Goal: Contribute content: Add original content to the website for others to see

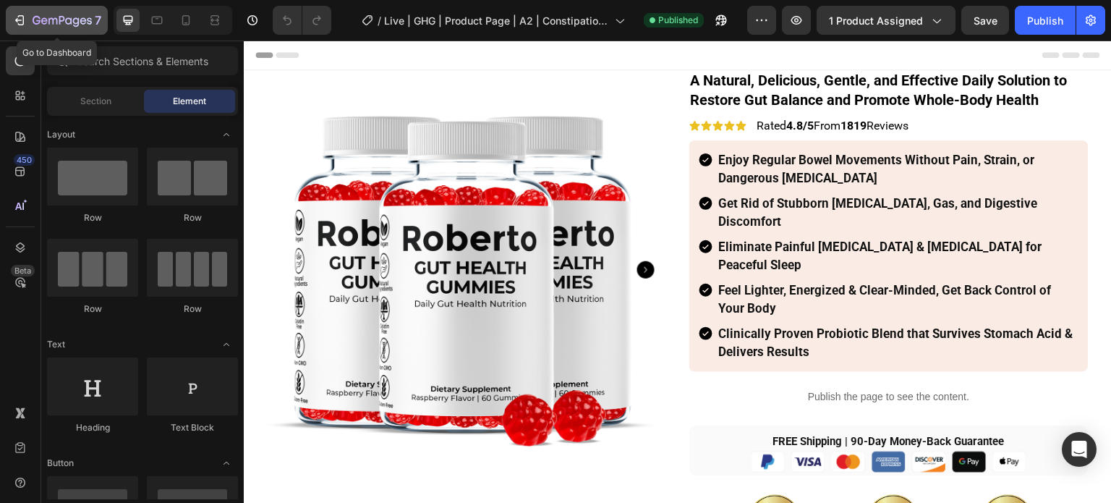
click at [33, 20] on icon "button" at bounding box center [62, 21] width 59 height 12
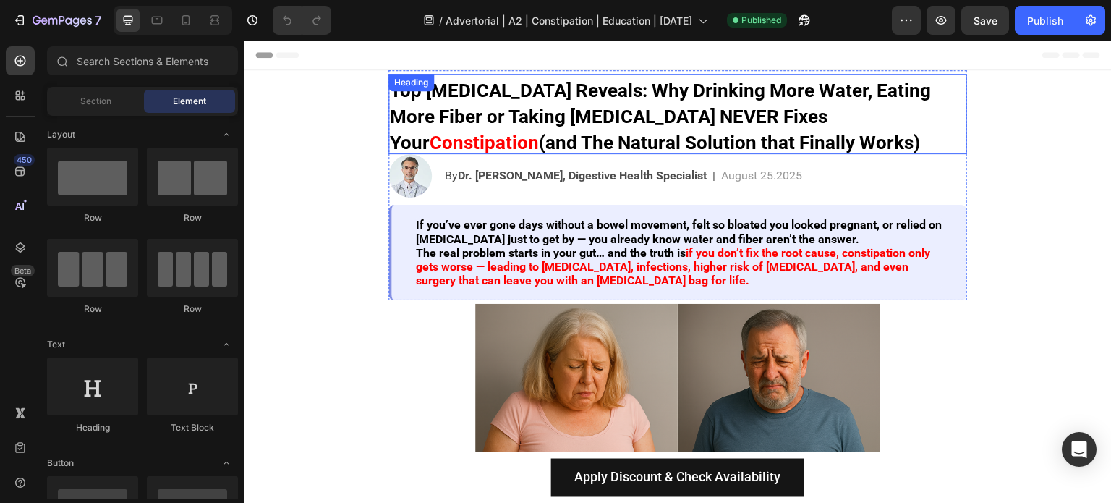
click at [591, 145] on strong "(and The Natural Solution that Finally Works)" at bounding box center [729, 143] width 381 height 22
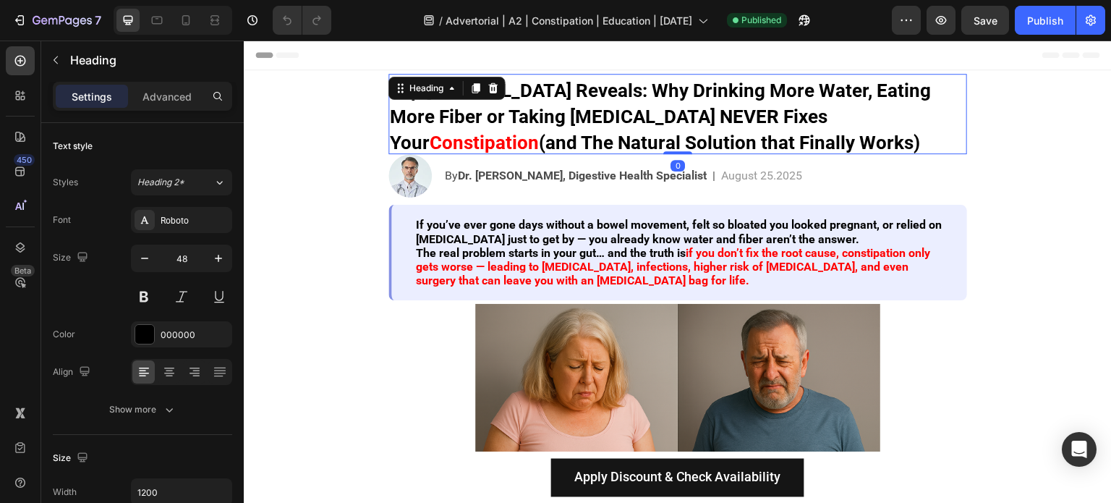
click at [557, 128] on h2 "Top [MEDICAL_DATA] Reveals: Why Drinking More Water, Eating More Fiber or Takin…" at bounding box center [677, 114] width 578 height 80
click at [635, 114] on strong "Top [MEDICAL_DATA] Reveals: Why Drinking More Water, Eating More Fiber or Takin…" at bounding box center [660, 117] width 541 height 74
click at [658, 114] on strong "Top [MEDICAL_DATA] Reveals: Why Drinking More Water, Eating More Fiber or Takin…" at bounding box center [660, 117] width 541 height 74
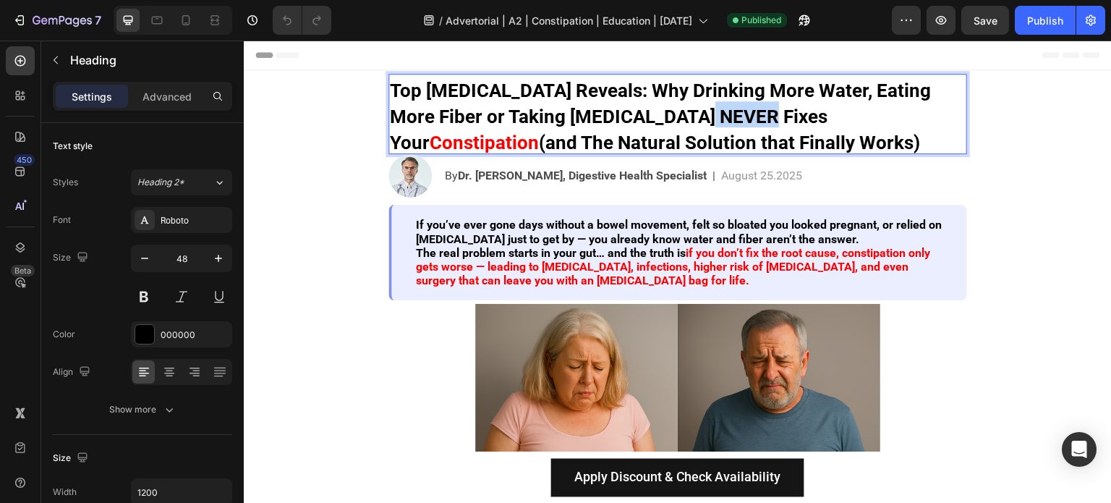
click at [658, 114] on strong "Top [MEDICAL_DATA] Reveals: Why Drinking More Water, Eating More Fiber or Takin…" at bounding box center [660, 117] width 541 height 74
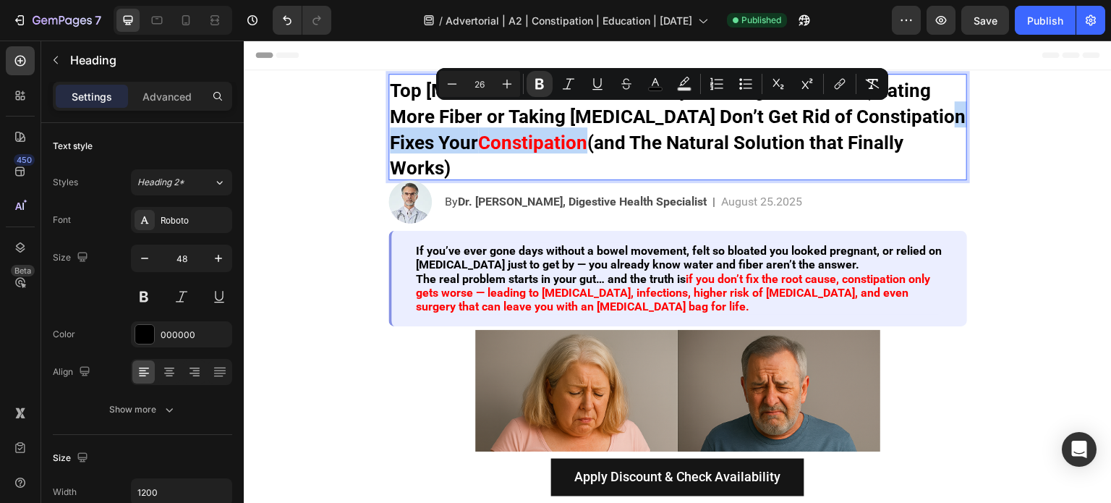
drag, startPoint x: 537, startPoint y: 147, endPoint x: 890, endPoint y: 118, distance: 354.8
click at [890, 118] on p "Top [MEDICAL_DATA] Reveals: Why Drinking More Water, Eating More Fiber or Takin…" at bounding box center [678, 126] width 576 height 103
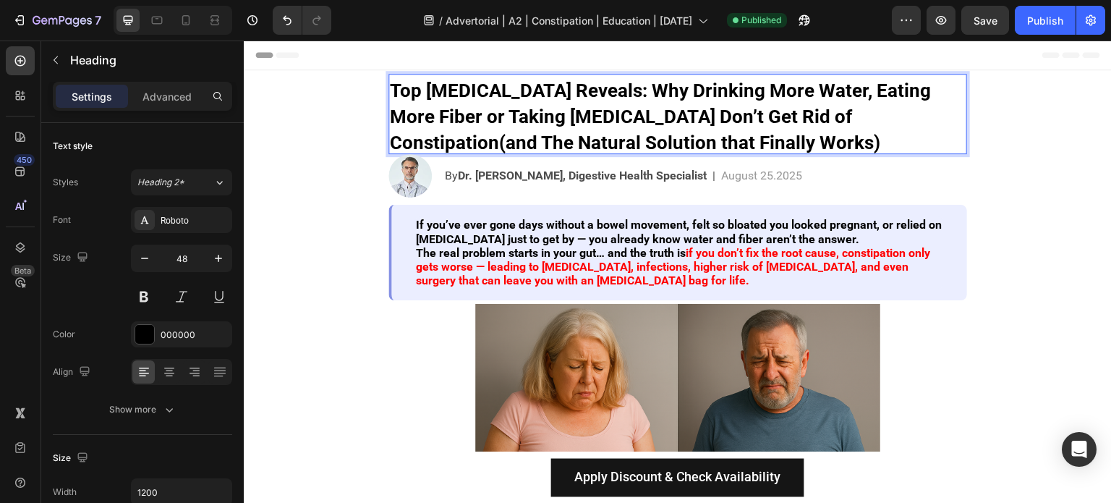
click at [868, 115] on strong "Top [MEDICAL_DATA] Reveals: Why Drinking More Water, Eating More Fiber or Takin…" at bounding box center [660, 117] width 541 height 74
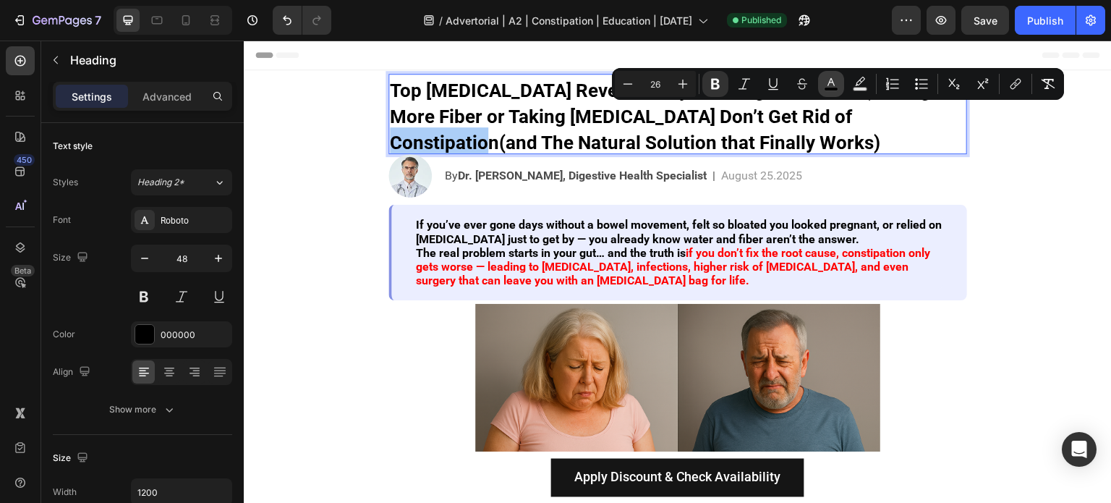
click at [842, 83] on button "color" at bounding box center [831, 84] width 26 height 26
type input "000000"
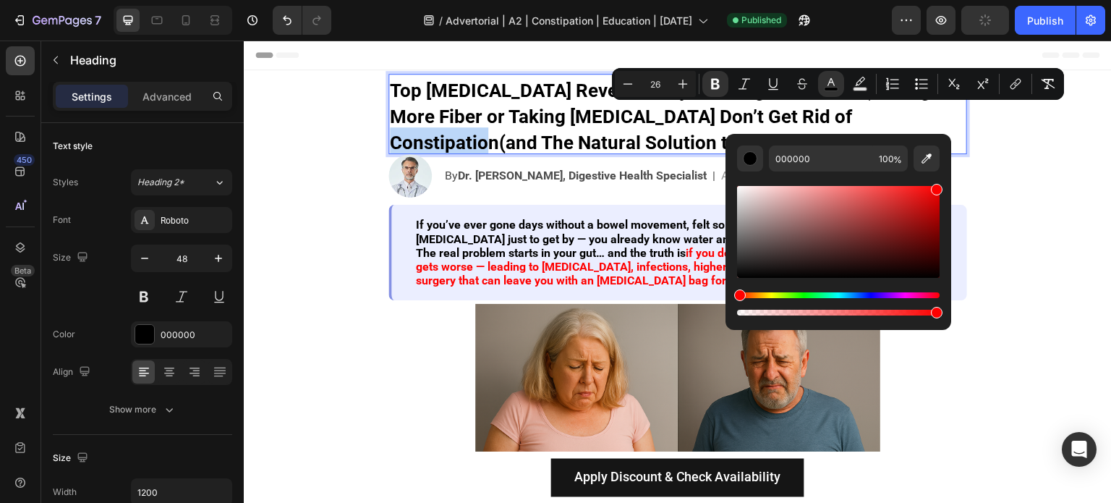
type input "FC0000"
drag, startPoint x: 1158, startPoint y: 242, endPoint x: 989, endPoint y: 163, distance: 186.0
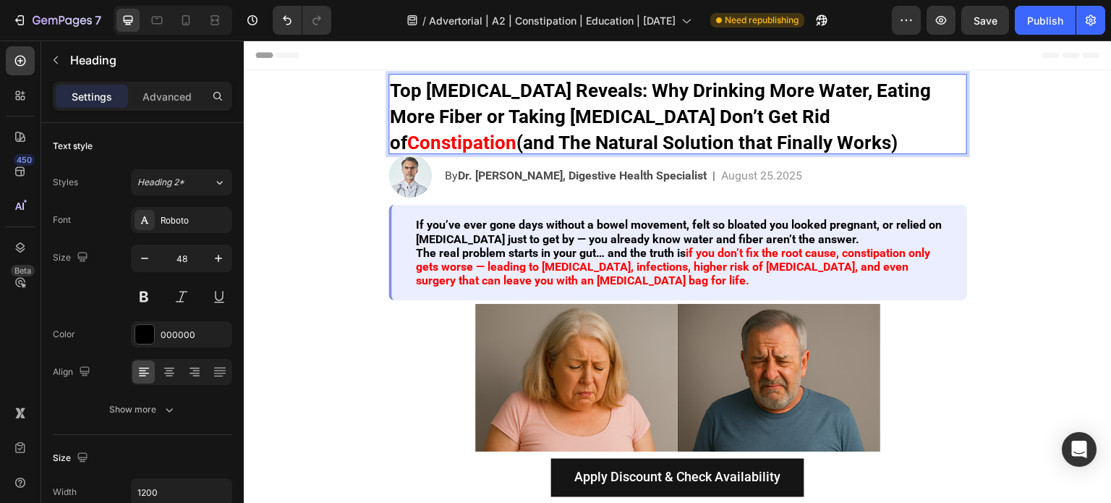
click at [713, 119] on strong "Top [MEDICAL_DATA] Reveals: Why Drinking More Water, Eating More Fiber or Takin…" at bounding box center [660, 117] width 541 height 74
click at [768, 133] on p "Top [MEDICAL_DATA] Reveals: Why Drinking More Water, Eating More Fiber or Takin…" at bounding box center [678, 113] width 576 height 77
click at [892, 132] on strong "(and The Natural Solution that Finally Works)" at bounding box center [706, 143] width 381 height 22
click at [1021, 22] on button "Publish" at bounding box center [1044, 20] width 61 height 29
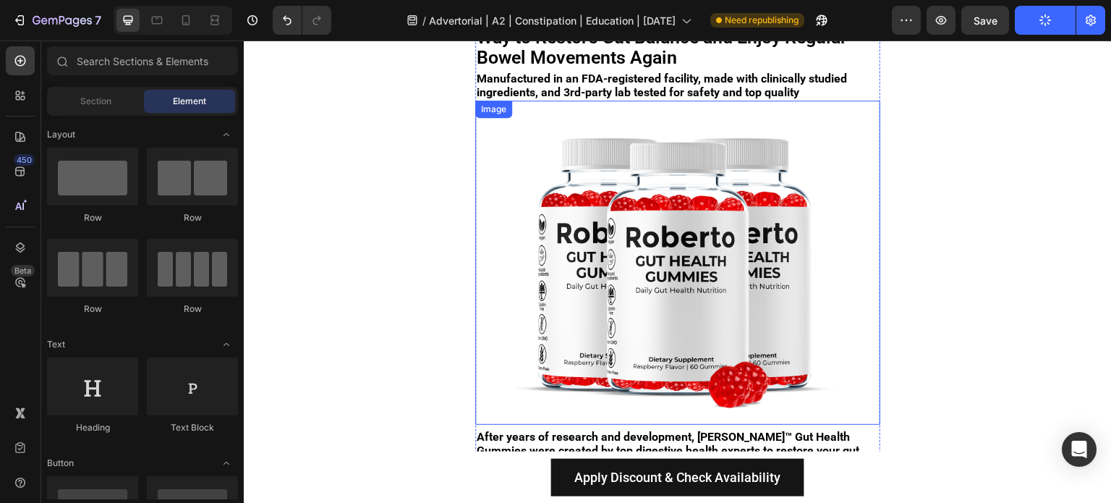
scroll to position [1591, 0]
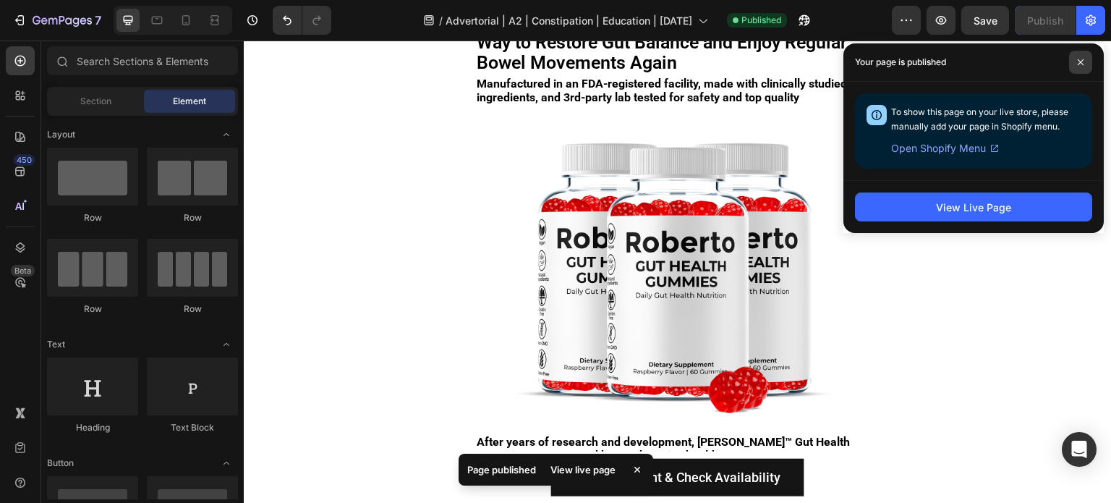
click at [1072, 63] on span at bounding box center [1080, 62] width 23 height 23
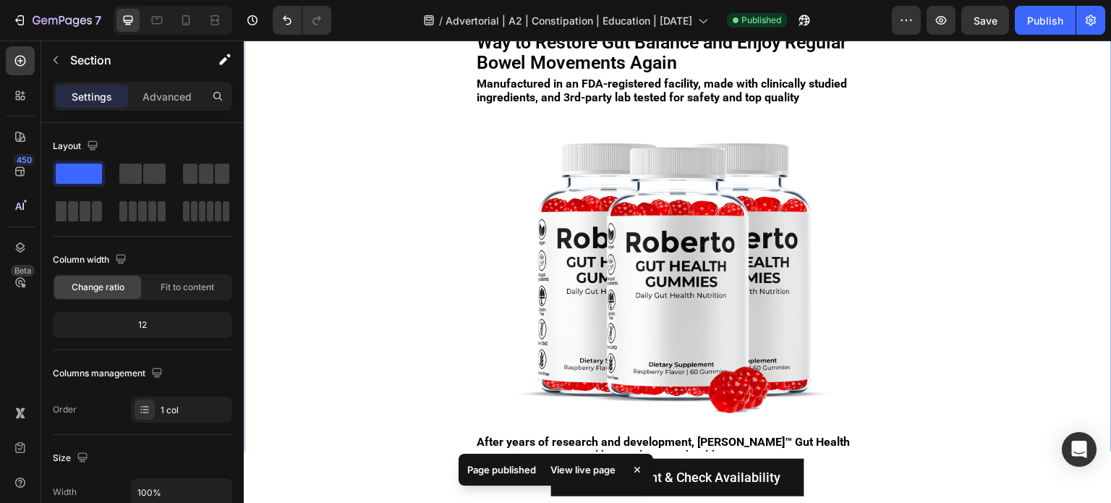
drag, startPoint x: 977, startPoint y: 369, endPoint x: 954, endPoint y: 333, distance: 42.5
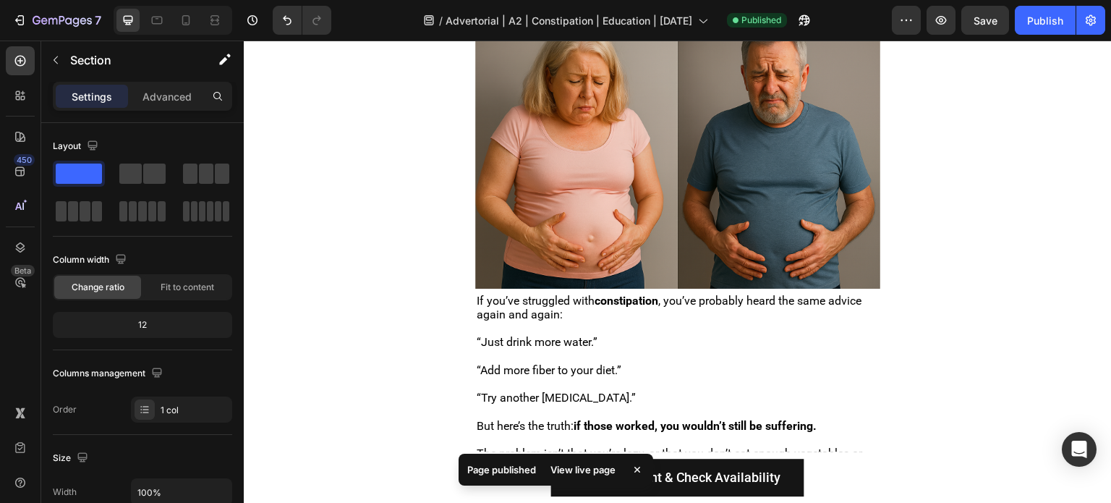
scroll to position [0, 0]
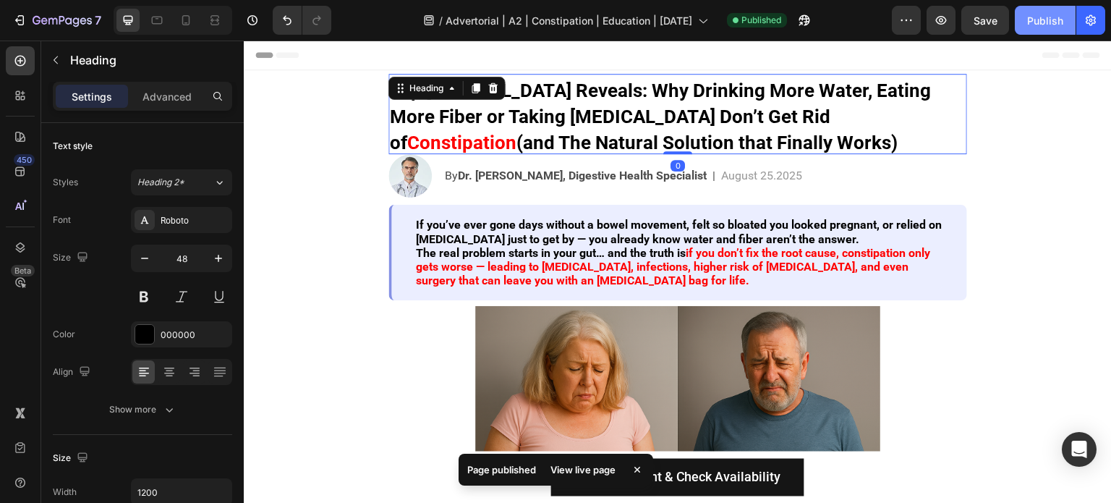
click at [1030, 25] on div "Publish" at bounding box center [1045, 20] width 36 height 15
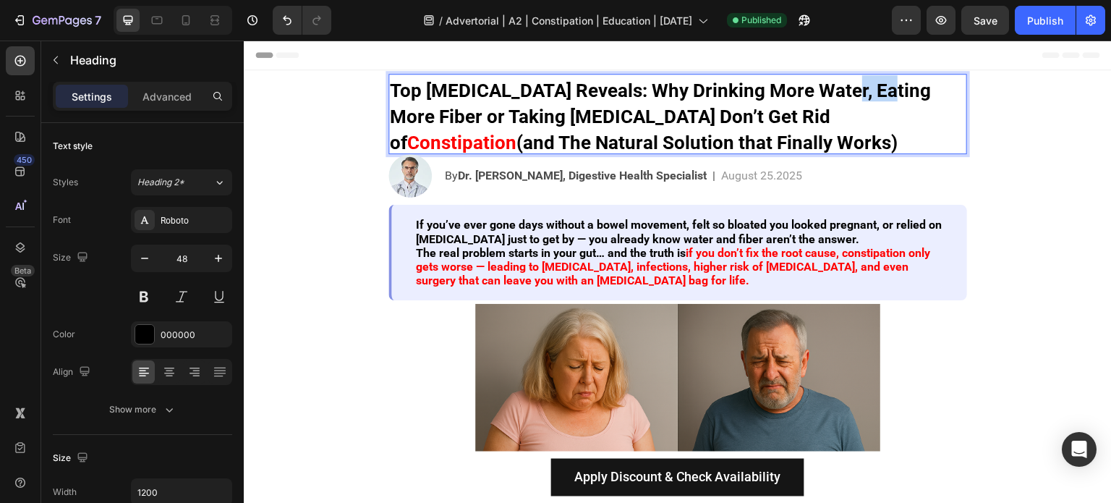
click at [851, 98] on strong "Top [MEDICAL_DATA] Reveals: Why Drinking More Water, Eating More Fiber or Takin…" at bounding box center [660, 117] width 541 height 74
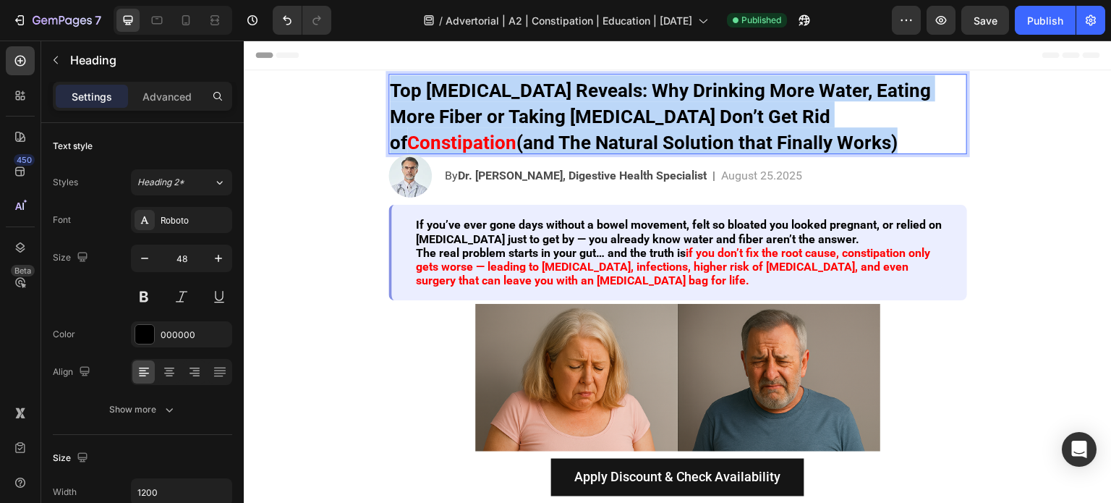
click at [851, 98] on strong "Top [MEDICAL_DATA] Reveals: Why Drinking More Water, Eating More Fiber or Takin…" at bounding box center [660, 117] width 541 height 74
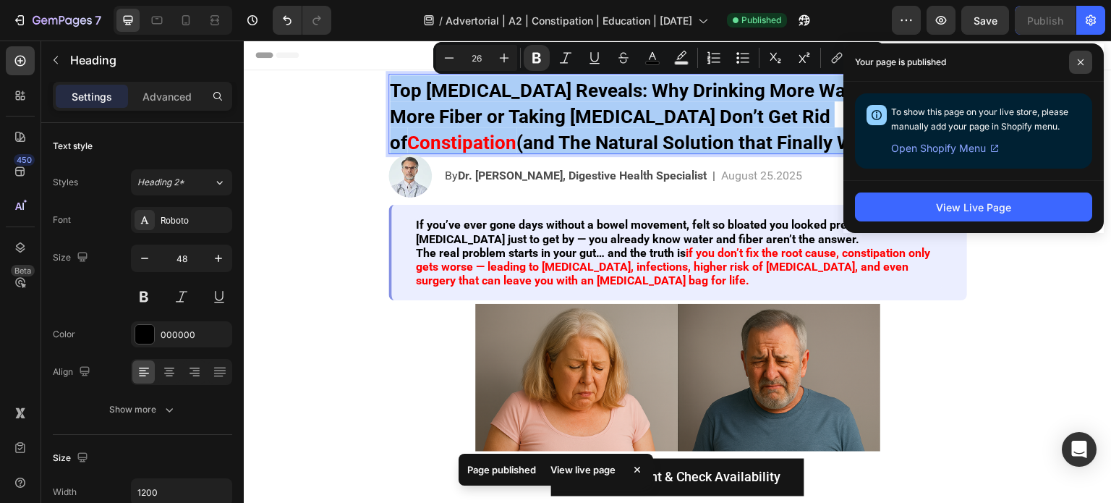
click at [1085, 59] on span at bounding box center [1080, 62] width 23 height 23
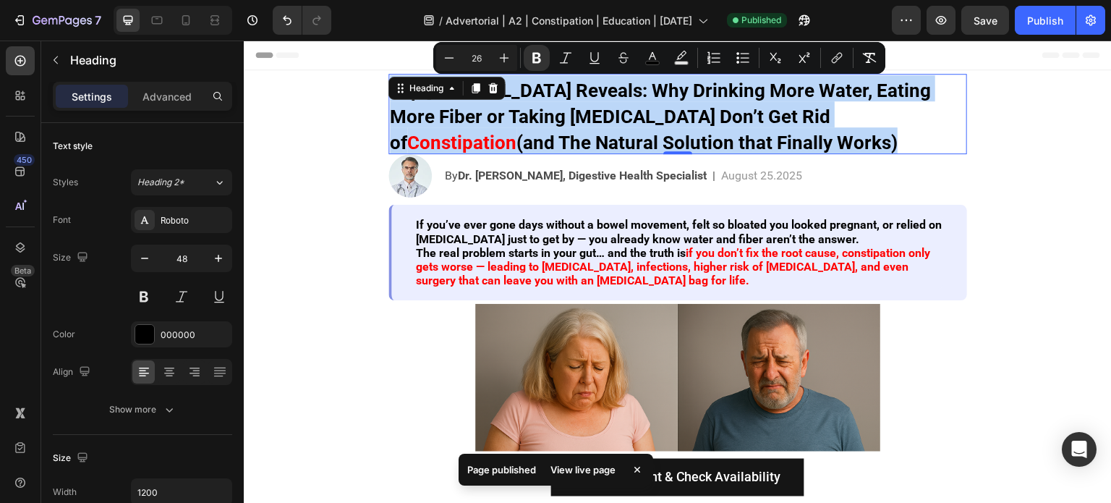
click at [808, 105] on p "Top [MEDICAL_DATA] Reveals: Why Drinking More Water, Eating More Fiber or Takin…" at bounding box center [678, 113] width 576 height 77
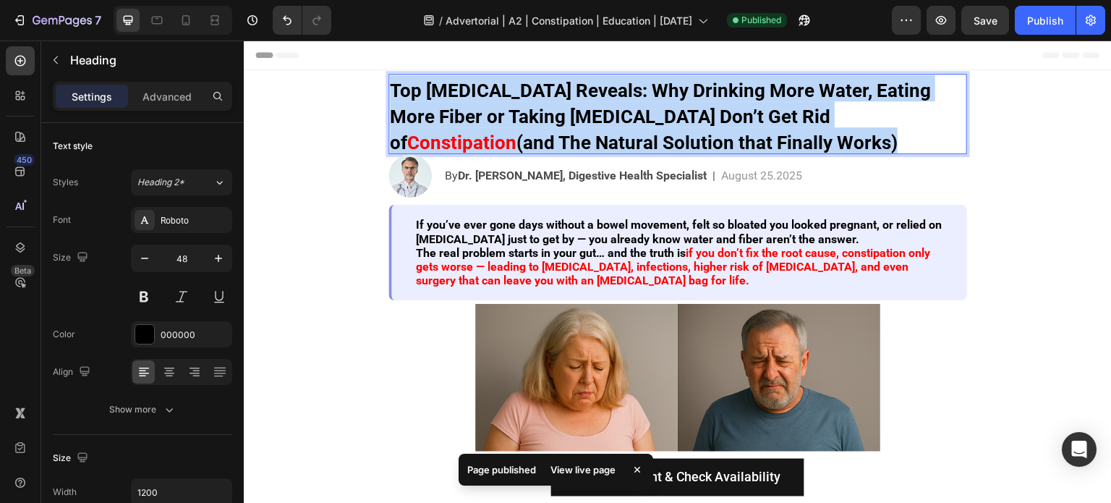
click at [808, 105] on p "Top [MEDICAL_DATA] Reveals: Why Drinking More Water, Eating More Fiber or Takin…" at bounding box center [678, 113] width 576 height 77
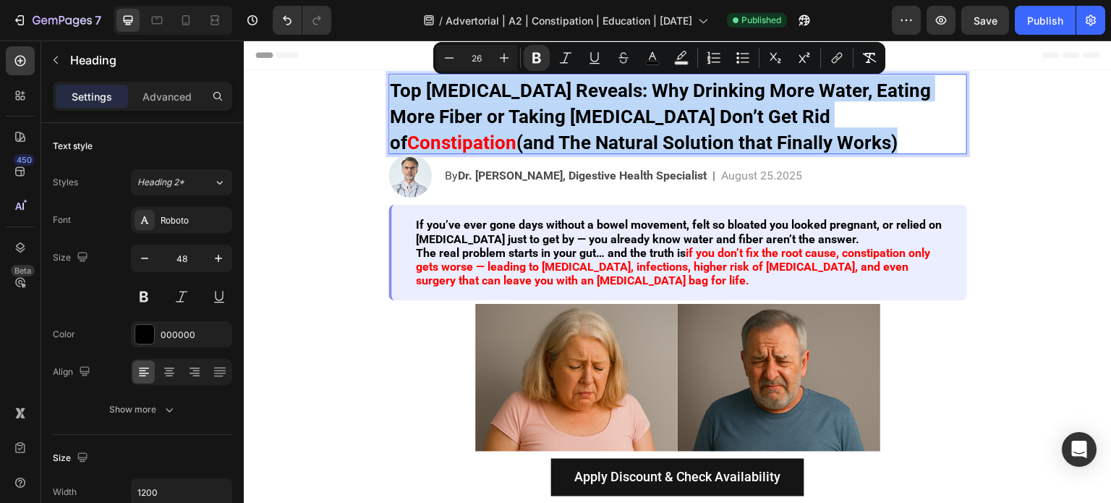
click at [555, 106] on strong "Top [MEDICAL_DATA] Reveals: Why Drinking More Water, Eating More Fiber or Takin…" at bounding box center [660, 117] width 541 height 74
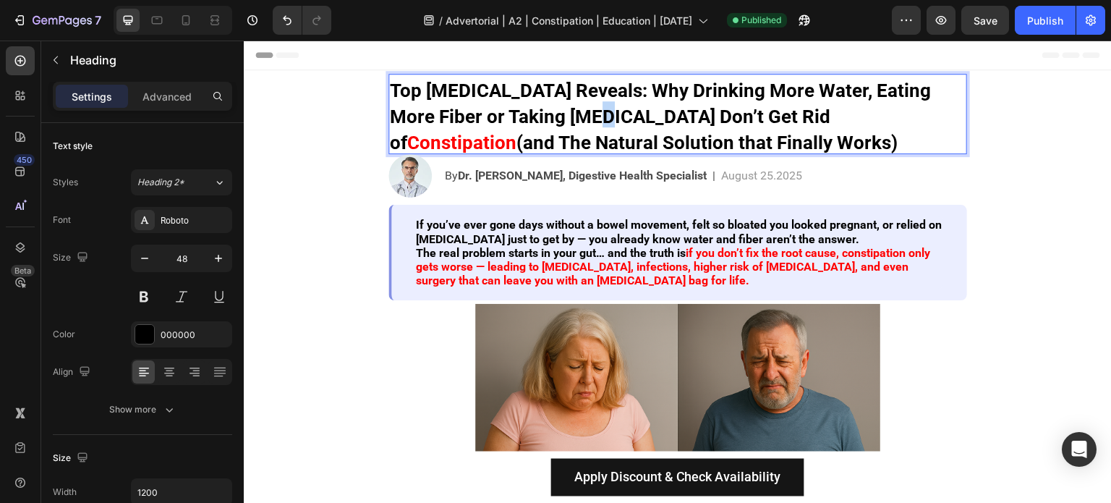
click at [555, 106] on strong "Top [MEDICAL_DATA] Reveals: Why Drinking More Water, Eating More Fiber or Takin…" at bounding box center [660, 117] width 541 height 74
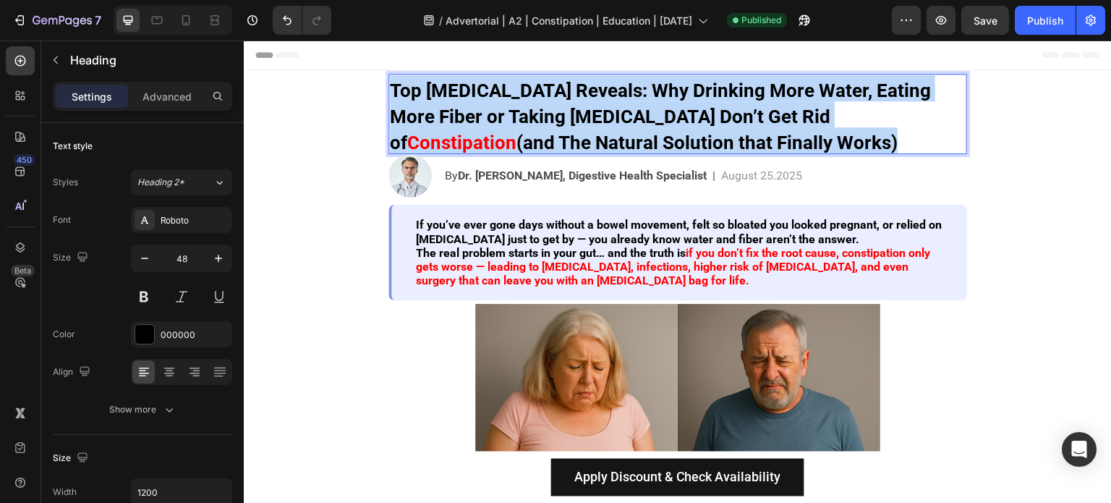
click at [555, 106] on strong "Top [MEDICAL_DATA] Reveals: Why Drinking More Water, Eating More Fiber or Takin…" at bounding box center [660, 117] width 541 height 74
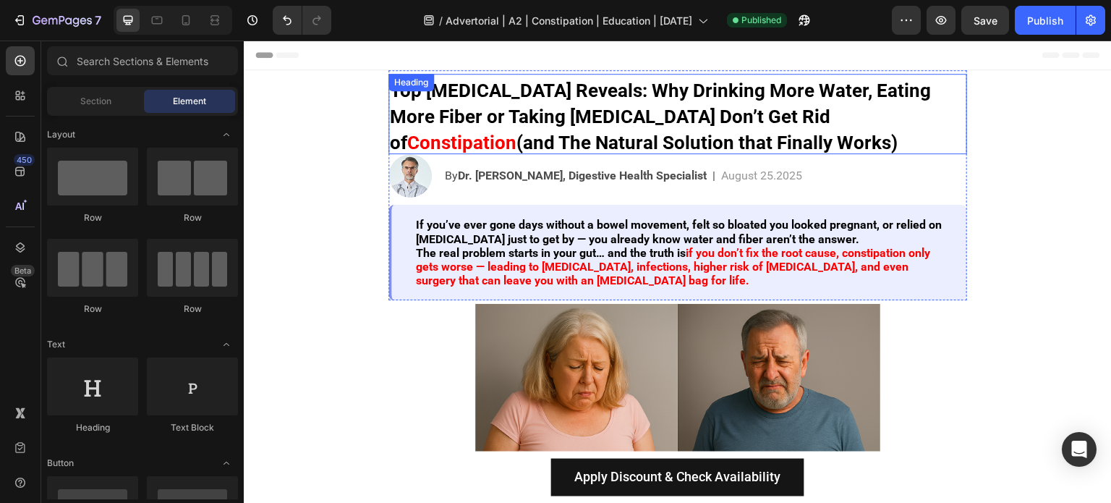
click at [489, 110] on strong "Top [MEDICAL_DATA] Reveals: Why Drinking More Water, Eating More Fiber or Takin…" at bounding box center [660, 117] width 541 height 74
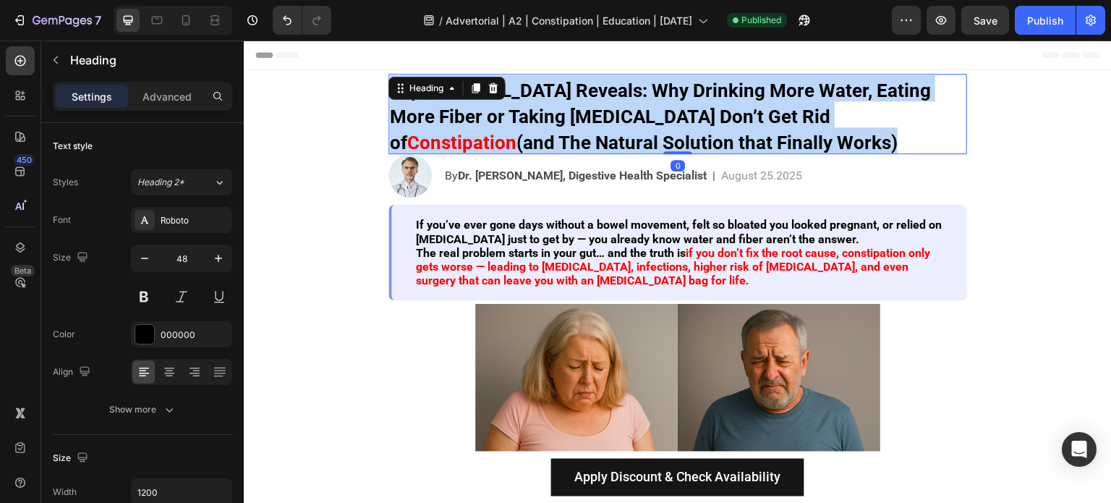
click at [489, 110] on strong "Top [MEDICAL_DATA] Reveals: Why Drinking More Water, Eating More Fiber or Takin…" at bounding box center [660, 117] width 541 height 74
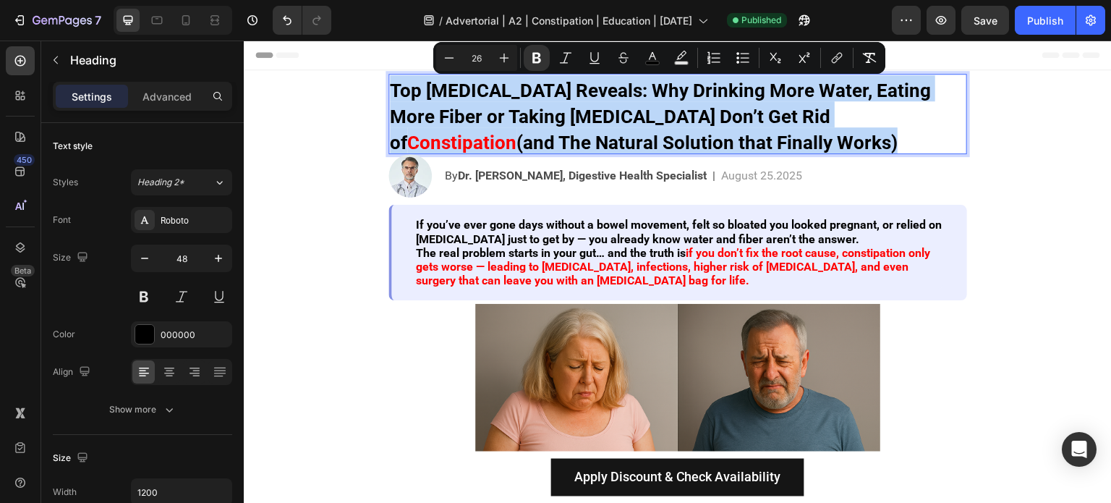
copy p "Top [MEDICAL_DATA] Reveals: Why Drinking More Water, Eating More Fiber or Takin…"
click at [706, 136] on strong "(and The Natural Solution that Finally Works)" at bounding box center [706, 143] width 381 height 22
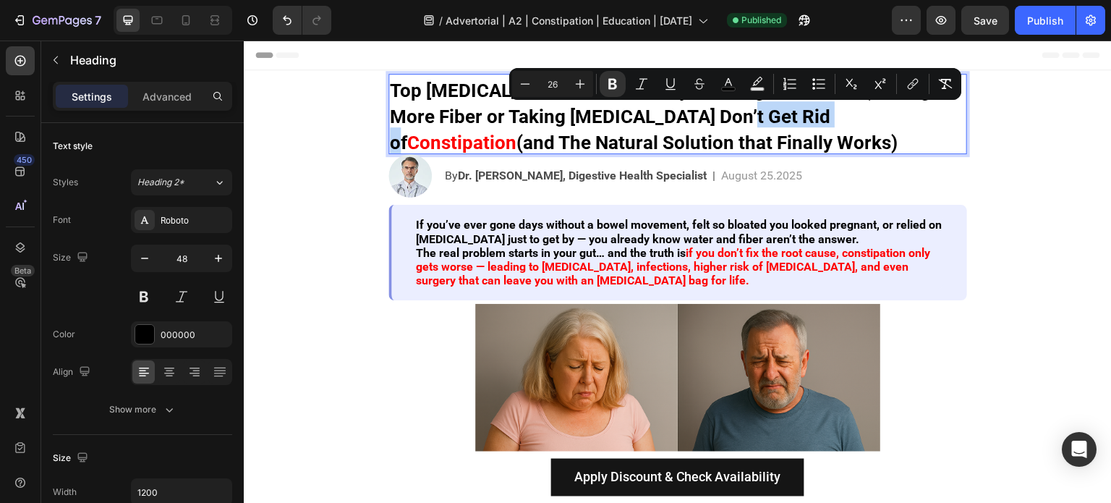
drag, startPoint x: 692, startPoint y: 115, endPoint x: 782, endPoint y: 119, distance: 89.8
click at [782, 119] on strong "Top [MEDICAL_DATA] Reveals: Why Drinking More Water, Eating More Fiber or Takin…" at bounding box center [660, 117] width 541 height 74
click at [516, 132] on strong "Constipation" at bounding box center [461, 143] width 109 height 22
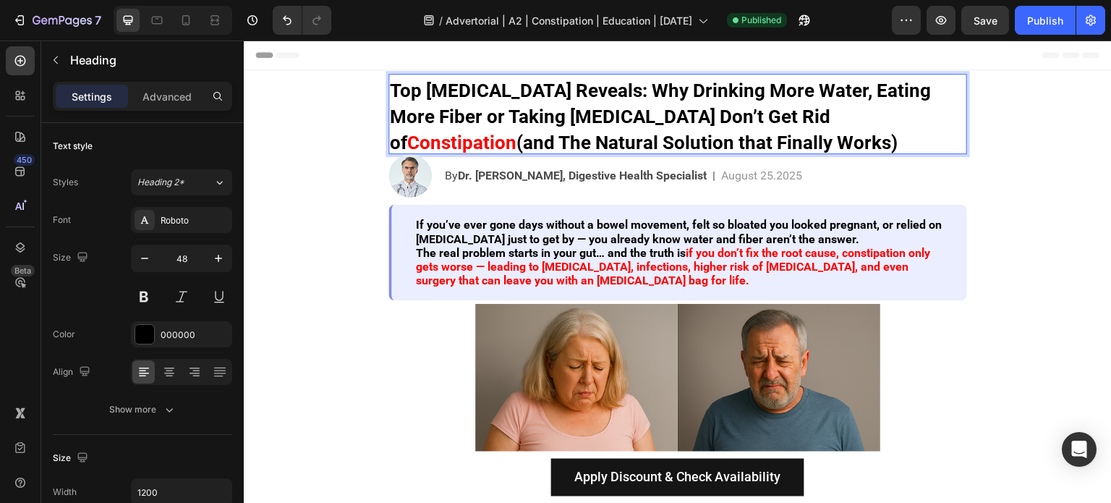
click at [897, 132] on strong "(and The Natural Solution that Finally Works)" at bounding box center [706, 143] width 381 height 22
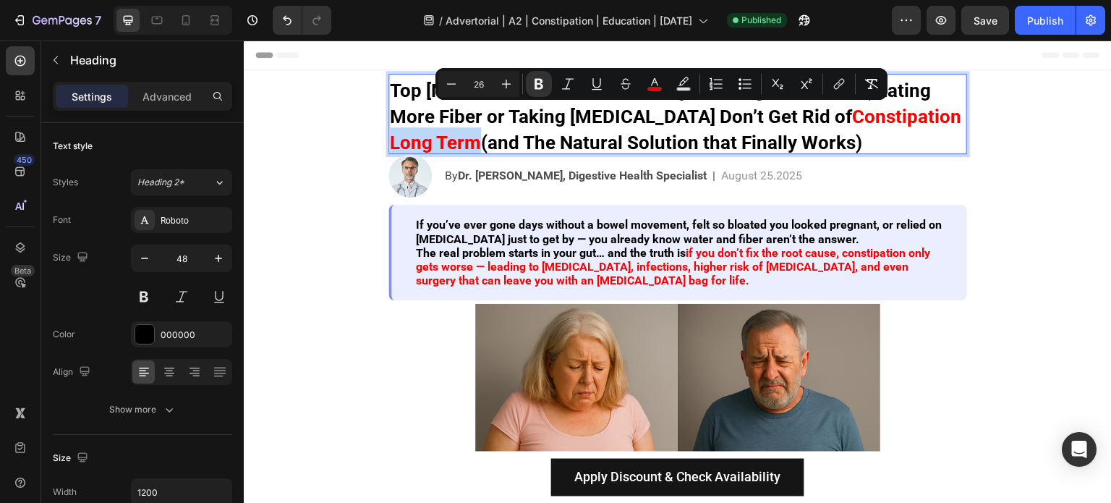
drag, startPoint x: 896, startPoint y: 114, endPoint x: 430, endPoint y: 135, distance: 466.1
click at [430, 135] on strong "Constipation Long Term" at bounding box center [675, 130] width 571 height 48
click at [658, 84] on icon "Editor contextual toolbar" at bounding box center [654, 84] width 14 height 14
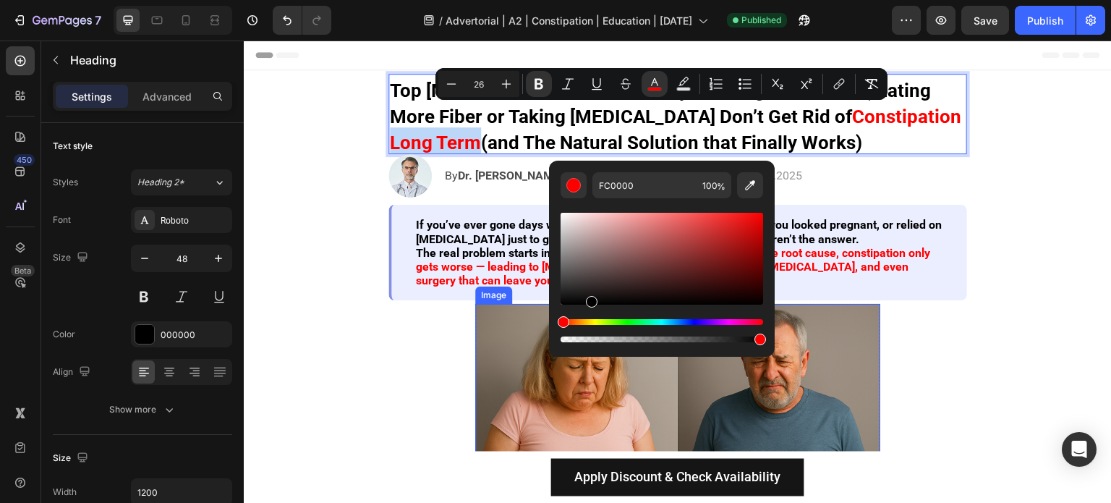
type input "000000"
drag, startPoint x: 938, startPoint y: 262, endPoint x: 529, endPoint y: 358, distance: 420.4
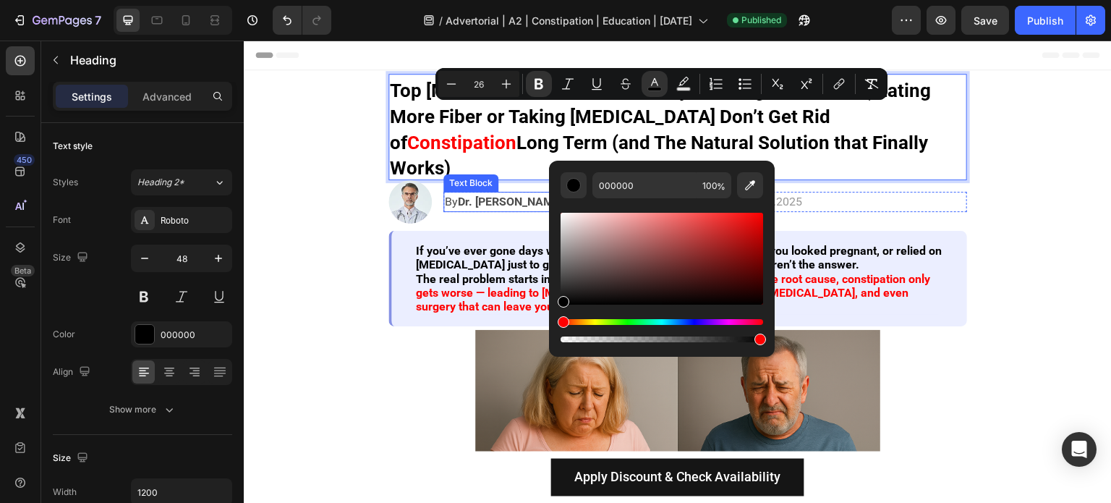
click at [451, 174] on div "Text Block" at bounding box center [470, 182] width 55 height 17
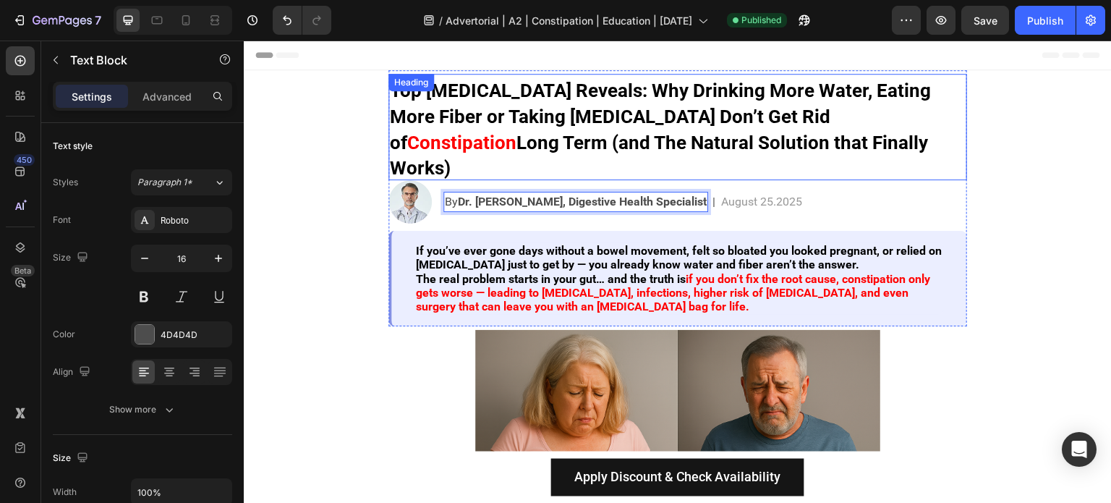
click at [494, 124] on strong "Top [MEDICAL_DATA] Reveals: Why Drinking More Water, Eating More Fiber or Takin…" at bounding box center [660, 117] width 541 height 74
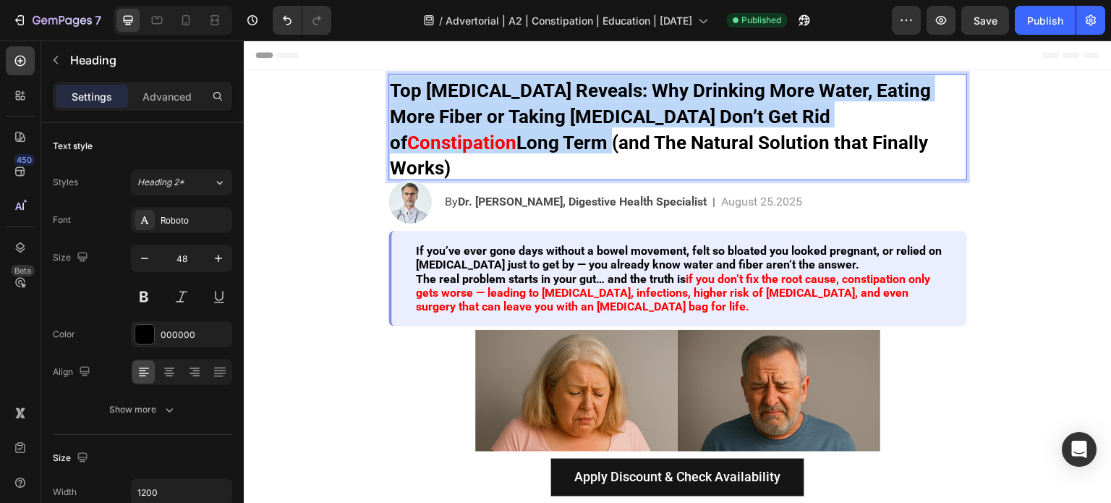
copy p "Top [MEDICAL_DATA] Reveals: Why Drinking More Water, Eating More Fiber or Takin…"
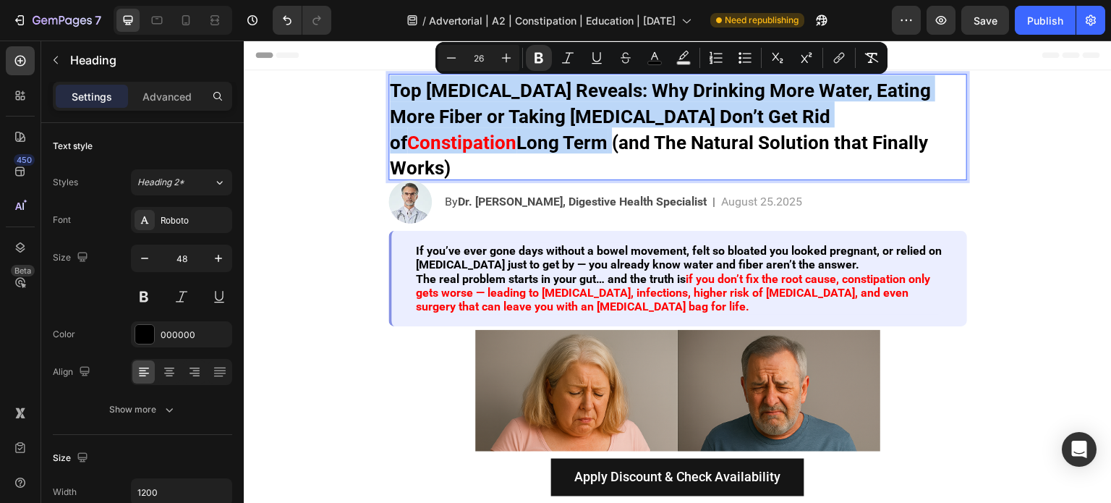
click at [801, 98] on strong "Top [MEDICAL_DATA] Reveals: Why Drinking More Water, Eating More Fiber or Takin…" at bounding box center [660, 117] width 541 height 74
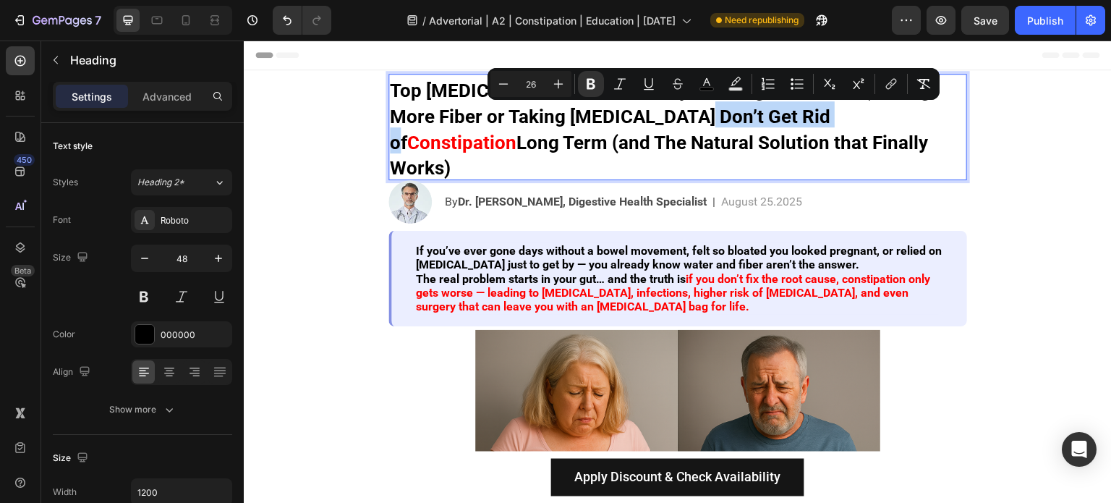
drag, startPoint x: 649, startPoint y: 124, endPoint x: 780, endPoint y: 124, distance: 130.9
click at [780, 124] on strong "Top [MEDICAL_DATA] Reveals: Why Drinking More Water, Eating More Fiber or Takin…" at bounding box center [660, 117] width 541 height 74
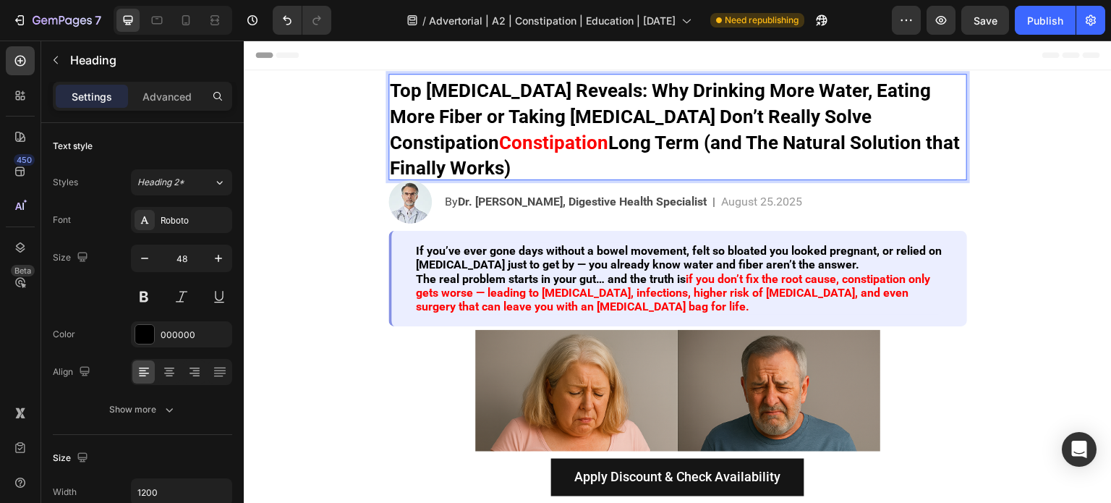
click at [859, 124] on strong "Top [MEDICAL_DATA] Reveals: Why Drinking More Water, Eating More Fiber or Takin…" at bounding box center [660, 117] width 541 height 74
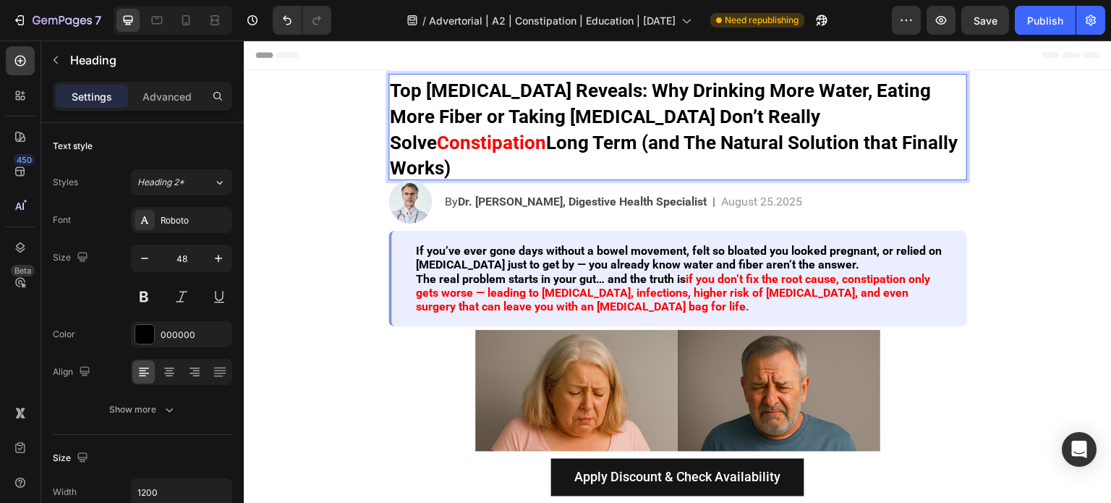
click at [637, 132] on strong "Long Term" at bounding box center [591, 143] width 91 height 22
click at [546, 135] on strong "Term" at bounding box center [568, 143] width 45 height 22
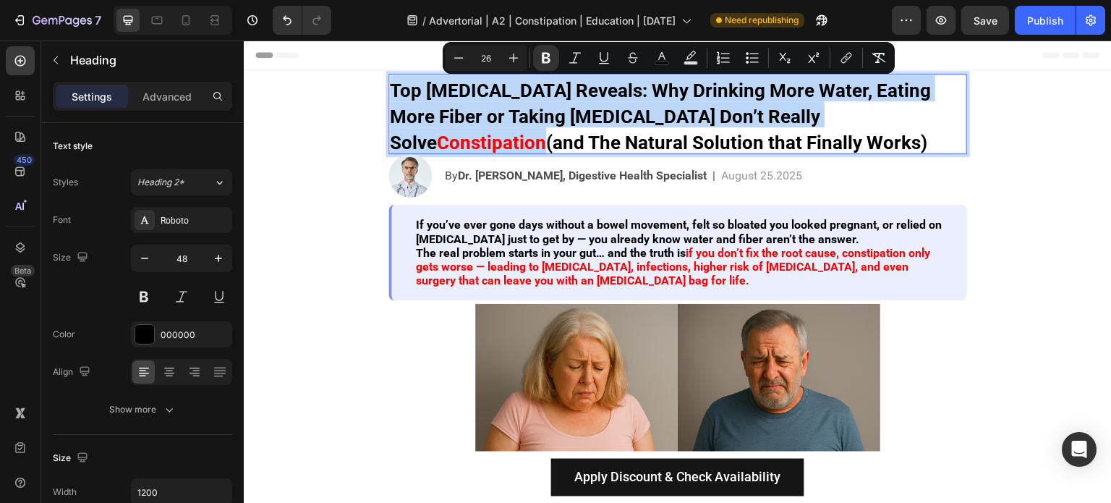
copy p "Top [MEDICAL_DATA] Reveals: Why Drinking More Water, Eating More Fiber or Takin…"
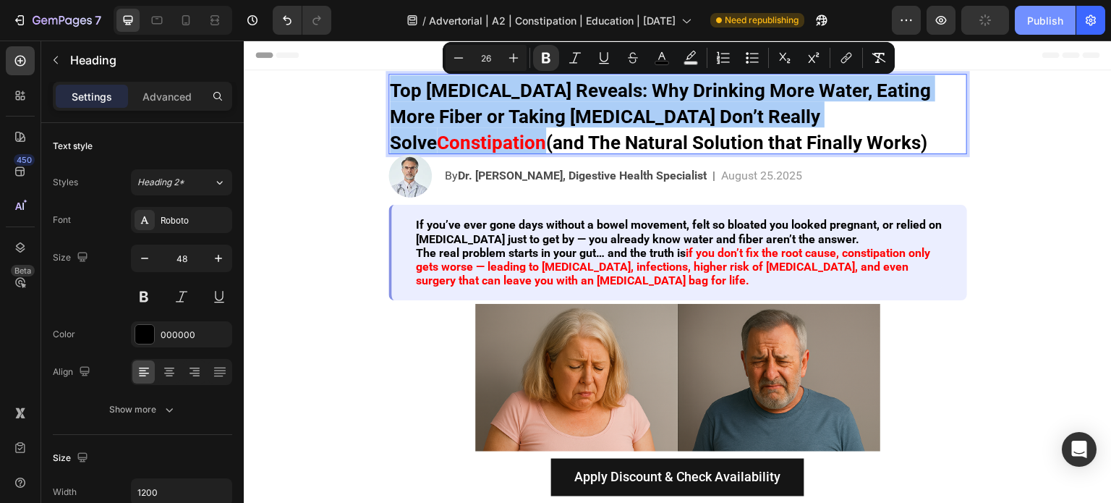
click at [1039, 28] on button "Publish" at bounding box center [1044, 20] width 61 height 29
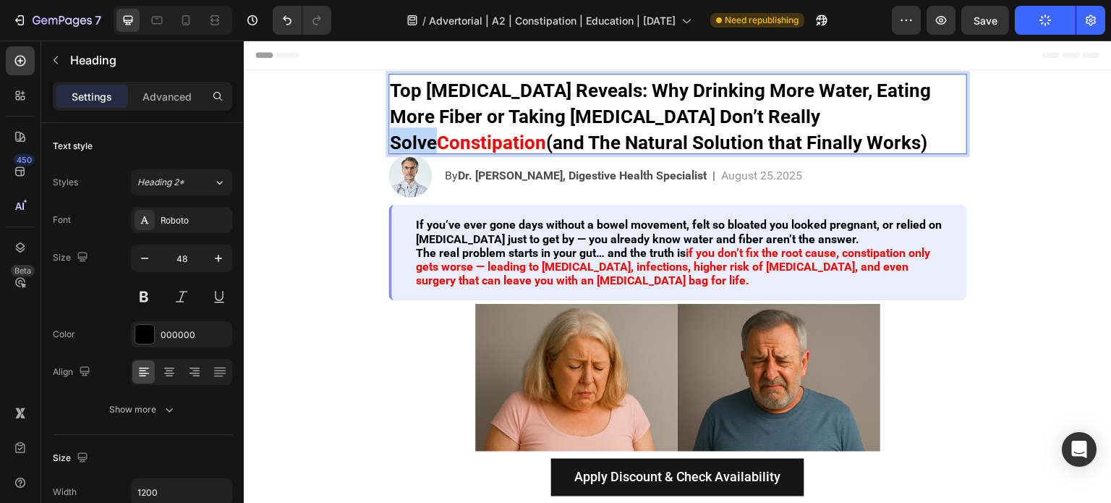
click at [770, 114] on strong "Top [MEDICAL_DATA] Reveals: Why Drinking More Water, Eating More Fiber or Takin…" at bounding box center [660, 117] width 541 height 74
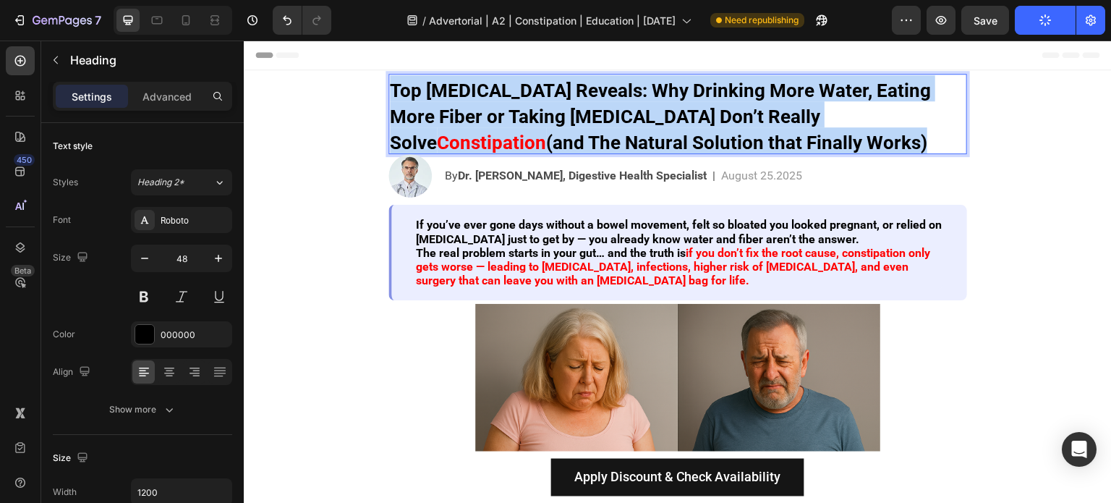
click at [770, 114] on strong "Top [MEDICAL_DATA] Reveals: Why Drinking More Water, Eating More Fiber or Takin…" at bounding box center [660, 117] width 541 height 74
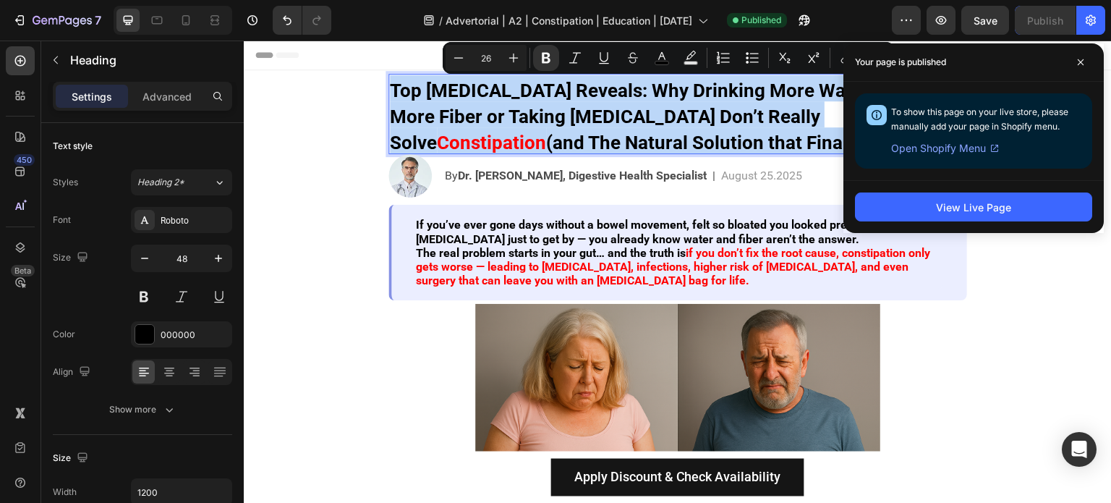
click at [706, 121] on strong "Top [MEDICAL_DATA] Reveals: Why Drinking More Water, Eating More Fiber or Takin…" at bounding box center [660, 117] width 541 height 74
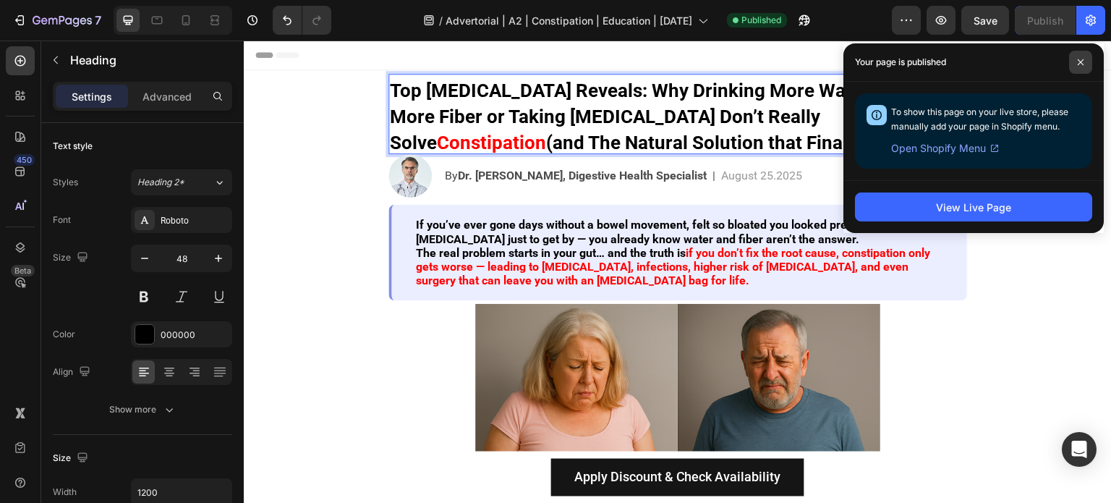
click at [1073, 64] on span at bounding box center [1080, 62] width 23 height 23
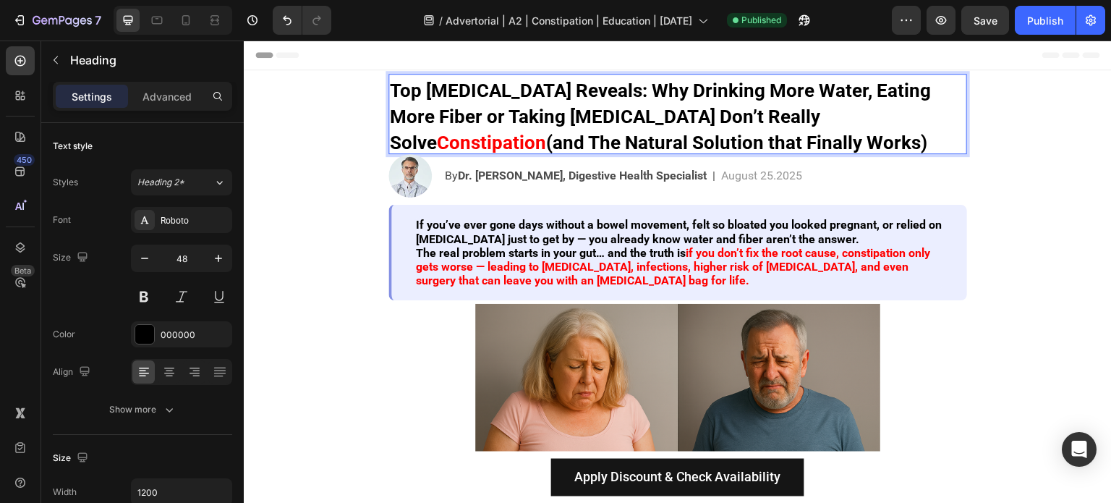
click at [869, 132] on p "Top [MEDICAL_DATA] Reveals: Why Drinking More Water, Eating More Fiber or Takin…" at bounding box center [678, 113] width 576 height 77
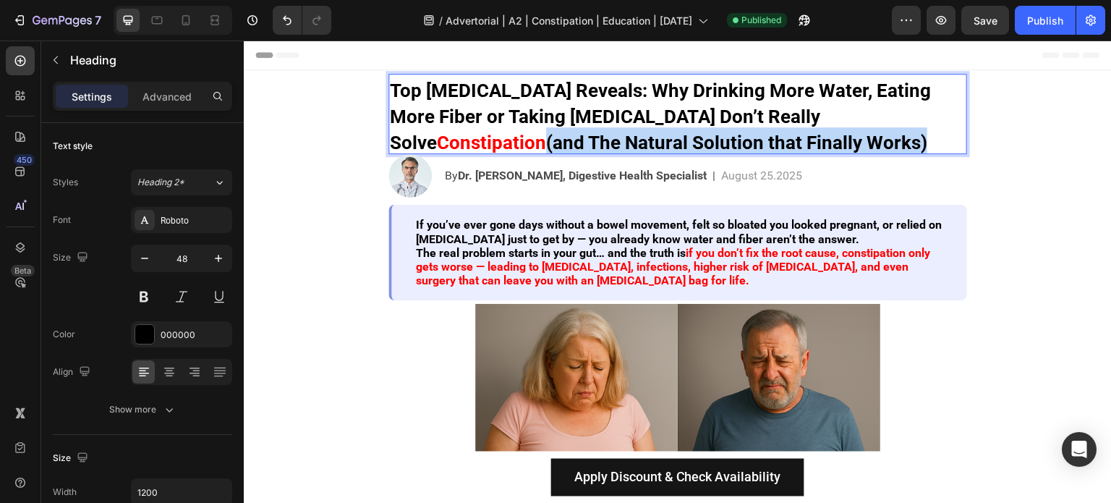
drag, startPoint x: 895, startPoint y: 138, endPoint x: 915, endPoint y: 121, distance: 26.1
click at [915, 121] on p "Top [MEDICAL_DATA] Reveals: Why Drinking More Water, Eating More Fiber or Takin…" at bounding box center [678, 113] width 576 height 77
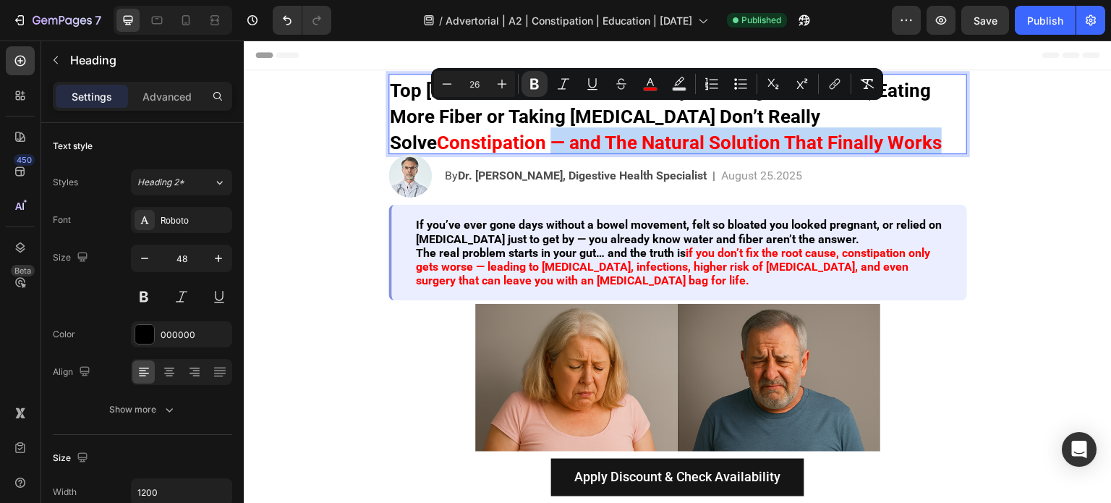
drag, startPoint x: 841, startPoint y: 140, endPoint x: 918, endPoint y: 118, distance: 79.7
click at [918, 118] on p "Top [MEDICAL_DATA] Reveals: Why Drinking More Water, Eating More Fiber or Takin…" at bounding box center [678, 113] width 576 height 77
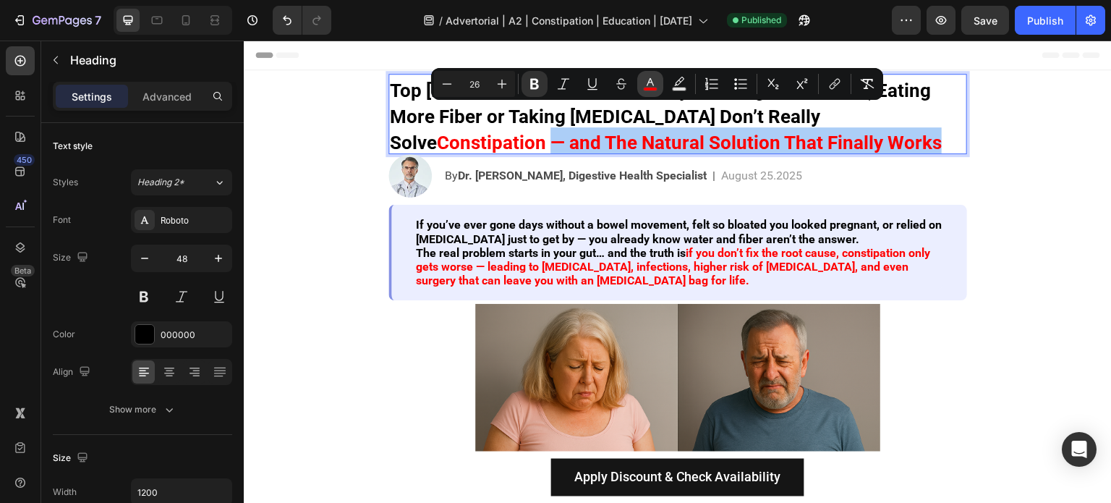
click at [646, 80] on icon "Editor contextual toolbar" at bounding box center [650, 84] width 14 height 14
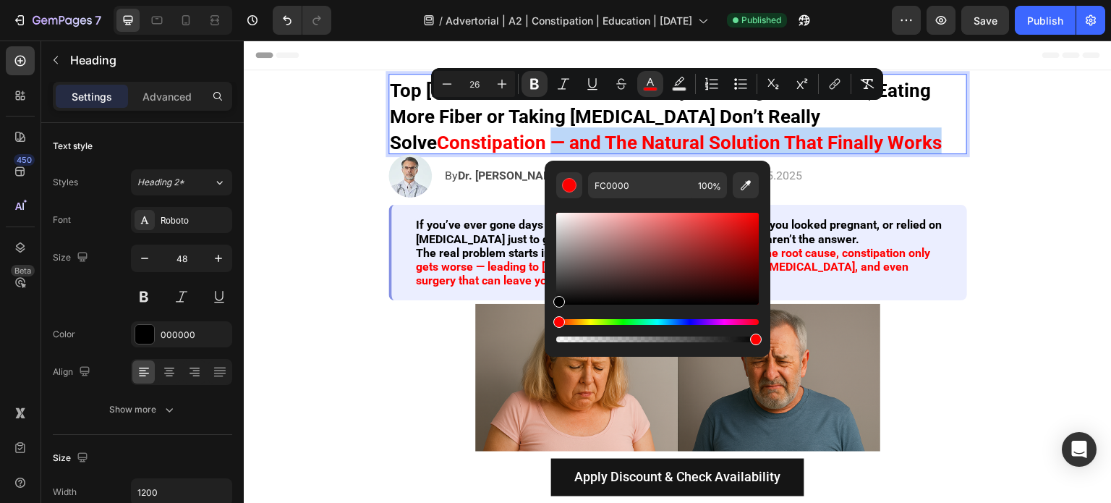
type input "000000"
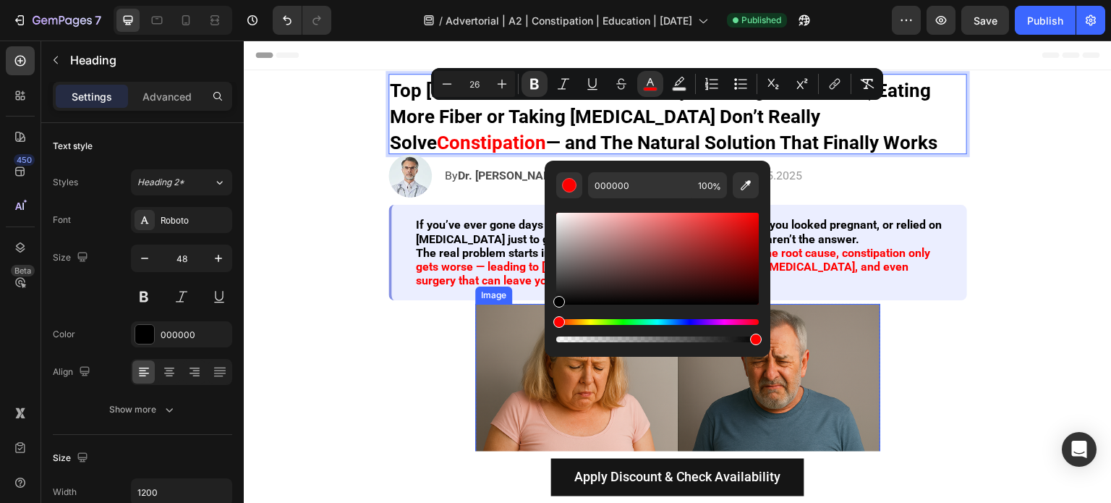
drag, startPoint x: 873, startPoint y: 292, endPoint x: 524, endPoint y: 397, distance: 364.6
click at [595, 147] on strong "— and The Natural Solution That Finally Works" at bounding box center [741, 143] width 391 height 22
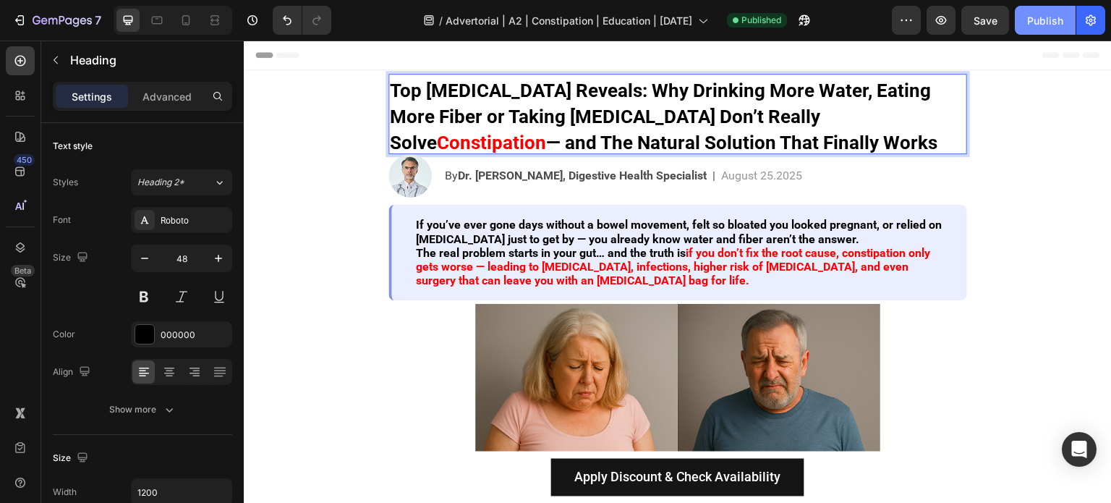
click at [1038, 25] on div "Publish" at bounding box center [1045, 20] width 36 height 15
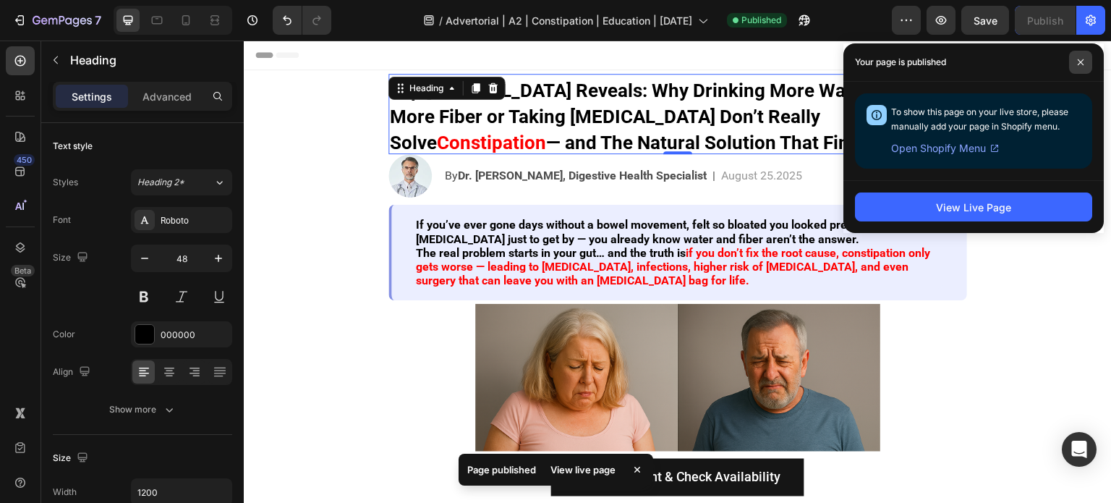
click at [1073, 59] on span at bounding box center [1080, 62] width 23 height 23
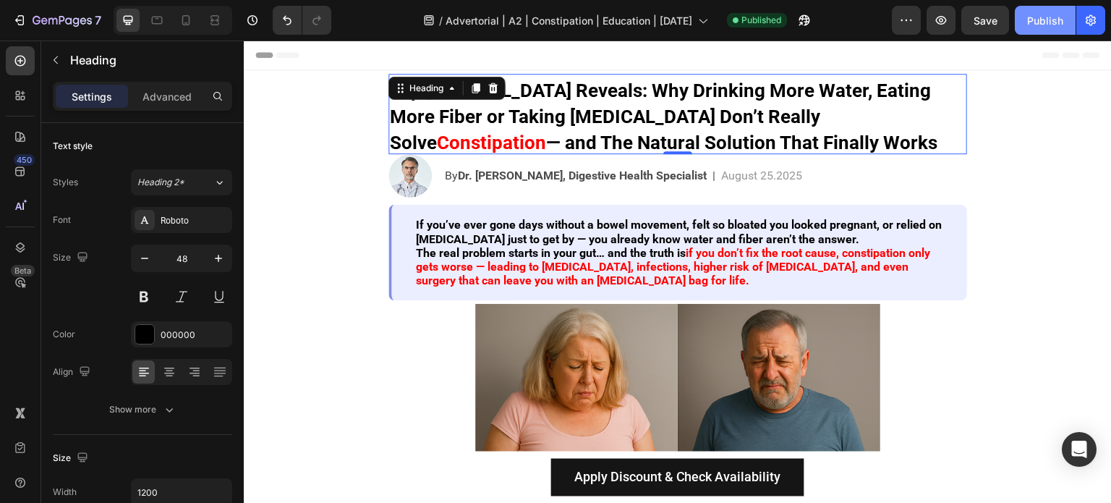
click at [1038, 23] on div "Publish" at bounding box center [1045, 20] width 36 height 15
click at [546, 145] on strong "— and The Natural Solution That Finally Works" at bounding box center [741, 143] width 391 height 22
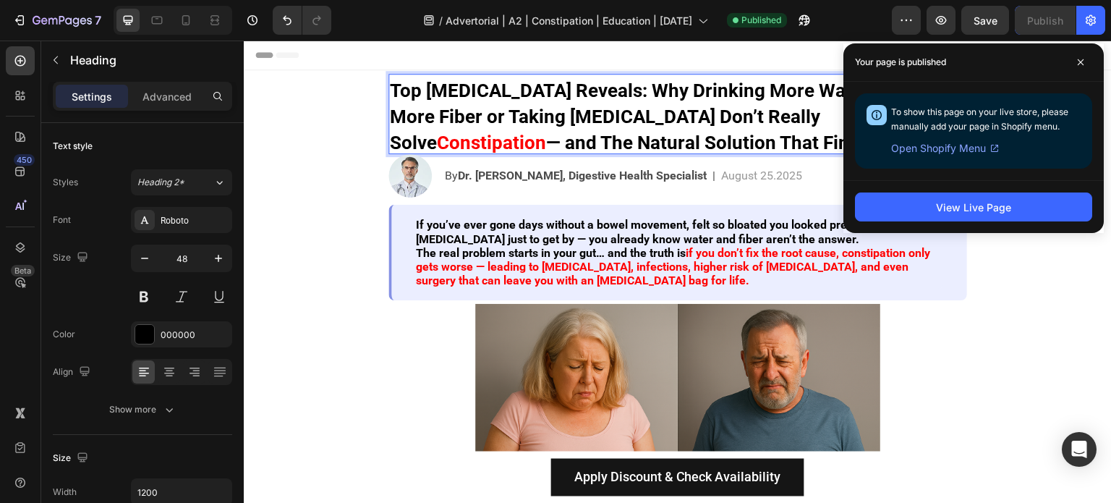
click at [546, 140] on strong "— and The Natural Solution That Finally Works" at bounding box center [741, 143] width 391 height 22
click at [546, 141] on strong "— and The Natural Solution That Finally Works" at bounding box center [741, 143] width 391 height 22
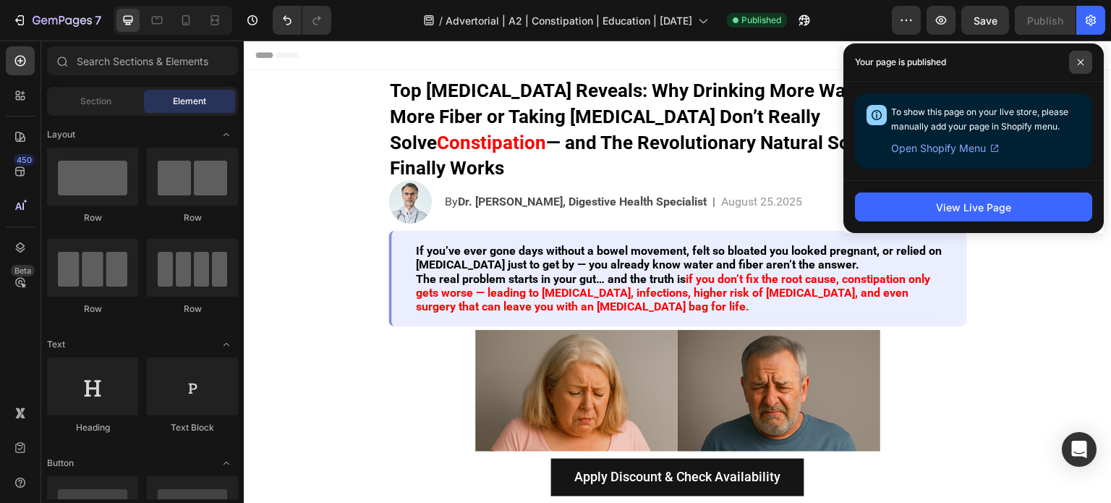
click at [1090, 65] on span at bounding box center [1080, 62] width 23 height 23
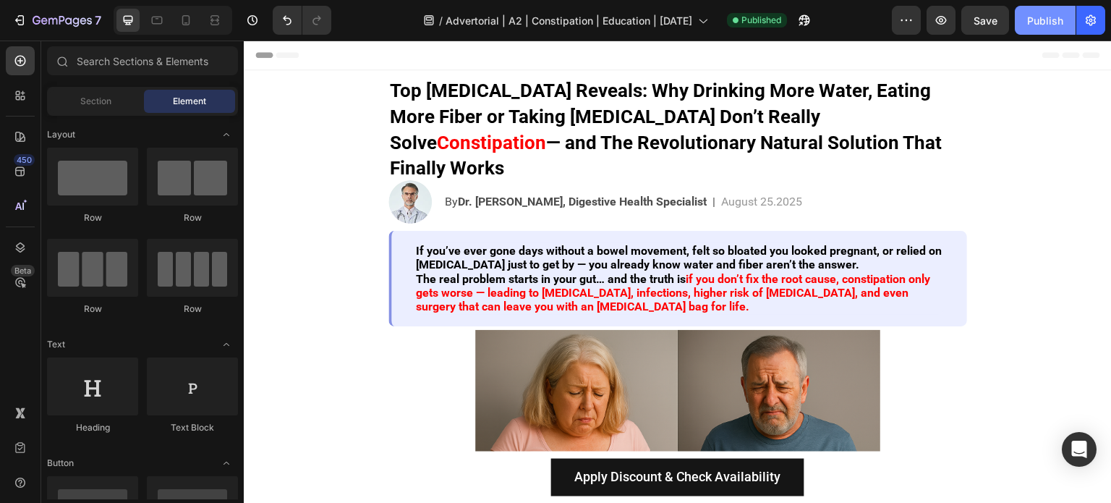
click at [1041, 23] on div "Publish" at bounding box center [1045, 20] width 36 height 15
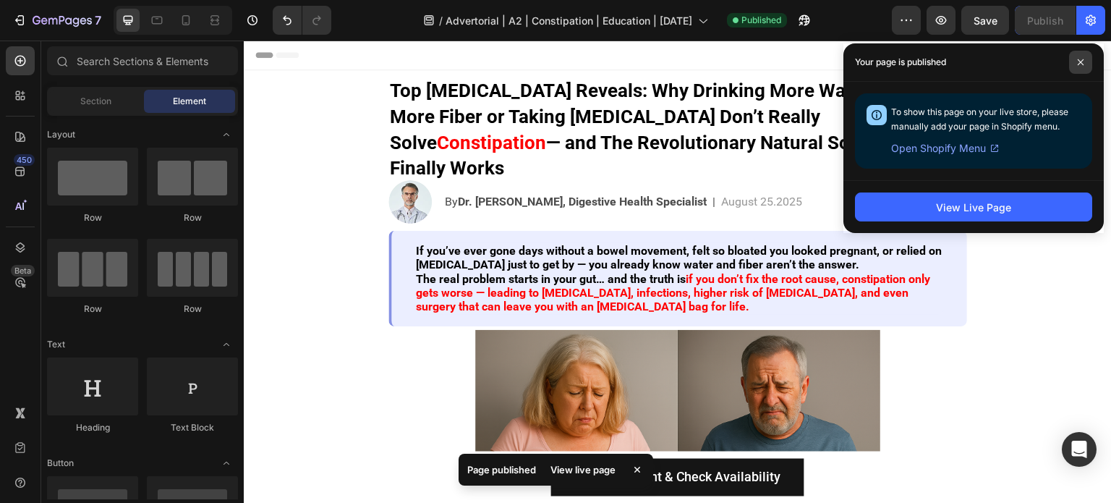
click at [1080, 69] on span at bounding box center [1080, 62] width 23 height 23
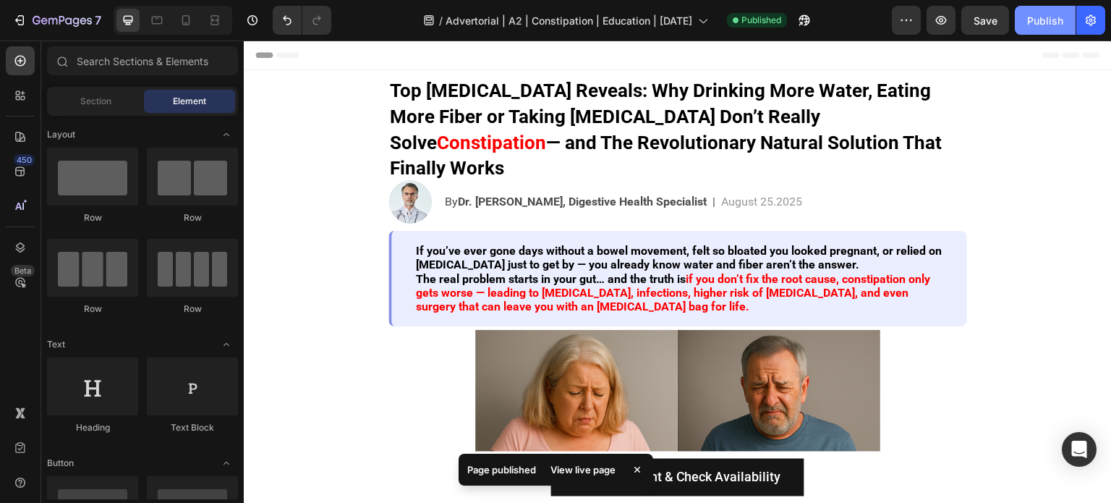
click at [1038, 26] on div "Publish" at bounding box center [1045, 20] width 36 height 15
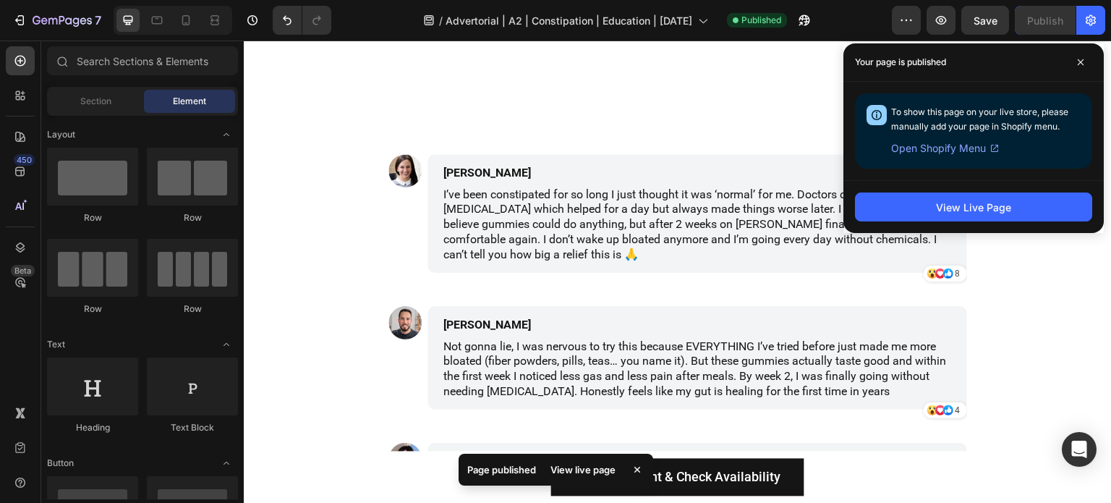
scroll to position [3760, 0]
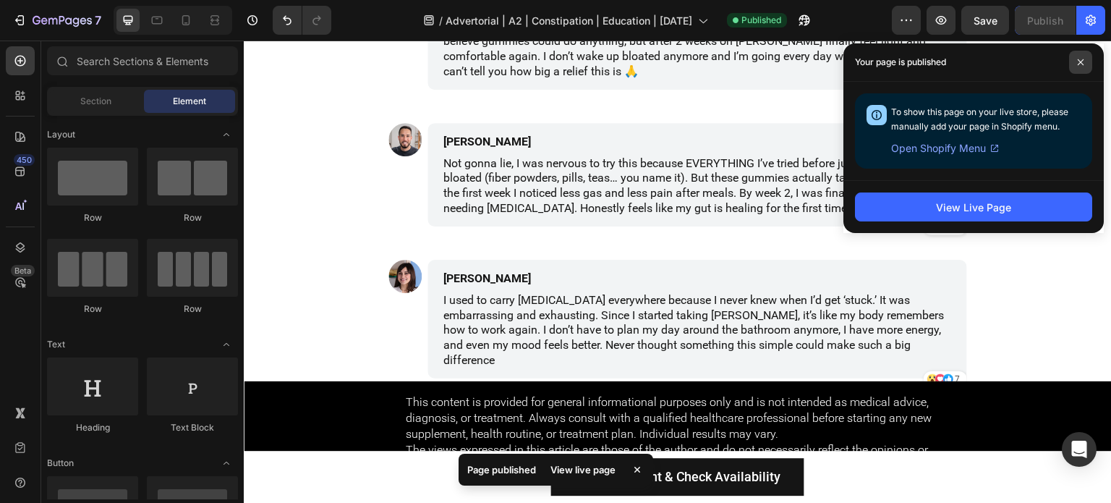
click at [1082, 68] on span at bounding box center [1080, 62] width 23 height 23
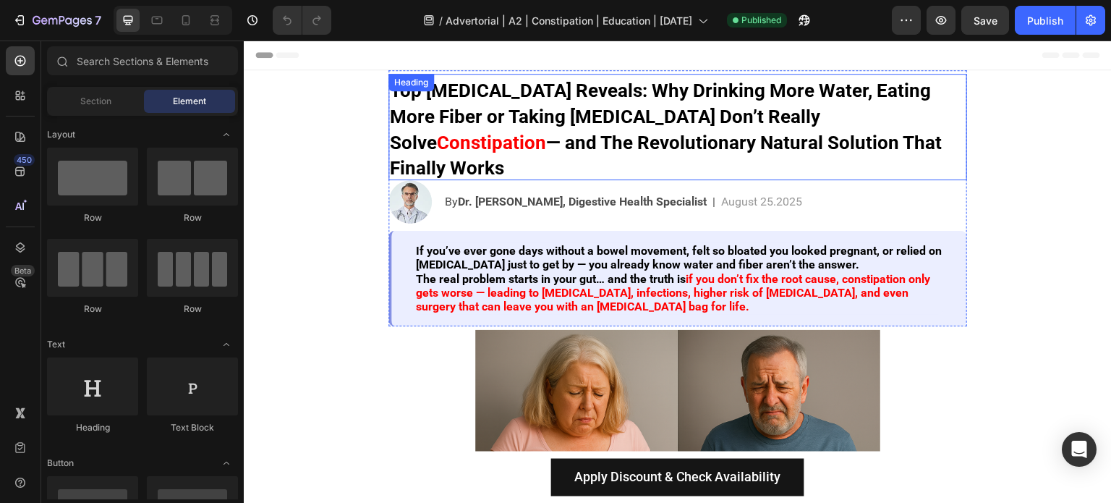
click at [612, 122] on strong "Top [MEDICAL_DATA] Reveals: Why Drinking More Water, Eating More Fiber or Takin…" at bounding box center [660, 117] width 541 height 74
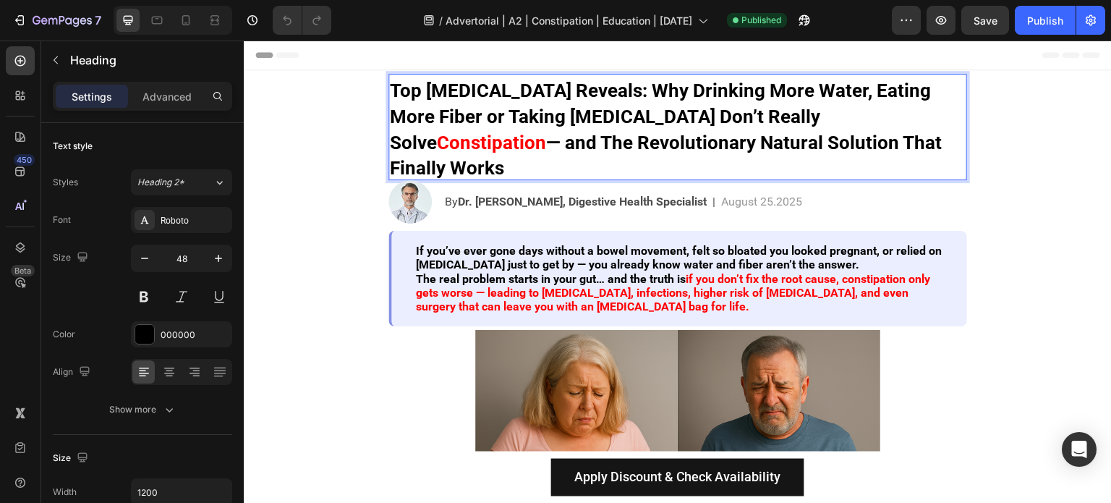
click at [652, 118] on strong "Top [MEDICAL_DATA] Reveals: Why Drinking More Water, Eating More Fiber or Takin…" at bounding box center [660, 117] width 541 height 74
drag, startPoint x: 649, startPoint y: 115, endPoint x: 798, endPoint y: 118, distance: 149.0
click at [798, 118] on strong "Top [MEDICAL_DATA] Reveals: Why Drinking More Water, Eating More Fiber or Takin…" at bounding box center [660, 117] width 541 height 74
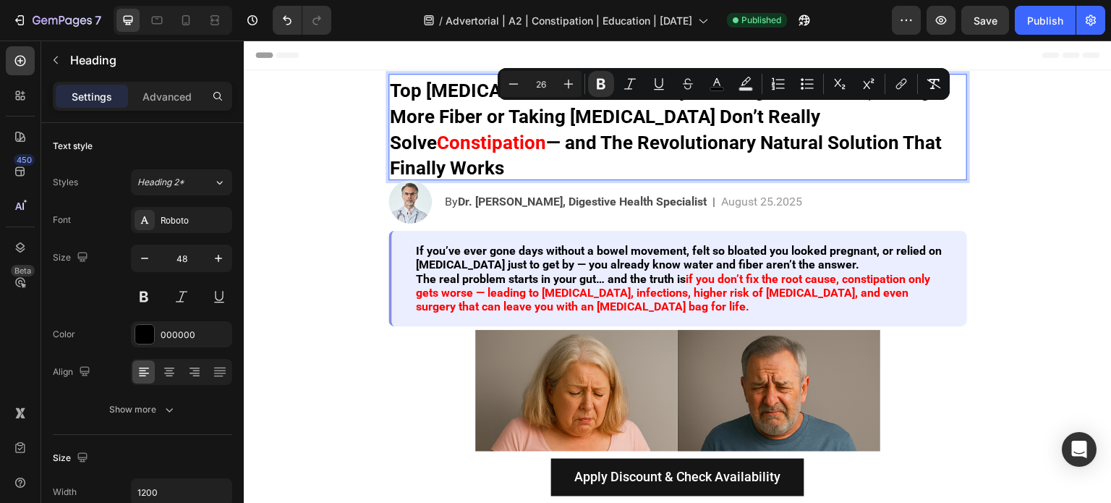
click at [716, 124] on strong "Top [MEDICAL_DATA] Reveals: Why Drinking More Water, Eating More Fiber or Takin…" at bounding box center [660, 117] width 541 height 74
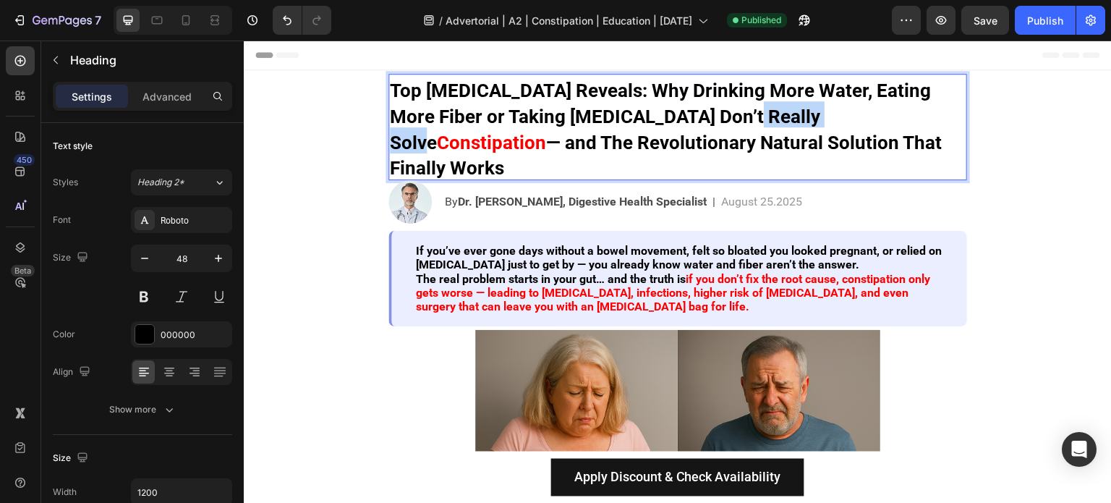
drag, startPoint x: 696, startPoint y: 119, endPoint x: 797, endPoint y: 120, distance: 101.2
click at [797, 120] on strong "Top [MEDICAL_DATA] Reveals: Why Drinking More Water, Eating More Fiber or Takin…" at bounding box center [660, 117] width 541 height 74
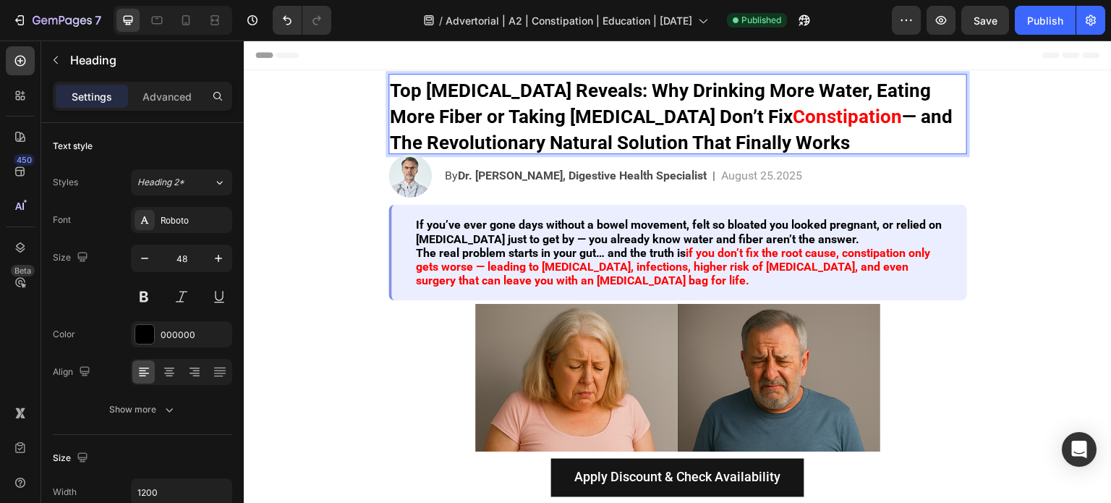
click at [842, 123] on strong "— and The Revolutionary Natural Solution That Finally Works" at bounding box center [671, 130] width 563 height 48
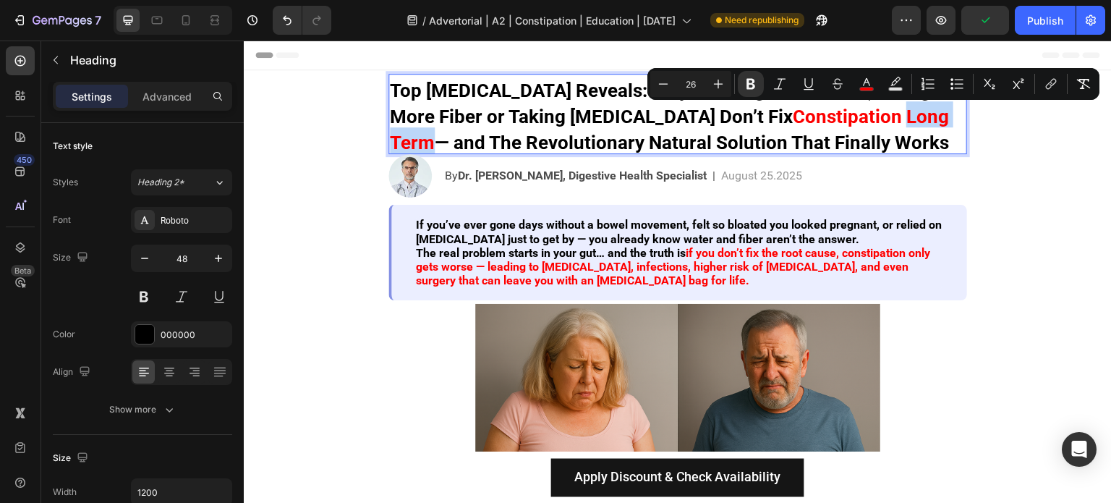
drag, startPoint x: 839, startPoint y: 114, endPoint x: 928, endPoint y: 114, distance: 88.9
click at [928, 114] on p "Top Gastroenterologist Reveals: Why Drinking More Water, Eating More Fiber or T…" at bounding box center [678, 113] width 576 height 77
click at [928, 132] on strong "— and The Revolutionary Natural Solution That Finally Works" at bounding box center [692, 143] width 514 height 22
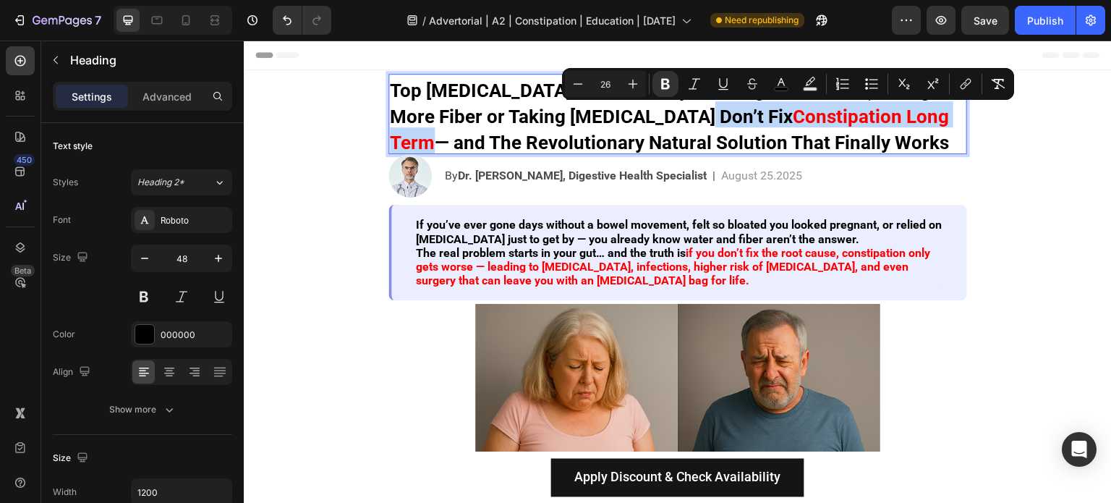
drag, startPoint x: 931, startPoint y: 115, endPoint x: 651, endPoint y: 121, distance: 279.9
click at [651, 121] on p "Top Gastroenterologist Reveals: Why Drinking More Water, Eating More Fiber or T…" at bounding box center [678, 113] width 576 height 77
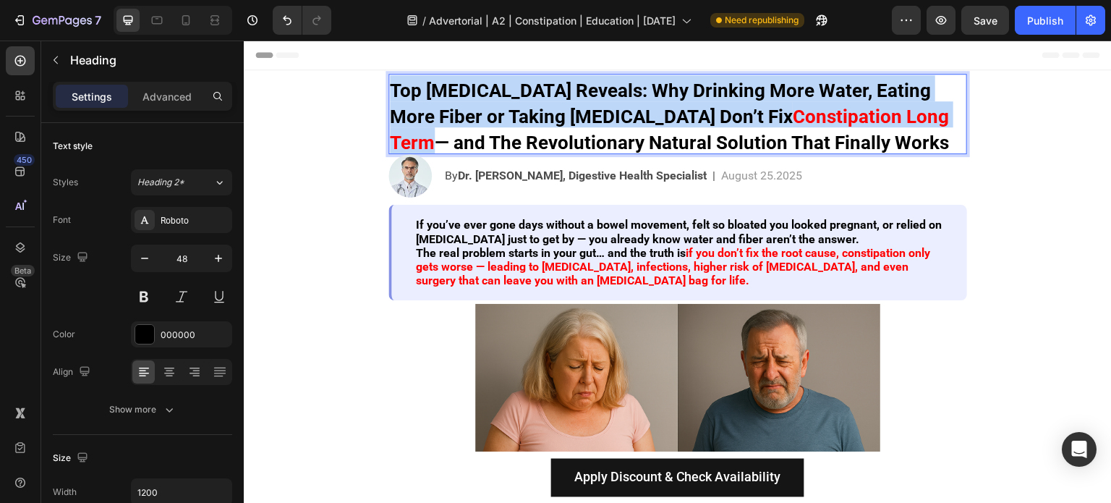
copy p "Top Gastroenterologist Reveals: Why Drinking More Water, Eating More Fiber or T…"
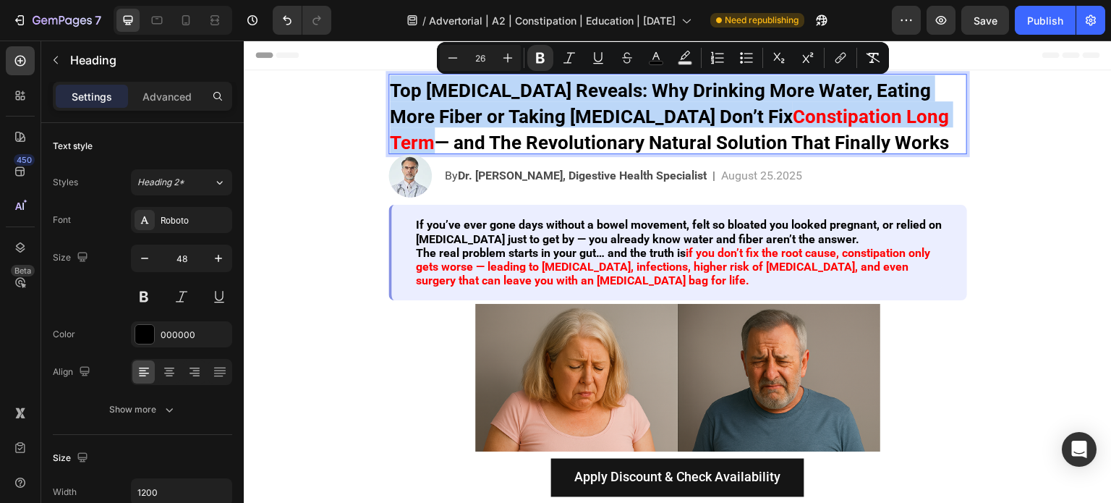
click at [597, 110] on strong "Top Gastroenterologist Reveals: Why Drinking More Water, Eating More Fiber or T…" at bounding box center [660, 104] width 541 height 48
copy p "Top Gastroenterologist Reveals: Why Drinking More Water, Eating More Fiber or T…"
click at [706, 83] on strong "Top Gastroenterologist Reveals: Why Drinking More Water, Eating More Fiber or T…" at bounding box center [660, 104] width 541 height 48
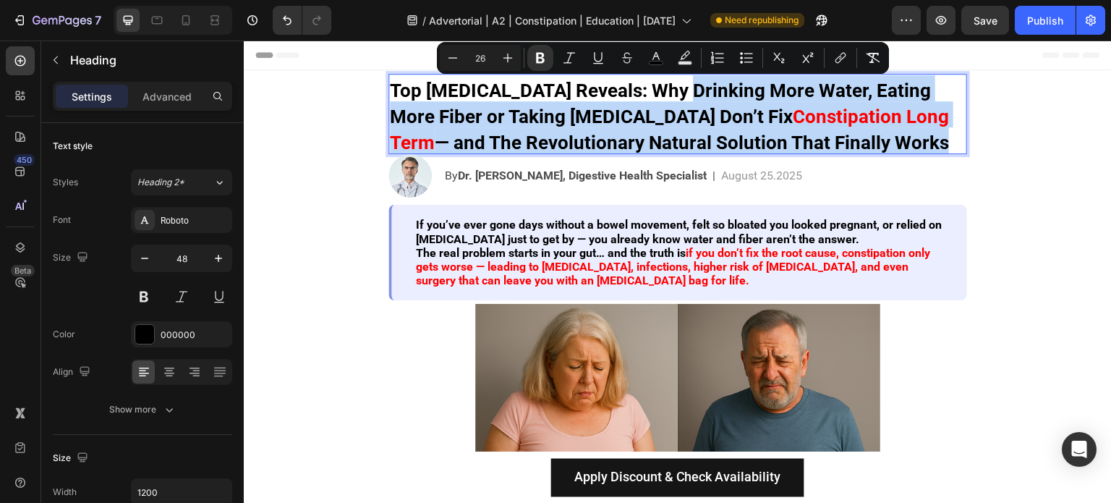
drag, startPoint x: 889, startPoint y: 143, endPoint x: 661, endPoint y: 100, distance: 231.9
click at [661, 100] on p "Top Gastroenterologist Reveals: Why Drinking More Water, Eating More Fiber or T…" at bounding box center [678, 113] width 576 height 77
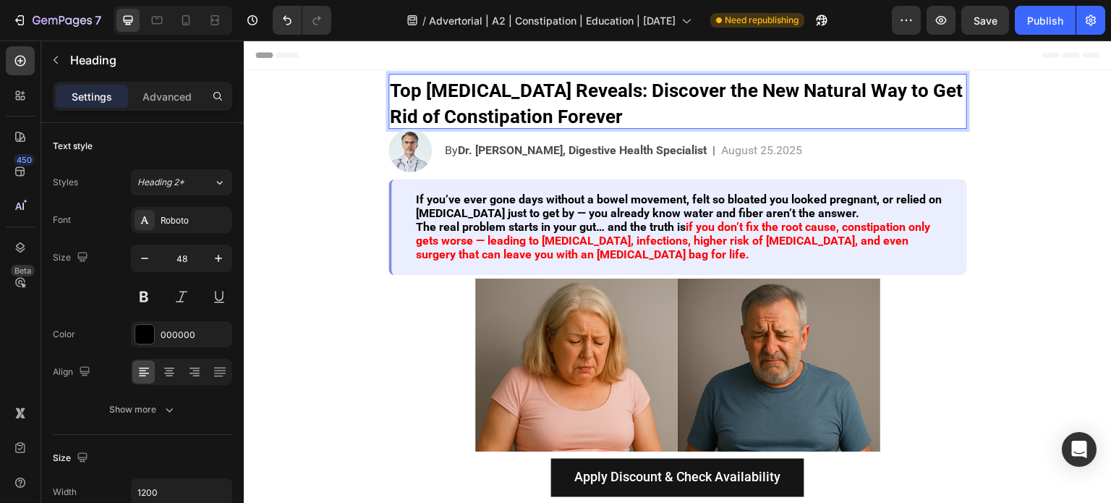
drag, startPoint x: 722, startPoint y: 115, endPoint x: 682, endPoint y: 102, distance: 42.5
click at [682, 102] on p "Top Gastroenterologist Reveals: Discover the New Natural Way to Get Rid of Cons…" at bounding box center [678, 101] width 576 height 52
click at [498, 118] on strong "Top Gastroenterologist Reveals: Discover the New Natural Way to Get Rid of Cons…" at bounding box center [676, 104] width 573 height 48
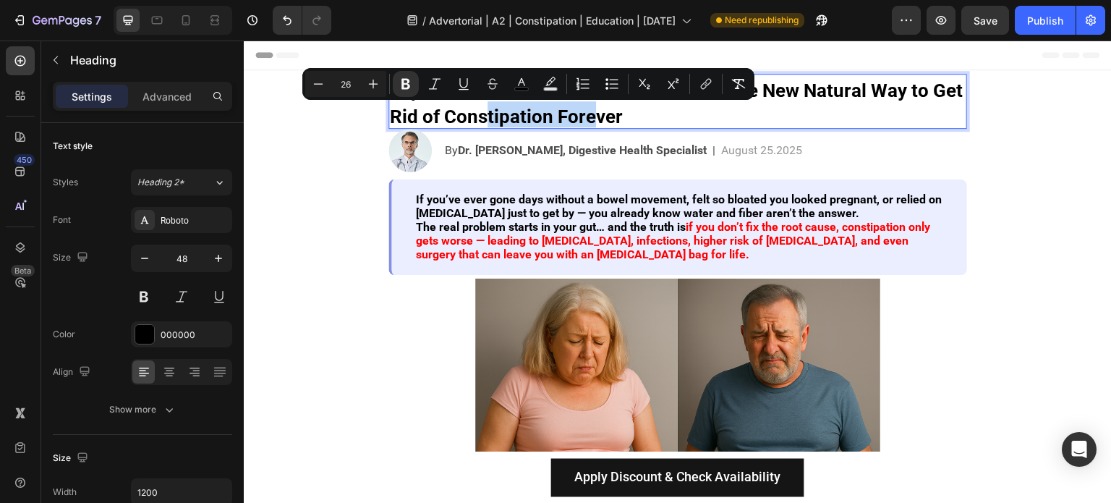
click at [505, 117] on strong "Top Gastroenterologist Reveals: Discover the New Natural Way to Get Rid of Cons…" at bounding box center [676, 104] width 573 height 48
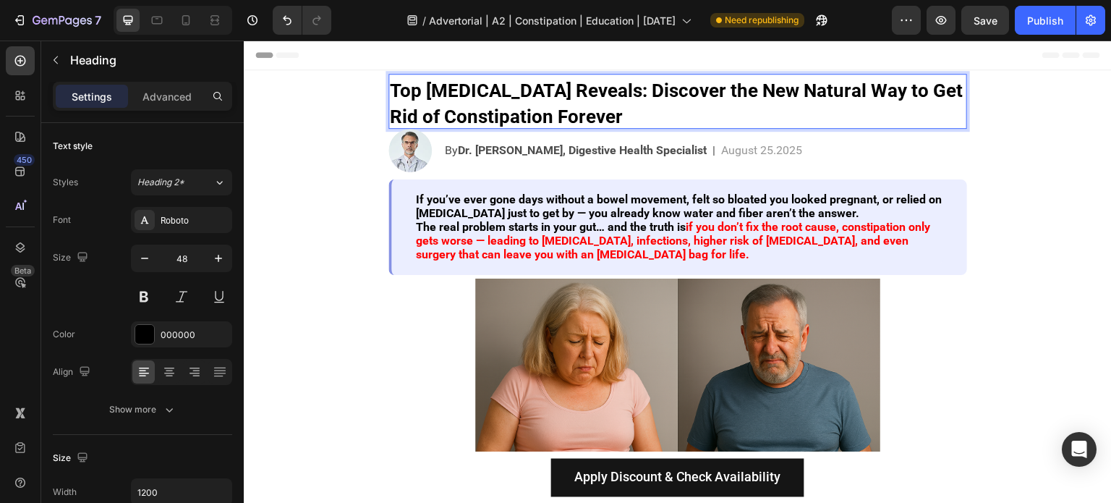
drag, startPoint x: 687, startPoint y: 112, endPoint x: 663, endPoint y: 84, distance: 36.9
click at [663, 84] on p "Top Gastroenterologist Reveals: Discover the New Natural Way to Get Rid of Cons…" at bounding box center [678, 101] width 576 height 52
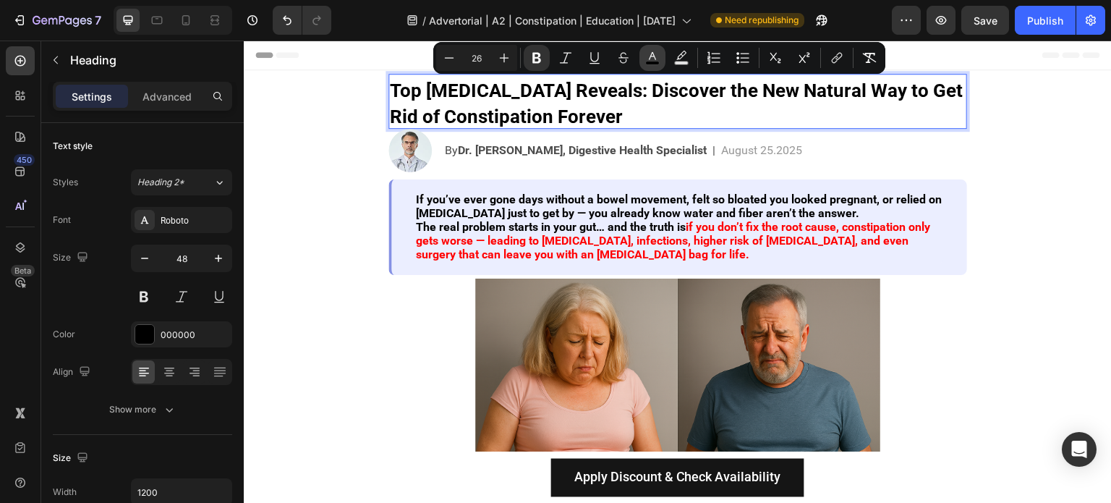
click at [650, 61] on rect "Editor contextual toolbar" at bounding box center [653, 63] width 14 height 4
type input "000000"
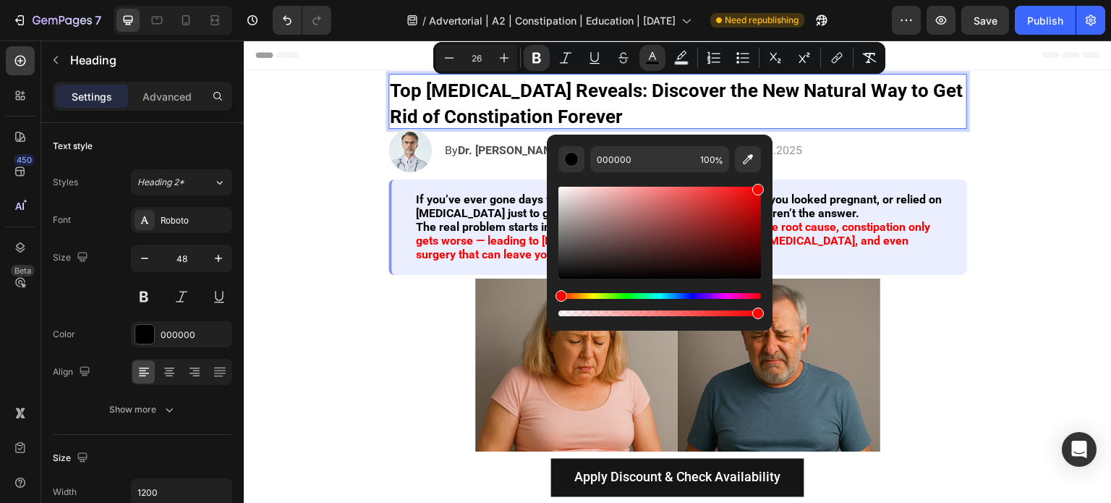
drag, startPoint x: 984, startPoint y: 248, endPoint x: 779, endPoint y: 155, distance: 225.2
type input "FF0000"
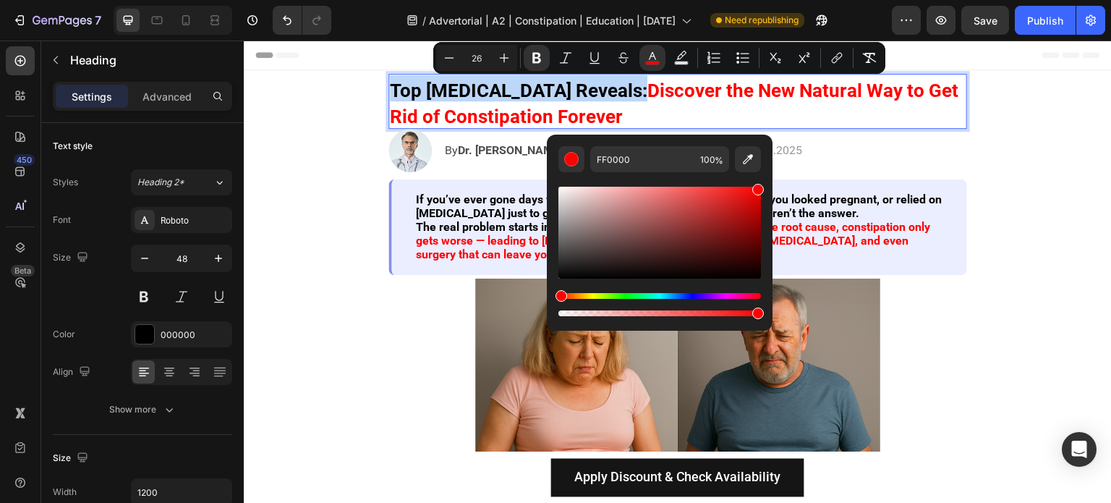
click at [785, 114] on p "Top Gastroenterologist Reveals: Discover the New Natural Way to Get Rid of Cons…" at bounding box center [678, 101] width 576 height 52
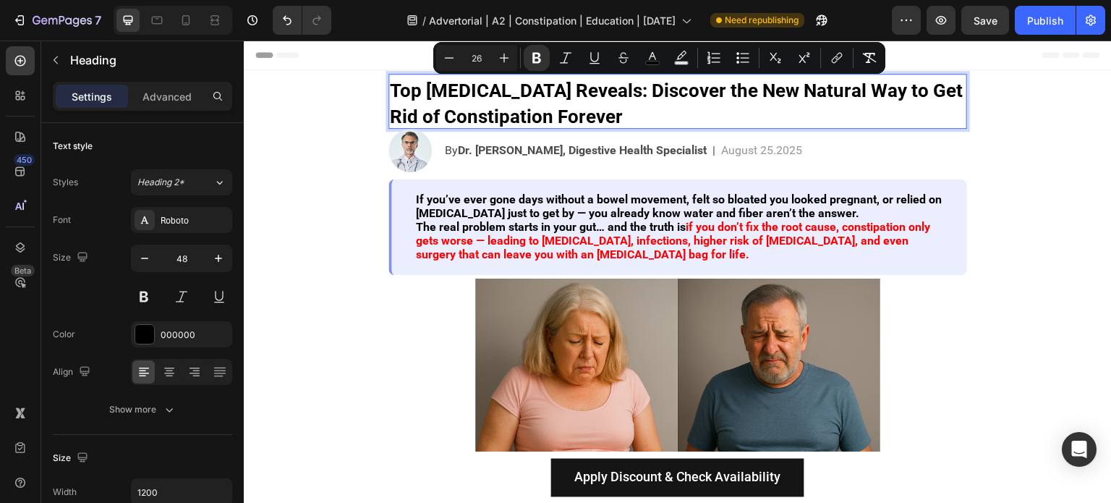
click at [630, 112] on strong "Top Gastroenterologist Reveals: Discover the New Natural Way to Get Rid of Cons…" at bounding box center [676, 104] width 573 height 48
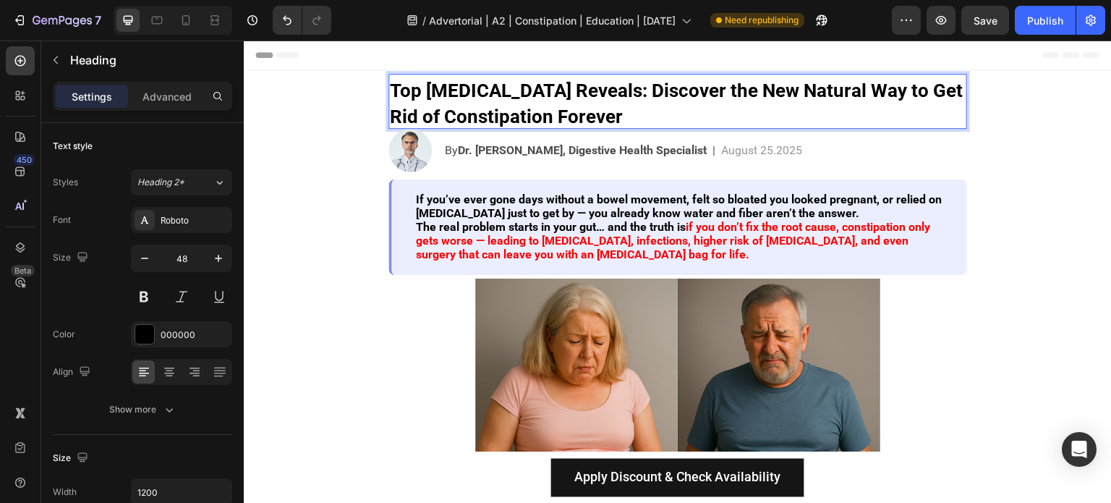
click at [554, 114] on strong "Top Gastroenterologist Reveals: Discover the New Natural Way to Get Rid of Cons…" at bounding box center [676, 104] width 573 height 48
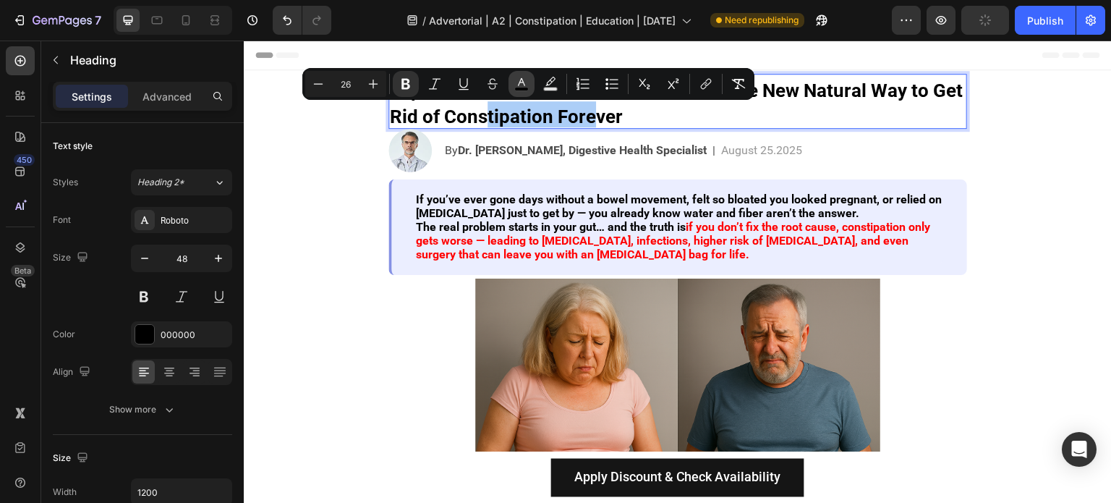
click at [521, 82] on icon "Editor contextual toolbar" at bounding box center [521, 84] width 14 height 14
type input "000000"
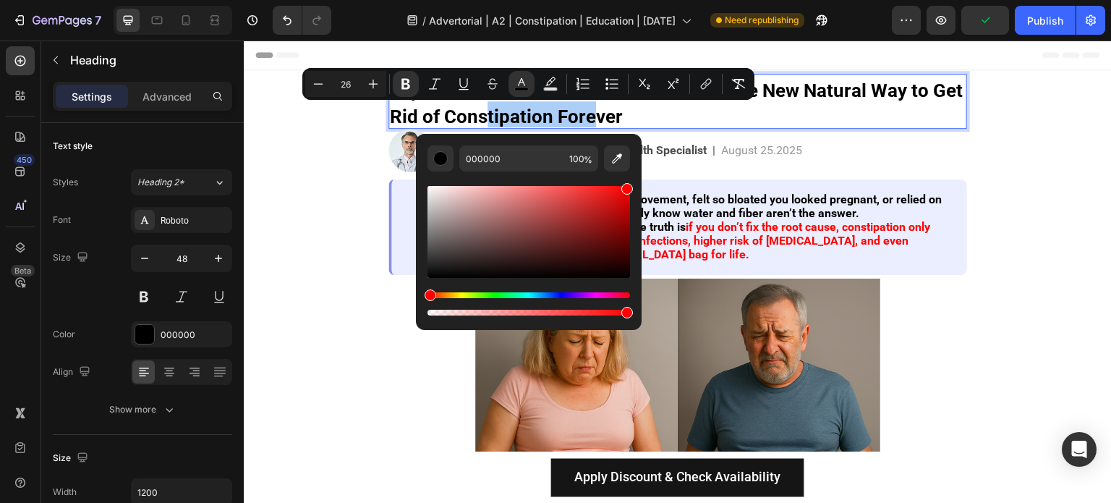
drag, startPoint x: 844, startPoint y: 234, endPoint x: 646, endPoint y: 160, distance: 210.7
type input "FF0000"
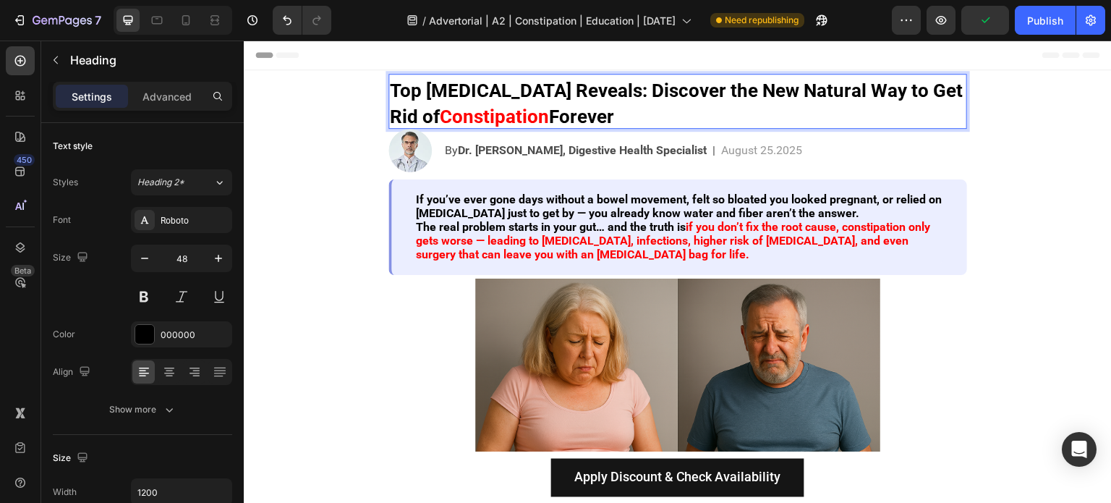
click at [671, 116] on p "Top Gastroenterologist Reveals: Discover the New Natural Way to Get Rid of Cons…" at bounding box center [678, 101] width 576 height 52
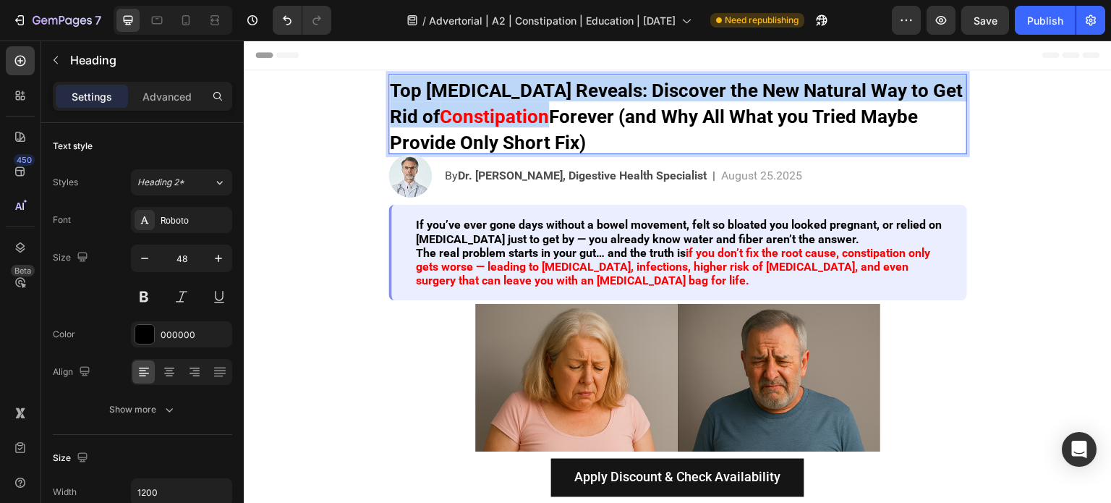
copy p "Top Gastroenterologist Reveals: Discover the New Natural Way to Get Rid of Cons…"
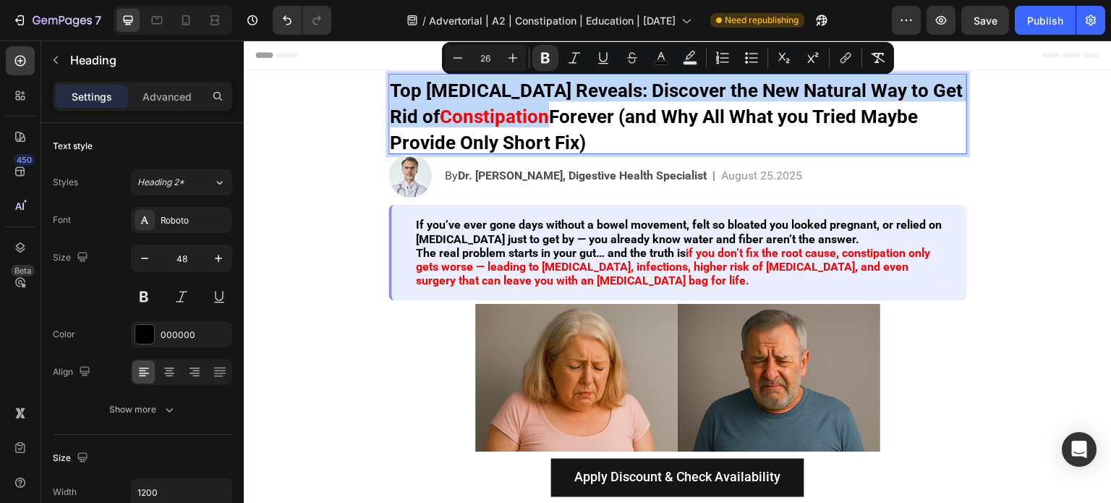
click at [587, 131] on p "Top Gastroenterologist Reveals: Discover the New Natural Way to Get Rid of Cons…" at bounding box center [678, 113] width 576 height 77
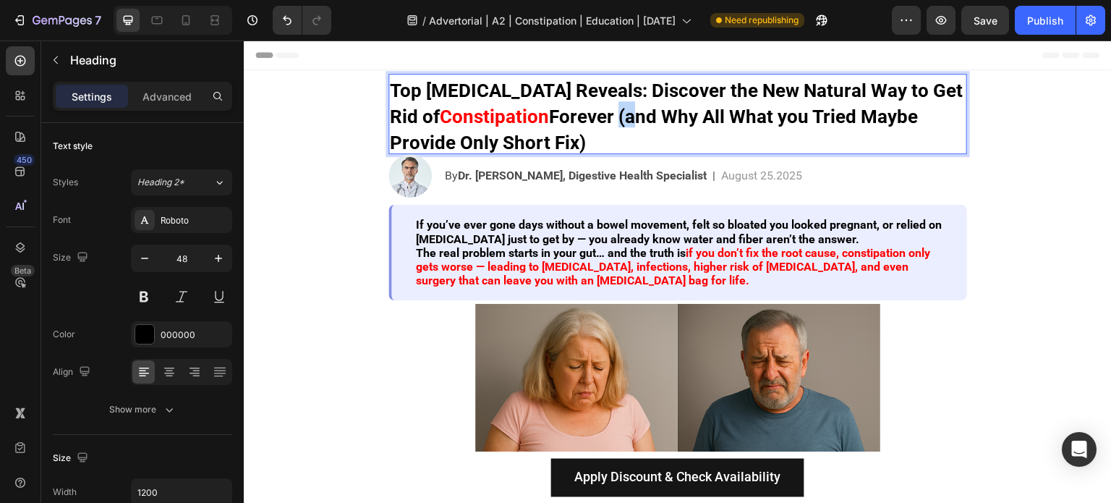
drag, startPoint x: 654, startPoint y: 121, endPoint x: 672, endPoint y: 126, distance: 18.8
click at [672, 126] on strong "Forever (and Why All What you Tried Maybe Provide Only Short Fix)" at bounding box center [654, 130] width 528 height 48
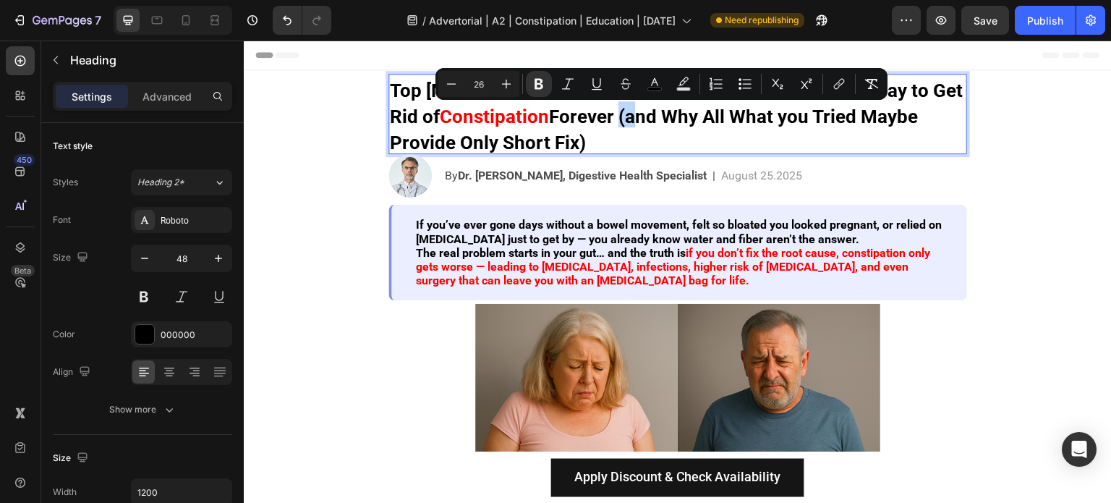
click at [667, 126] on strong "Forever (and Why All What you Tried Maybe Provide Only Short Fix)" at bounding box center [654, 130] width 528 height 48
click at [660, 118] on strong "Forever (and Why All What you Tried Maybe Provide Only Short Fix)" at bounding box center [654, 130] width 528 height 48
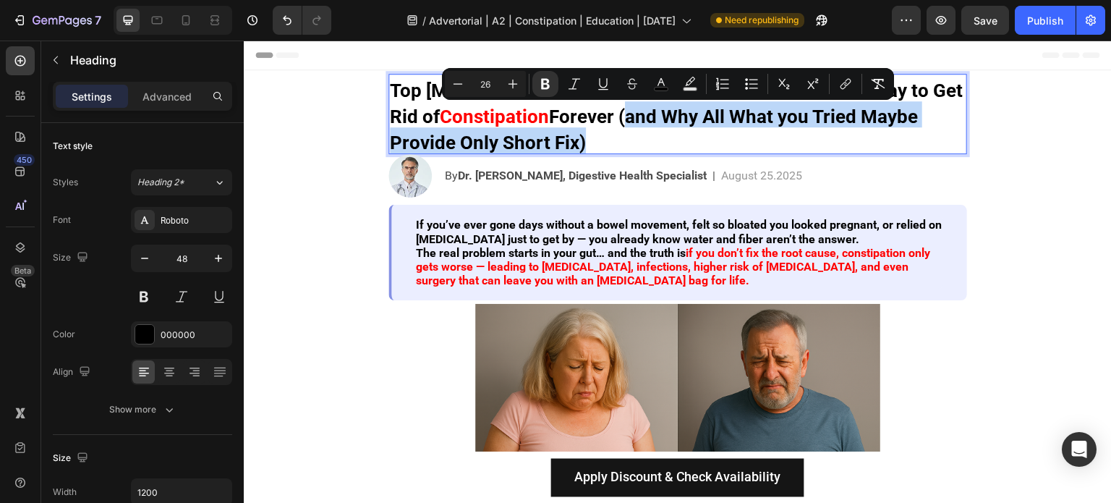
drag, startPoint x: 660, startPoint y: 118, endPoint x: 569, endPoint y: 140, distance: 93.8
click at [569, 140] on strong "Forever (and Why All What you Tried Maybe Provide Only Short Fix)" at bounding box center [654, 130] width 528 height 48
click at [568, 142] on strong "Forever (and Why All What you Tried Maybe Provide Only Short Fix)" at bounding box center [654, 130] width 528 height 48
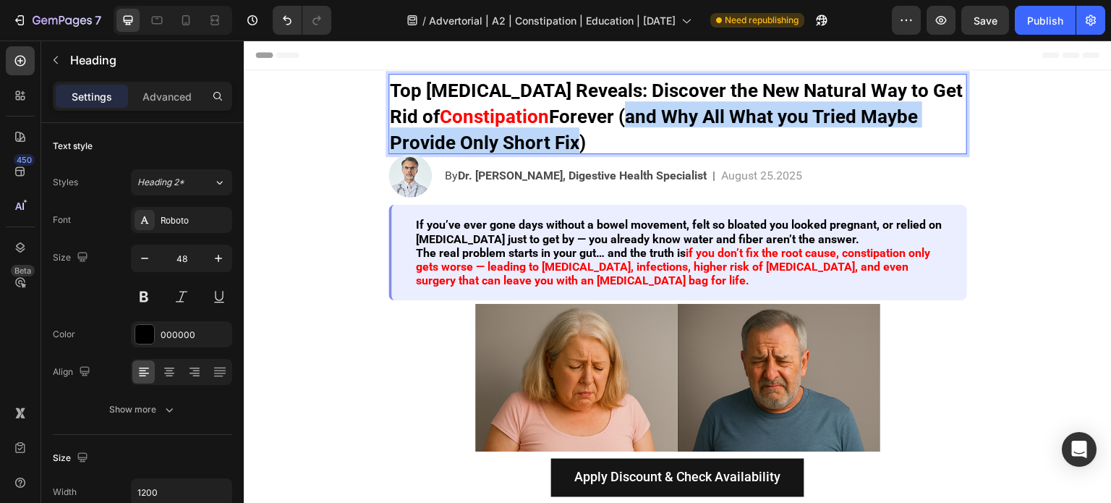
drag, startPoint x: 570, startPoint y: 145, endPoint x: 659, endPoint y: 124, distance: 90.7
click at [659, 124] on strong "Forever (and Why All What you Tried Maybe Provide Only Short Fix)" at bounding box center [654, 130] width 528 height 48
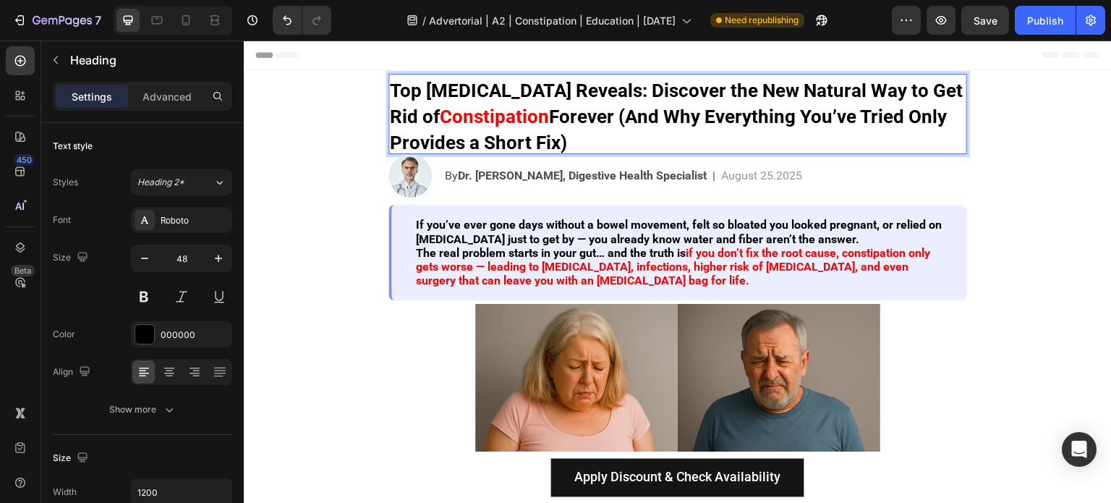
click at [697, 124] on strong "Forever (And Why Everything You’ve Tried Only Provides a Short Fix)" at bounding box center [668, 130] width 557 height 48
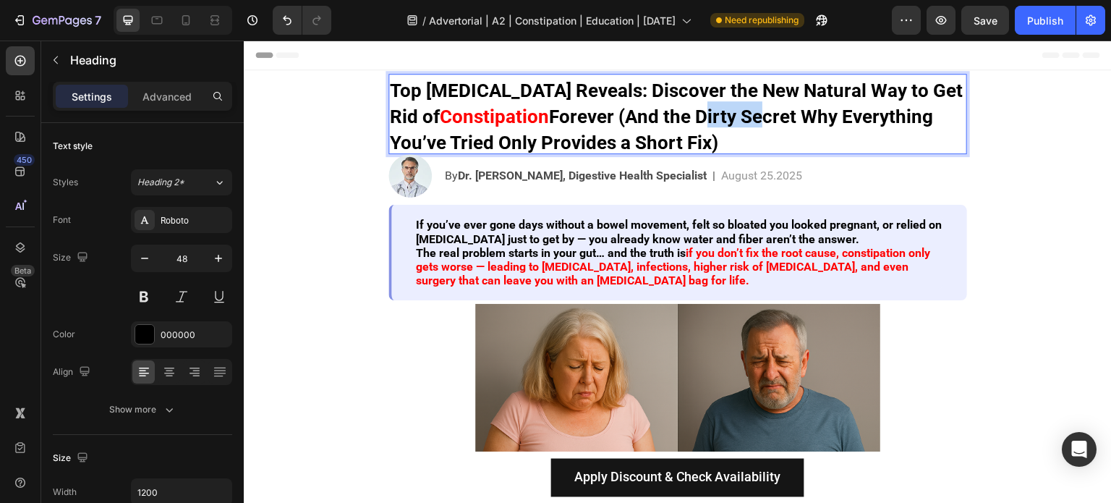
drag, startPoint x: 739, startPoint y: 119, endPoint x: 792, endPoint y: 121, distance: 53.5
click at [792, 121] on strong "Forever (And the Dirty Secret Why Everything You’ve Tried Only Provides a Short…" at bounding box center [661, 130] width 543 height 48
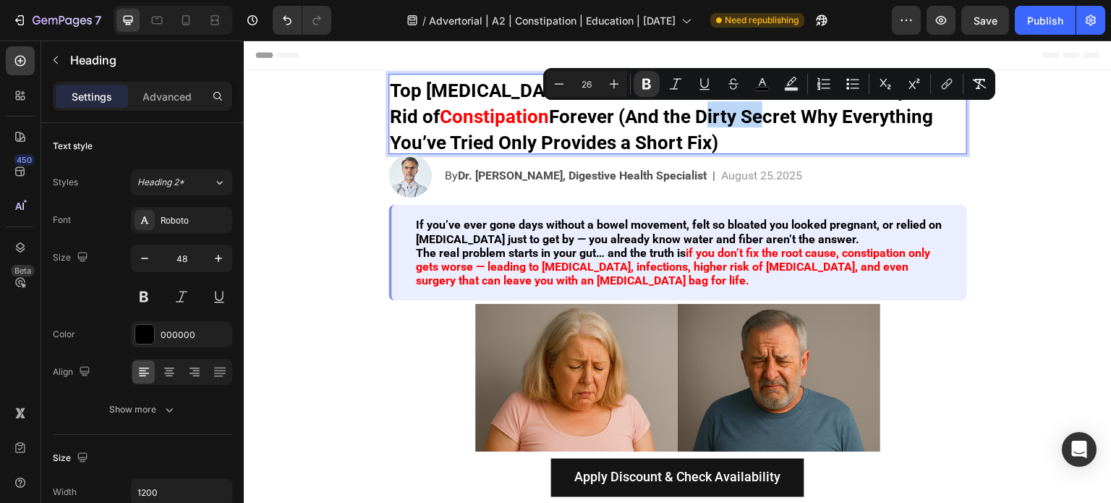
click at [792, 121] on strong "Forever (And the Dirty Secret Why Everything You’ve Tried Only Provides a Short…" at bounding box center [661, 130] width 543 height 48
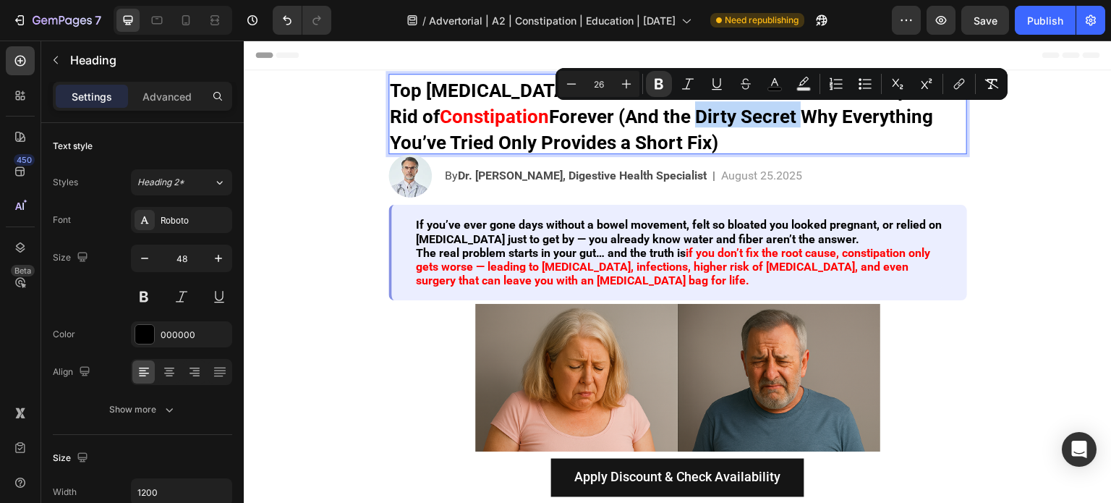
drag, startPoint x: 833, startPoint y: 118, endPoint x: 732, endPoint y: 121, distance: 101.3
click at [732, 121] on strong "Forever (And the Dirty Secret Why Everything You’ve Tried Only Provides a Short…" at bounding box center [661, 130] width 543 height 48
click at [774, 87] on rect "Editor contextual toolbar" at bounding box center [775, 89] width 14 height 4
type input "000000"
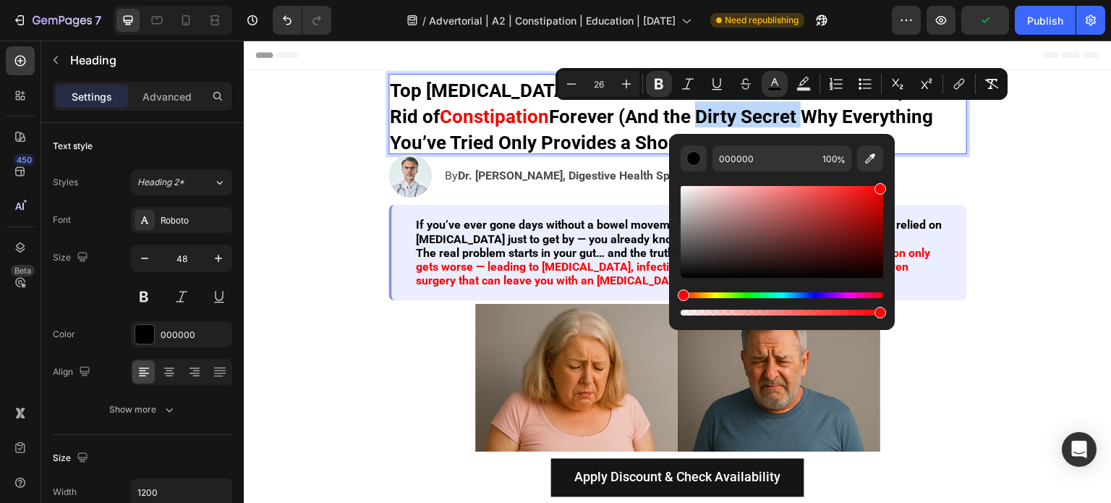
type input "FF0000"
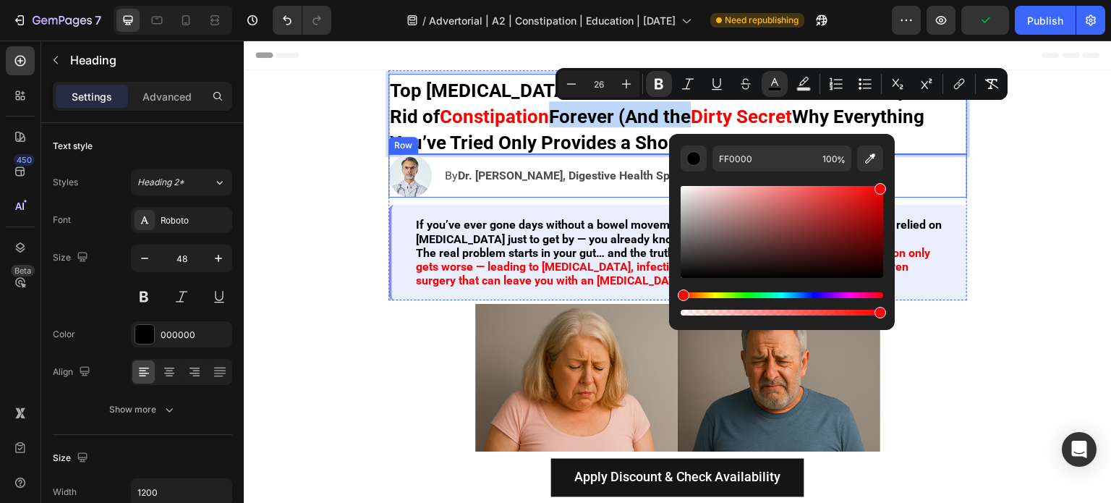
drag, startPoint x: 1042, startPoint y: 252, endPoint x: 915, endPoint y: 160, distance: 156.3
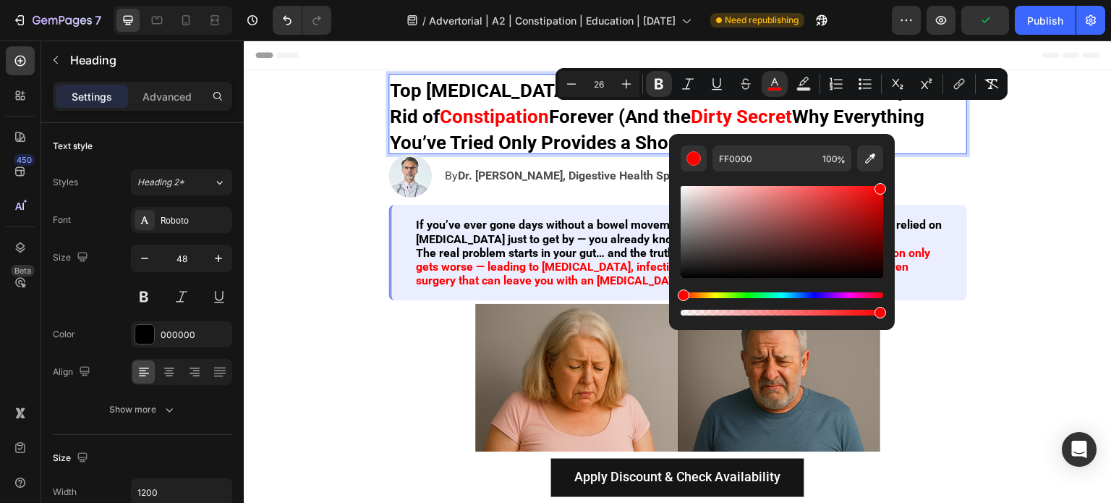
click at [639, 119] on strong "Forever (And the" at bounding box center [620, 117] width 142 height 22
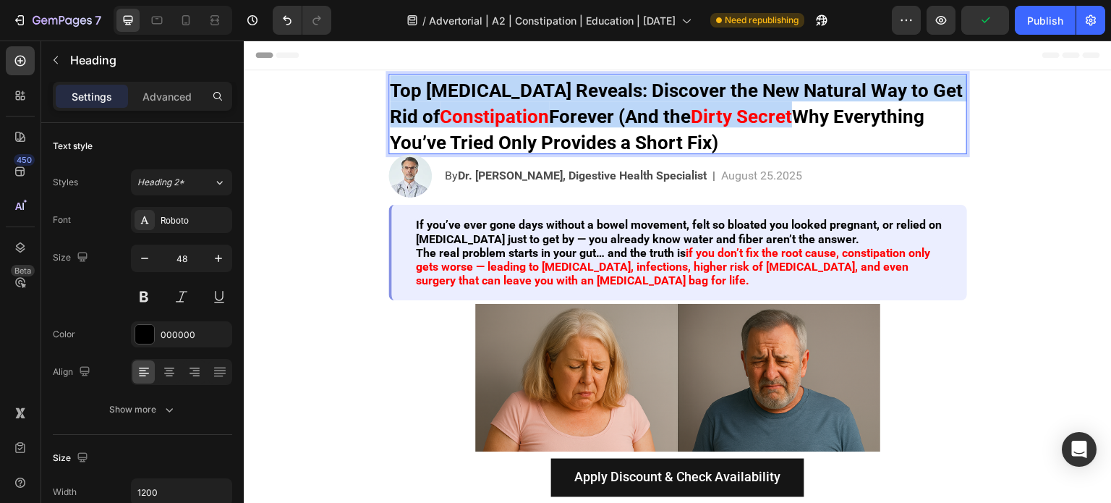
copy p "Top Gastroenterologist Reveals: Discover the New Natural Way to Get Rid of Cons…"
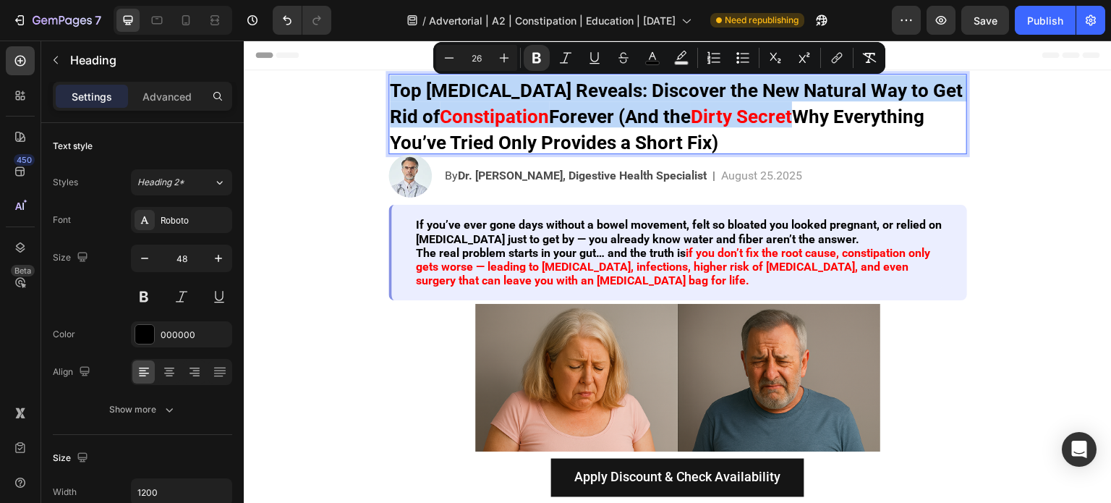
click at [789, 109] on strong "Dirty Secret" at bounding box center [741, 117] width 101 height 22
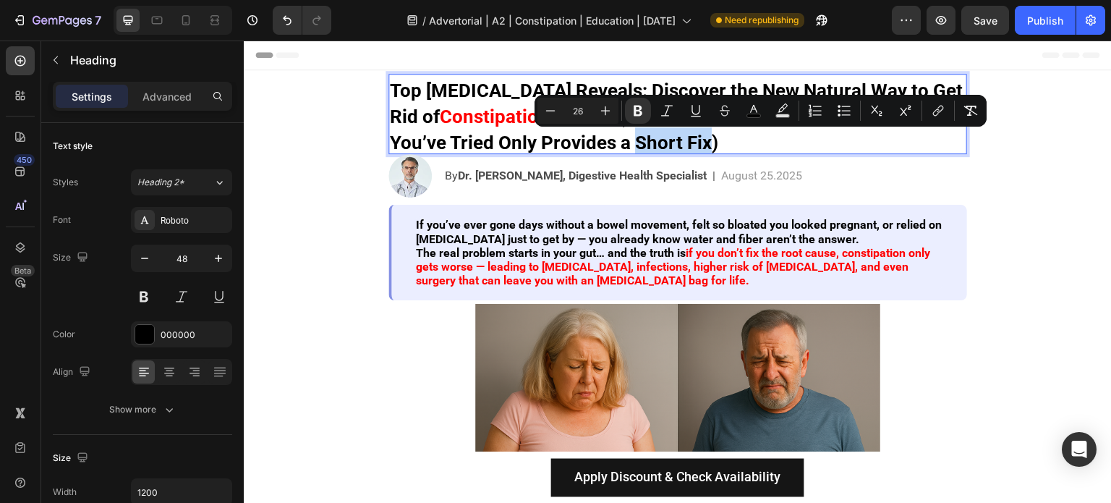
drag, startPoint x: 727, startPoint y: 146, endPoint x: 801, endPoint y: 146, distance: 73.8
click at [801, 146] on strong "Why Everything You’ve Tried Only Provides a Short Fix)" at bounding box center [657, 130] width 534 height 48
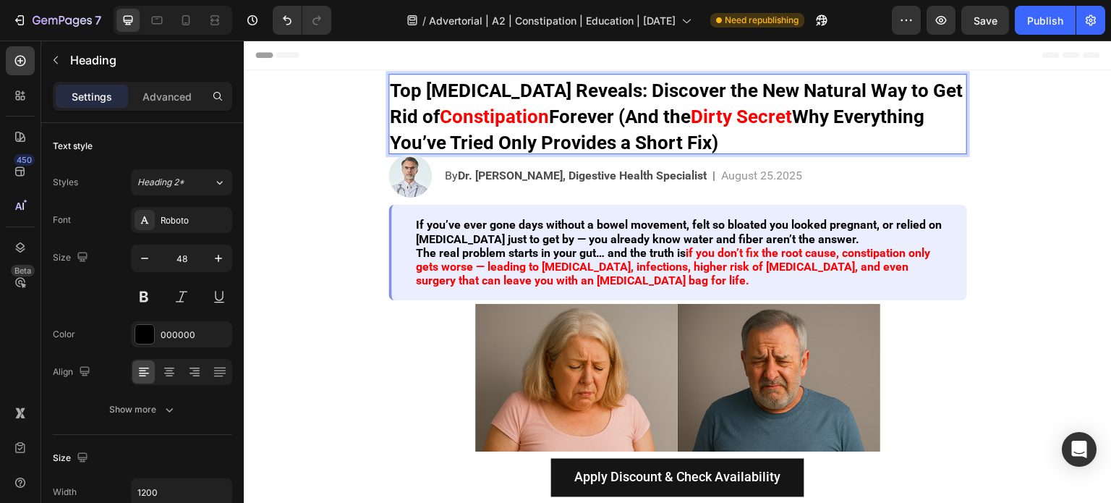
click at [611, 139] on strong "Why Everything You’ve Tried Only Provides a Short Fix)" at bounding box center [657, 130] width 534 height 48
drag, startPoint x: 588, startPoint y: 143, endPoint x: 603, endPoint y: 143, distance: 15.2
click at [603, 143] on strong "Why Everything You’ve Tried Only Provides a Short Fix)" at bounding box center [657, 130] width 534 height 48
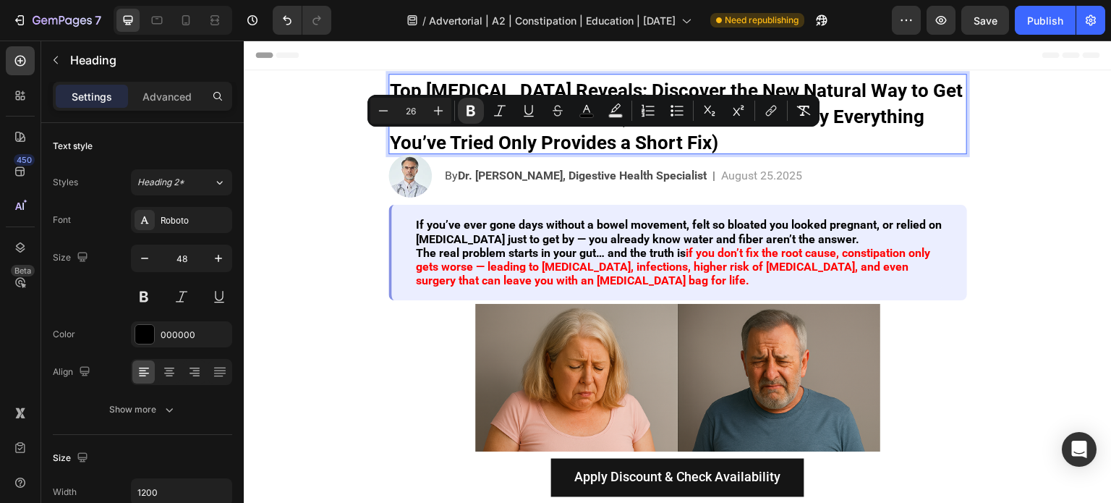
click at [630, 138] on strong "Why Everything You’ve Tried Only Provides a Short Fix)" at bounding box center [657, 130] width 534 height 48
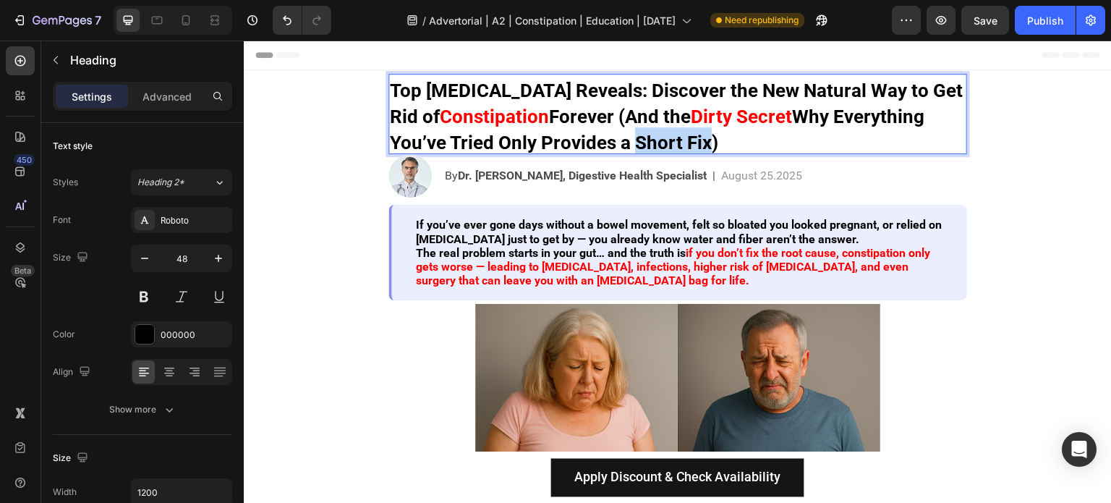
drag, startPoint x: 724, startPoint y: 150, endPoint x: 800, endPoint y: 153, distance: 75.3
click at [800, 153] on strong "Why Everything You’ve Tried Only Provides a Short Fix)" at bounding box center [657, 130] width 534 height 48
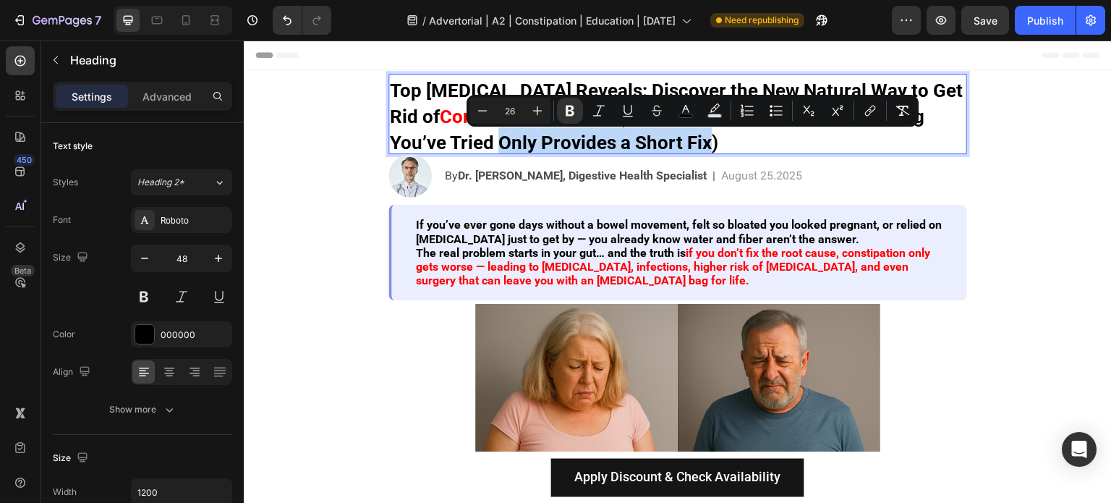
drag, startPoint x: 588, startPoint y: 148, endPoint x: 800, endPoint y: 151, distance: 212.6
click at [800, 151] on strong "Why Everything You’ve Tried Only Provides a Short Fix)" at bounding box center [657, 130] width 534 height 48
click at [685, 115] on rect "Editor contextual toolbar" at bounding box center [686, 116] width 14 height 4
type input "000000"
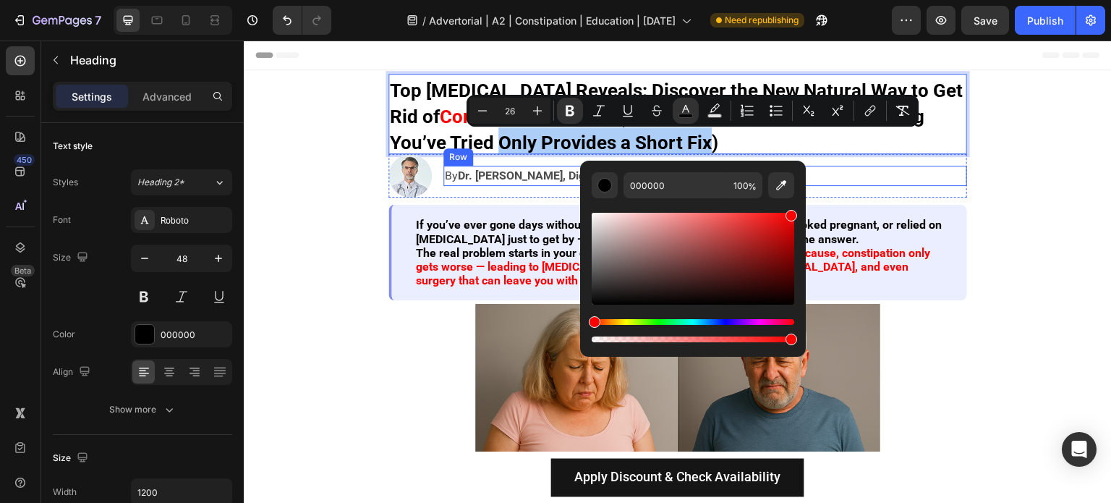
drag, startPoint x: 981, startPoint y: 254, endPoint x: 860, endPoint y: 180, distance: 142.1
type input "FF0000"
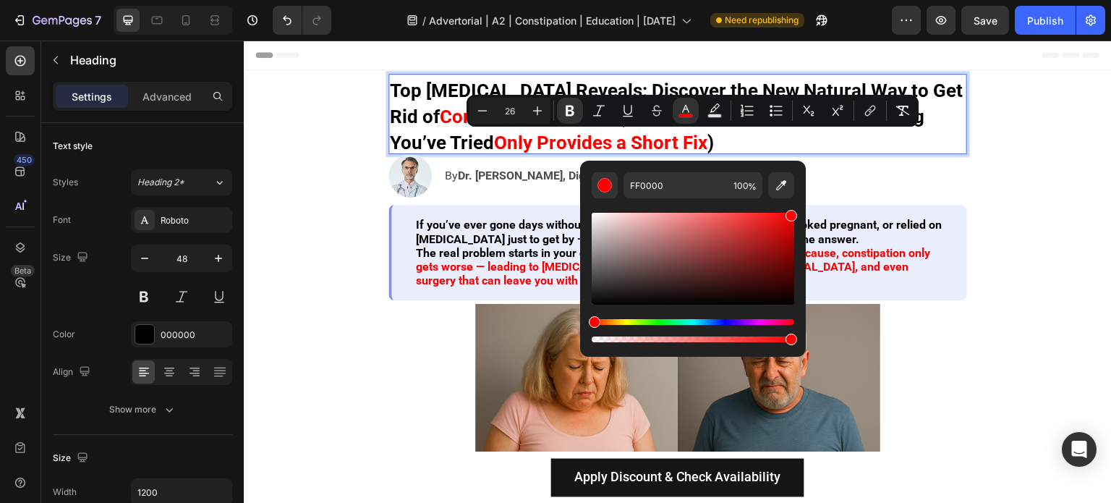
click at [884, 150] on p "Top Gastroenterologist Reveals: Discover the New Natural Way to Get Rid of Cons…" at bounding box center [678, 113] width 576 height 77
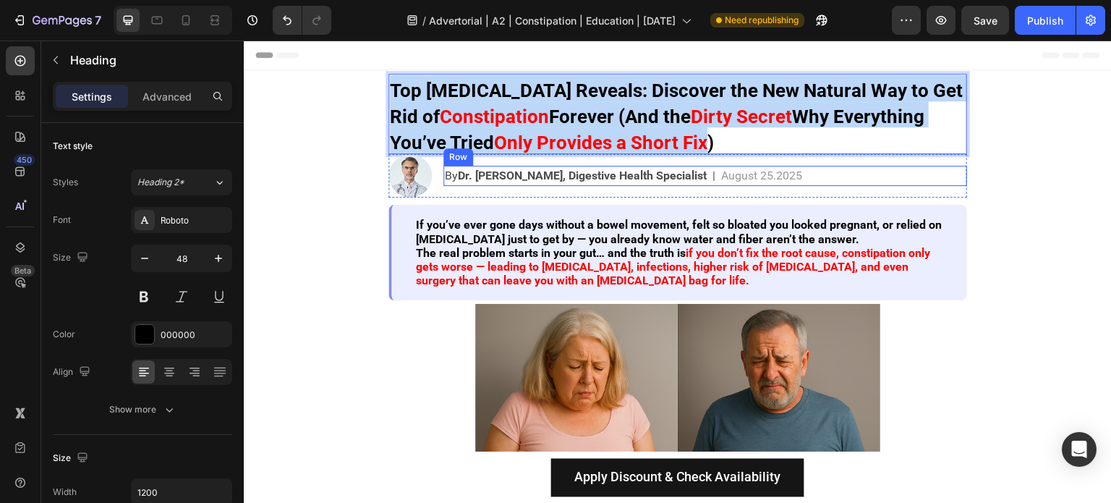
copy p "Top Gastroenterologist Reveals: Discover the New Natural Way to Get Rid of Cons…"
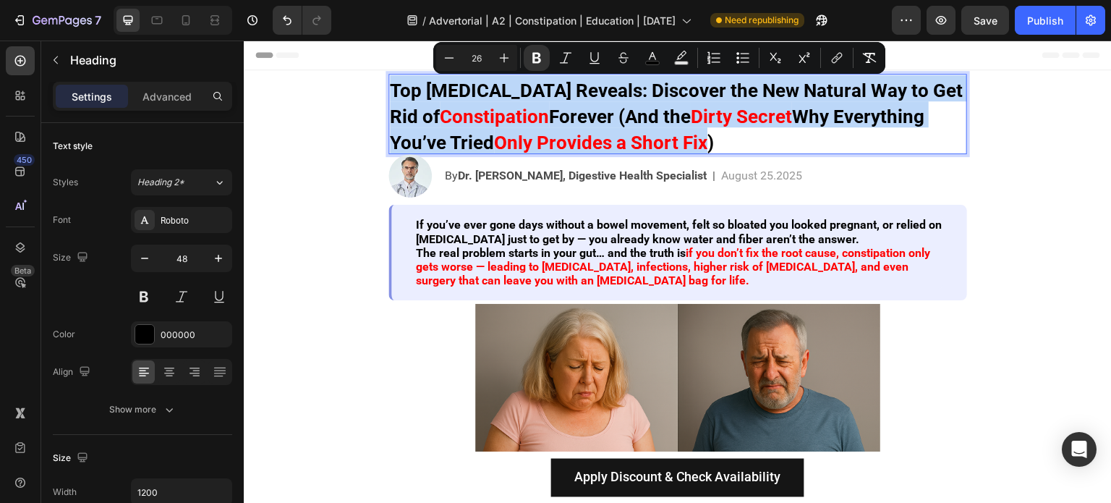
click at [687, 127] on strong "Forever (And the" at bounding box center [620, 117] width 142 height 22
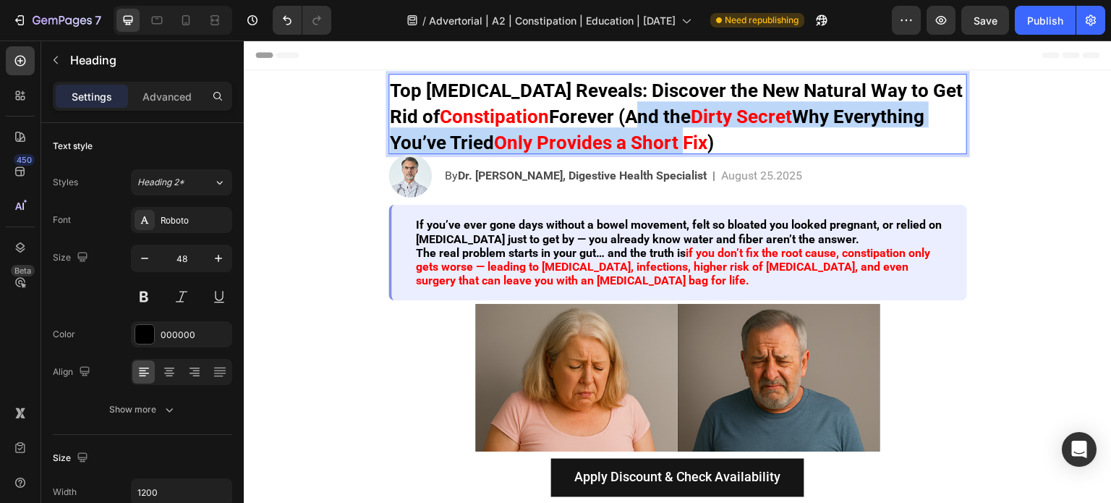
drag, startPoint x: 667, startPoint y: 117, endPoint x: 772, endPoint y: 138, distance: 107.6
click at [772, 138] on p "Top Gastroenterologist Reveals: Discover the New Natural Way to Get Rid of Cons…" at bounding box center [678, 113] width 576 height 77
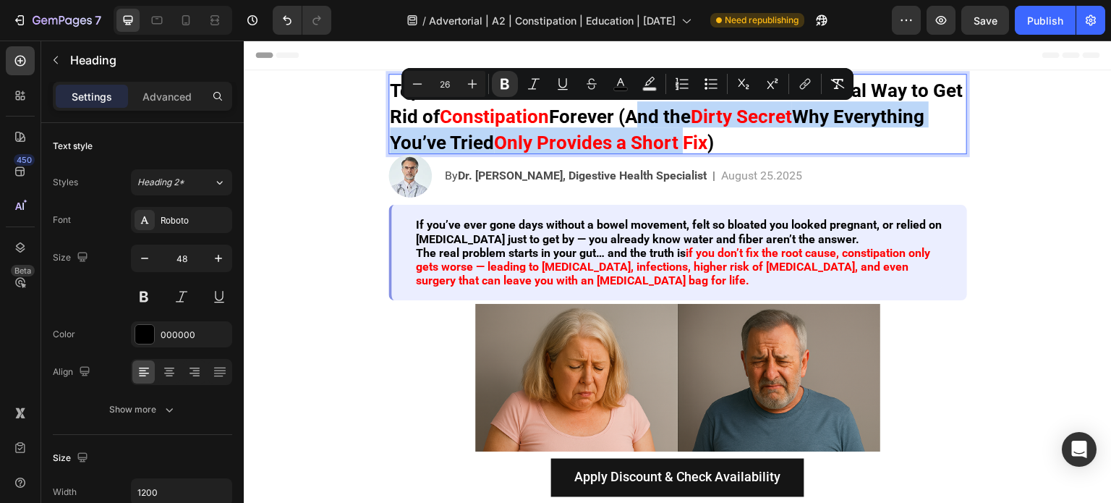
click at [707, 138] on strong "Only Provides a Short Fix" at bounding box center [600, 143] width 213 height 22
drag, startPoint x: 803, startPoint y: 144, endPoint x: 670, endPoint y: 121, distance: 135.7
click at [670, 121] on p "Top Gastroenterologist Reveals: Discover the New Natural Way to Get Rid of Cons…" at bounding box center [678, 113] width 576 height 77
click at [668, 119] on strong "Forever (And the" at bounding box center [620, 117] width 142 height 22
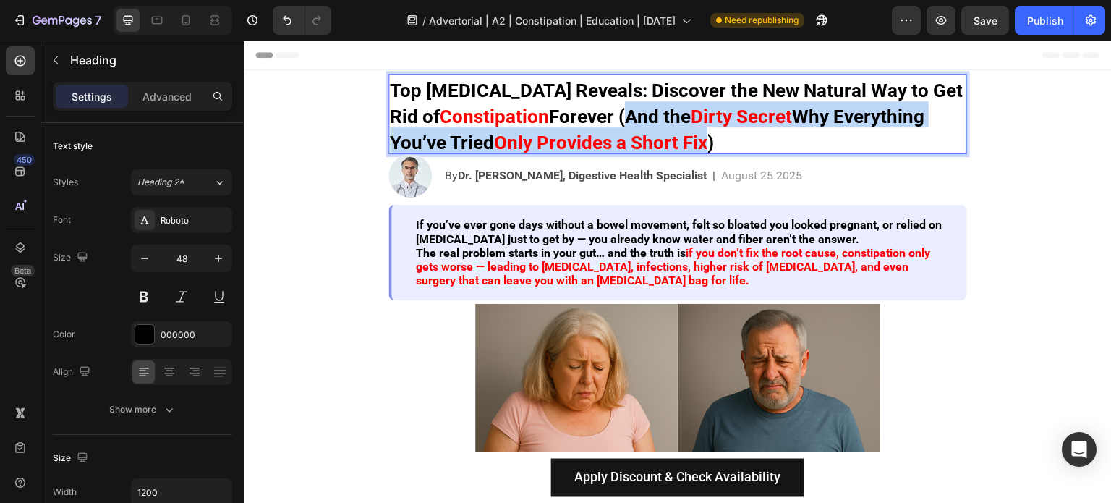
drag, startPoint x: 665, startPoint y: 117, endPoint x: 800, endPoint y: 146, distance: 138.3
click at [800, 146] on p "Top Gastroenterologist Reveals: Discover the New Natural Way to Get Rid of Cons…" at bounding box center [678, 113] width 576 height 77
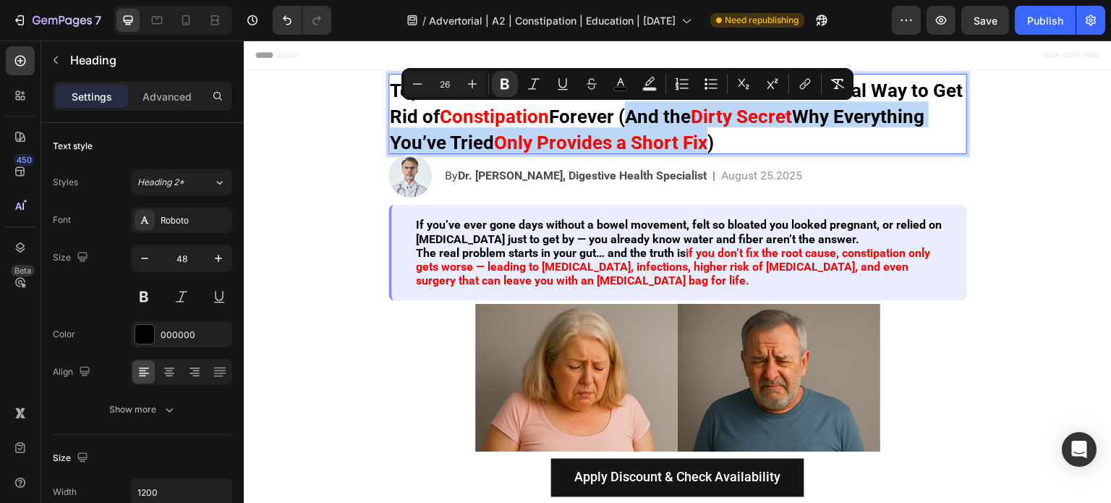
copy p "And the Dirty Secret Why Everything You’ve Tried Only Provides a Short Fix"
click at [707, 137] on strong "Only Provides a Short Fix" at bounding box center [600, 143] width 213 height 22
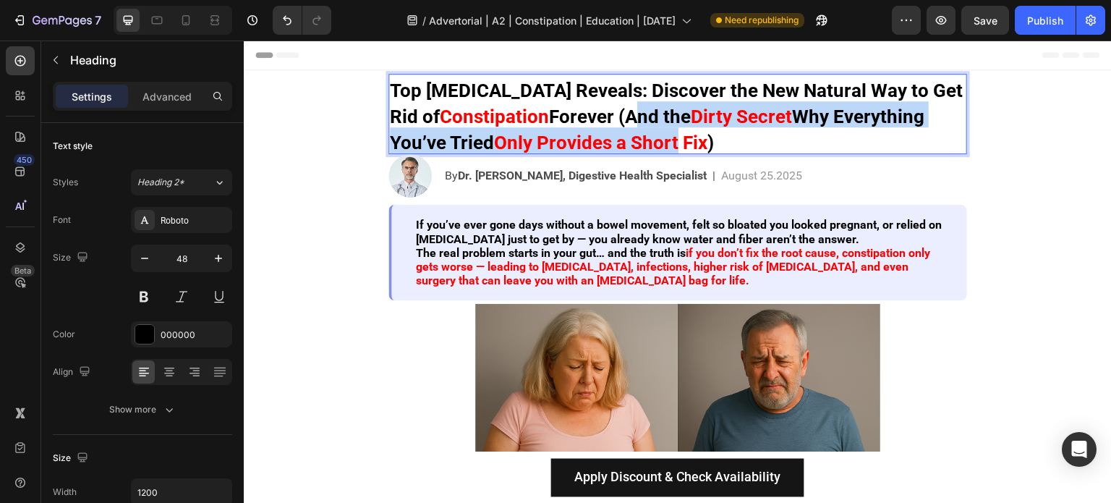
drag, startPoint x: 669, startPoint y: 118, endPoint x: 769, endPoint y: 138, distance: 102.5
click at [769, 138] on p "Top Gastroenterologist Reveals: Discover the New Natural Way to Get Rid of Cons…" at bounding box center [678, 113] width 576 height 77
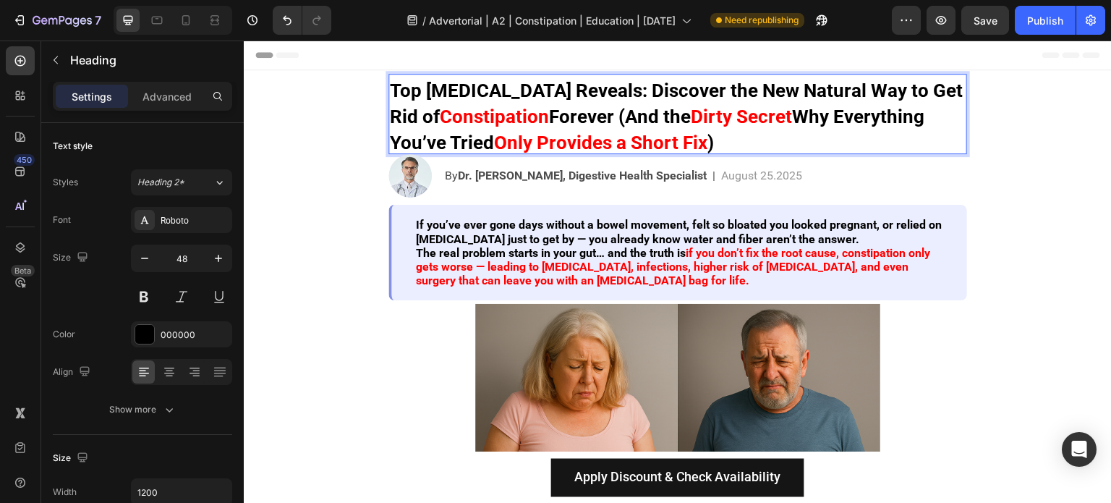
click at [707, 138] on strong "Only Provides a Short Fix" at bounding box center [600, 143] width 213 height 22
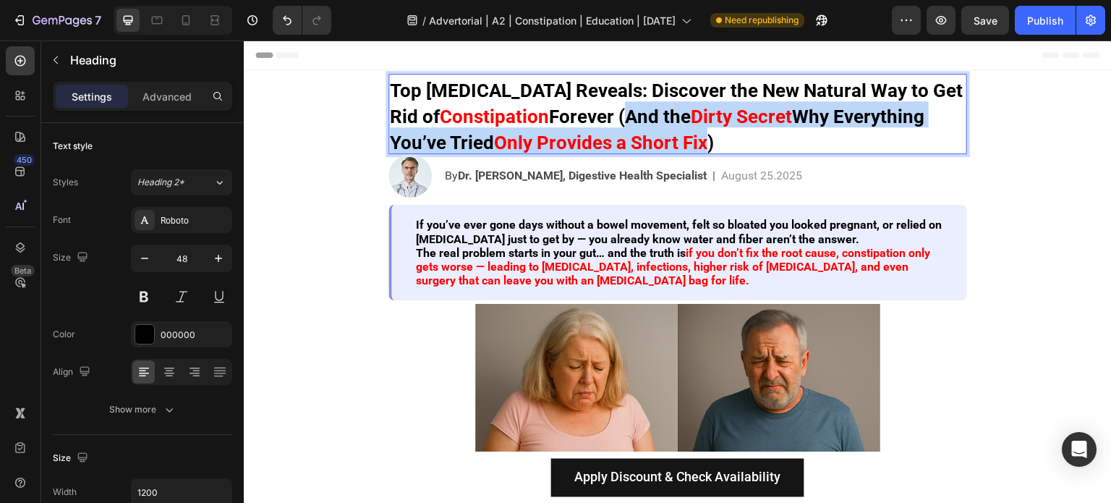
drag, startPoint x: 798, startPoint y: 145, endPoint x: 664, endPoint y: 125, distance: 136.0
click at [664, 125] on p "Top Gastroenterologist Reveals: Discover the New Natural Way to Get Rid of Cons…" at bounding box center [678, 113] width 576 height 77
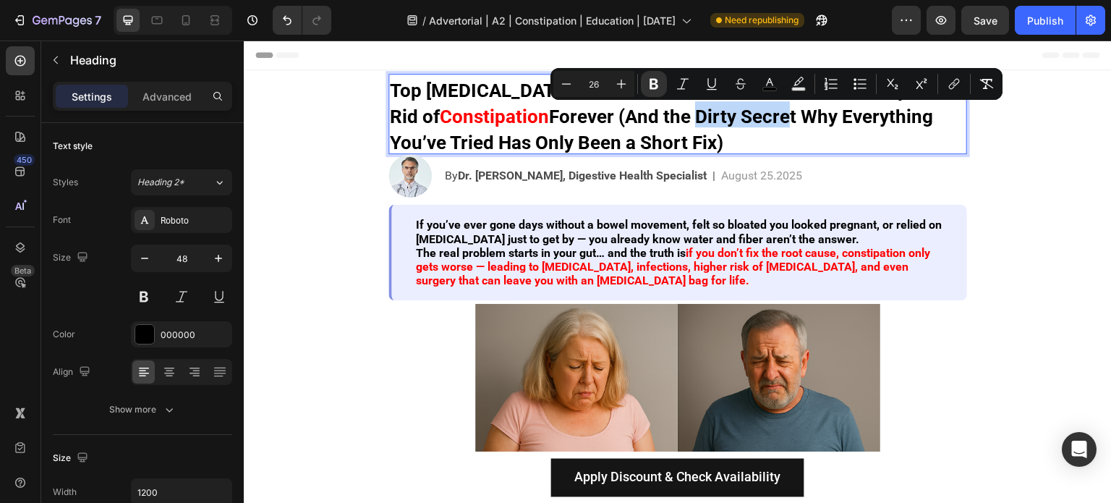
drag, startPoint x: 729, startPoint y: 121, endPoint x: 824, endPoint y: 121, distance: 95.4
click at [824, 121] on strong "Forever (And the Dirty Secret Why Everything You’ve Tried Has Only Been a Short…" at bounding box center [661, 130] width 543 height 48
click at [833, 119] on strong "Forever (And the Dirty Secret Why Everything You’ve Tried Has Only Been a Short…" at bounding box center [661, 130] width 543 height 48
drag, startPoint x: 832, startPoint y: 116, endPoint x: 733, endPoint y: 118, distance: 99.1
click at [733, 118] on strong "Forever (And the Dirty Secret Why Everything You’ve Tried Has Only Been a Short…" at bounding box center [661, 130] width 543 height 48
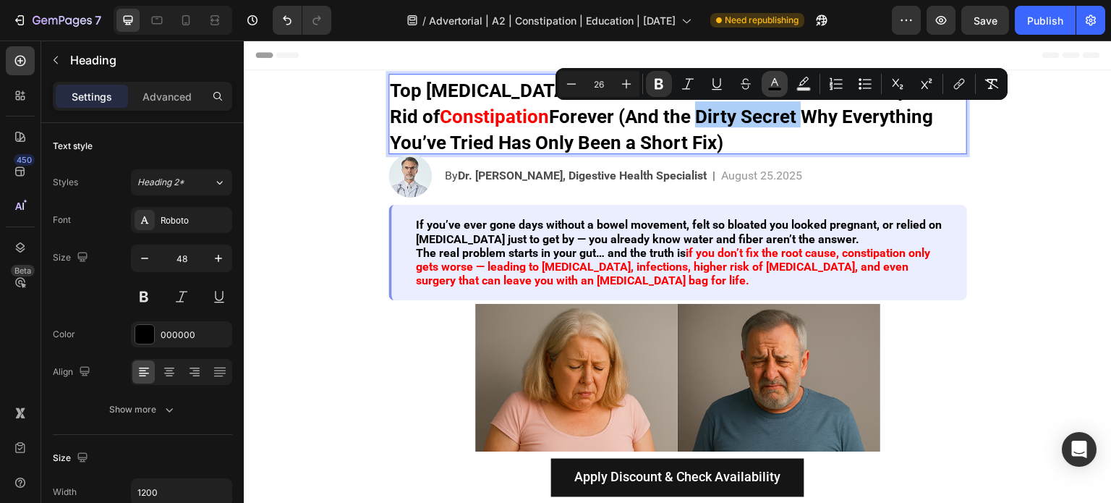
click at [772, 84] on icon "Editor contextual toolbar" at bounding box center [774, 84] width 14 height 14
type input "000000"
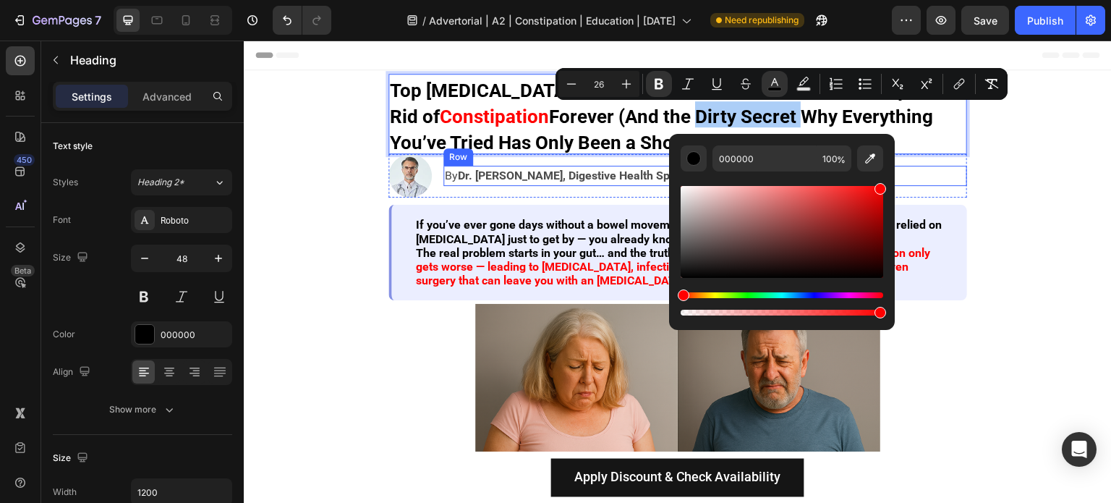
drag, startPoint x: 1115, startPoint y: 230, endPoint x: 915, endPoint y: 167, distance: 209.9
type input "FF0000"
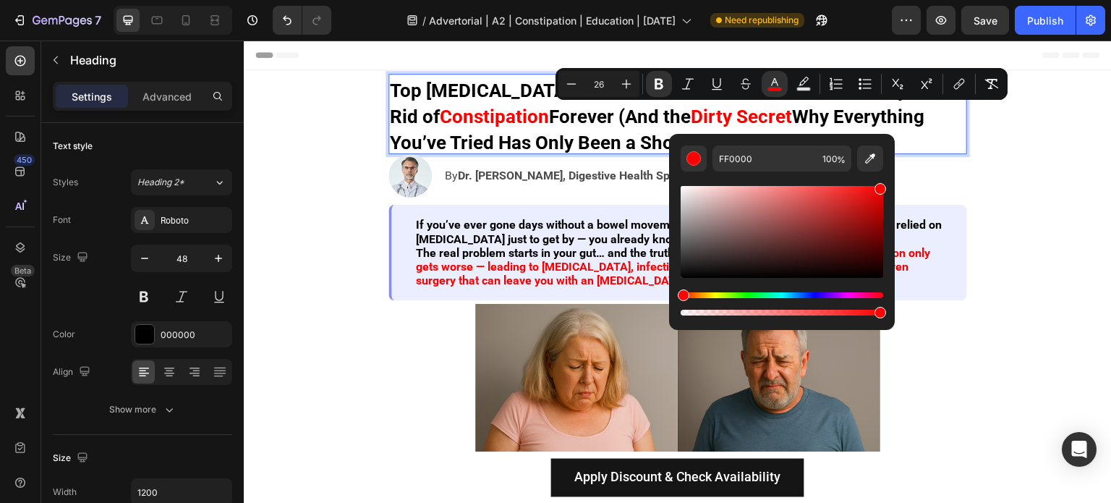
click at [620, 141] on strong "Why Everything You’ve Tried Has Only Been a Short Fix)" at bounding box center [657, 130] width 534 height 48
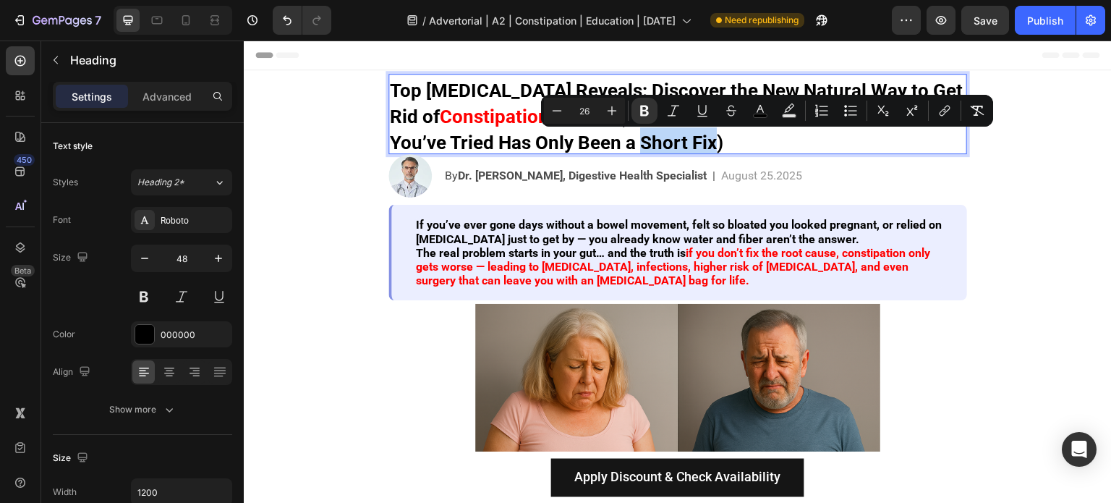
drag, startPoint x: 731, startPoint y: 148, endPoint x: 805, endPoint y: 148, distance: 74.5
click at [805, 148] on strong "Why Everything You’ve Tried Has Only Been a Short Fix)" at bounding box center [657, 130] width 534 height 48
click at [751, 109] on button "color" at bounding box center [760, 111] width 26 height 26
type input "000000"
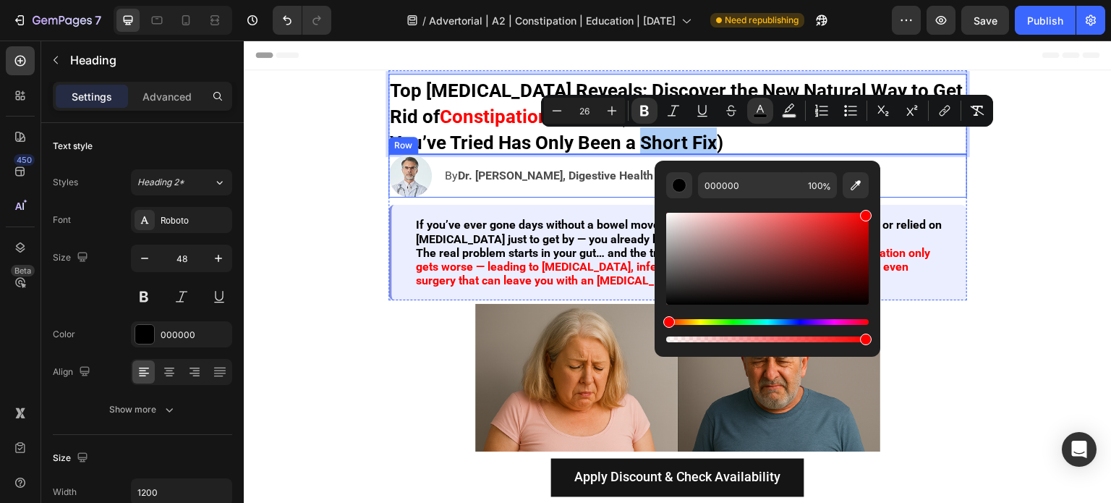
drag, startPoint x: 1120, startPoint y: 247, endPoint x: 943, endPoint y: 181, distance: 188.7
type input "FF0000"
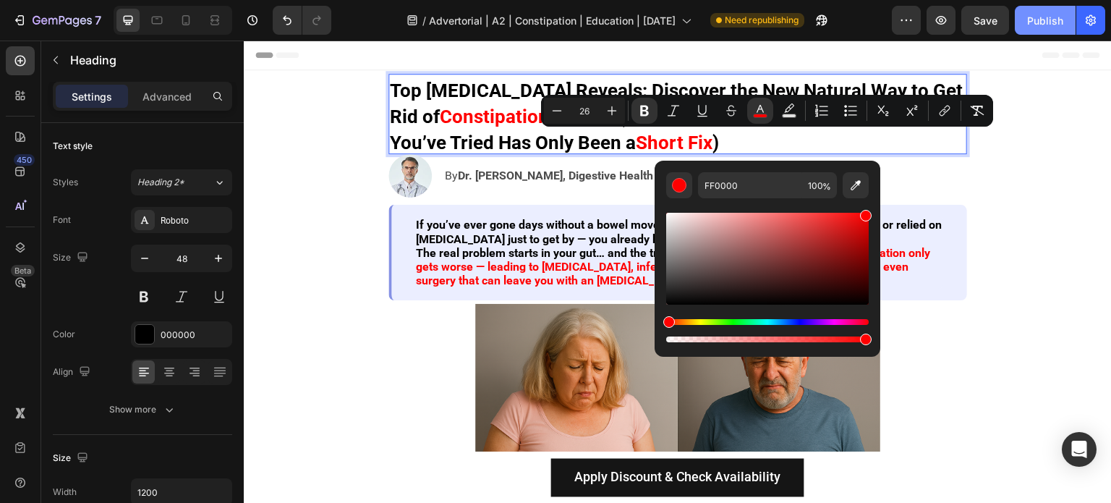
click at [1038, 23] on div "Publish" at bounding box center [1045, 20] width 36 height 15
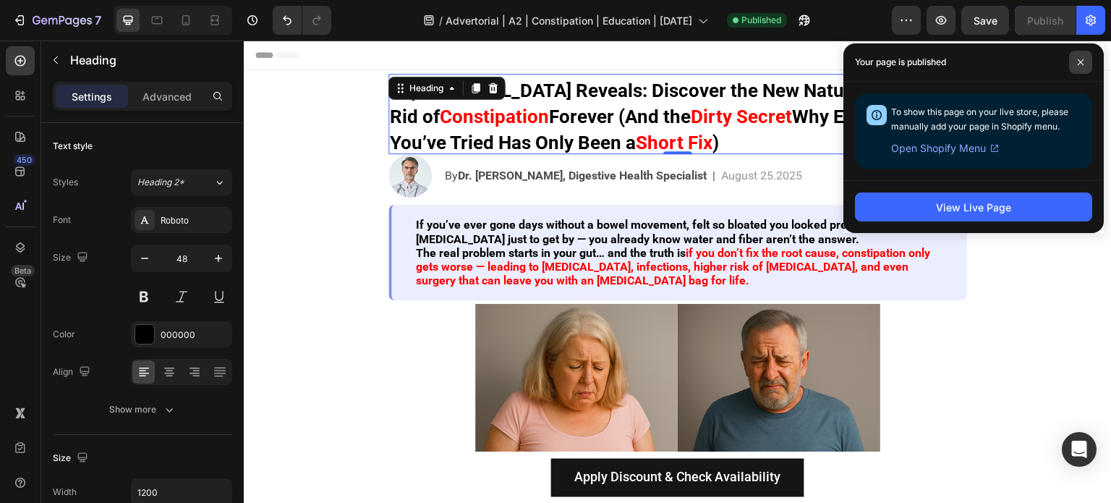
click at [1082, 59] on icon at bounding box center [1080, 62] width 6 height 6
